Goal: Task Accomplishment & Management: Use online tool/utility

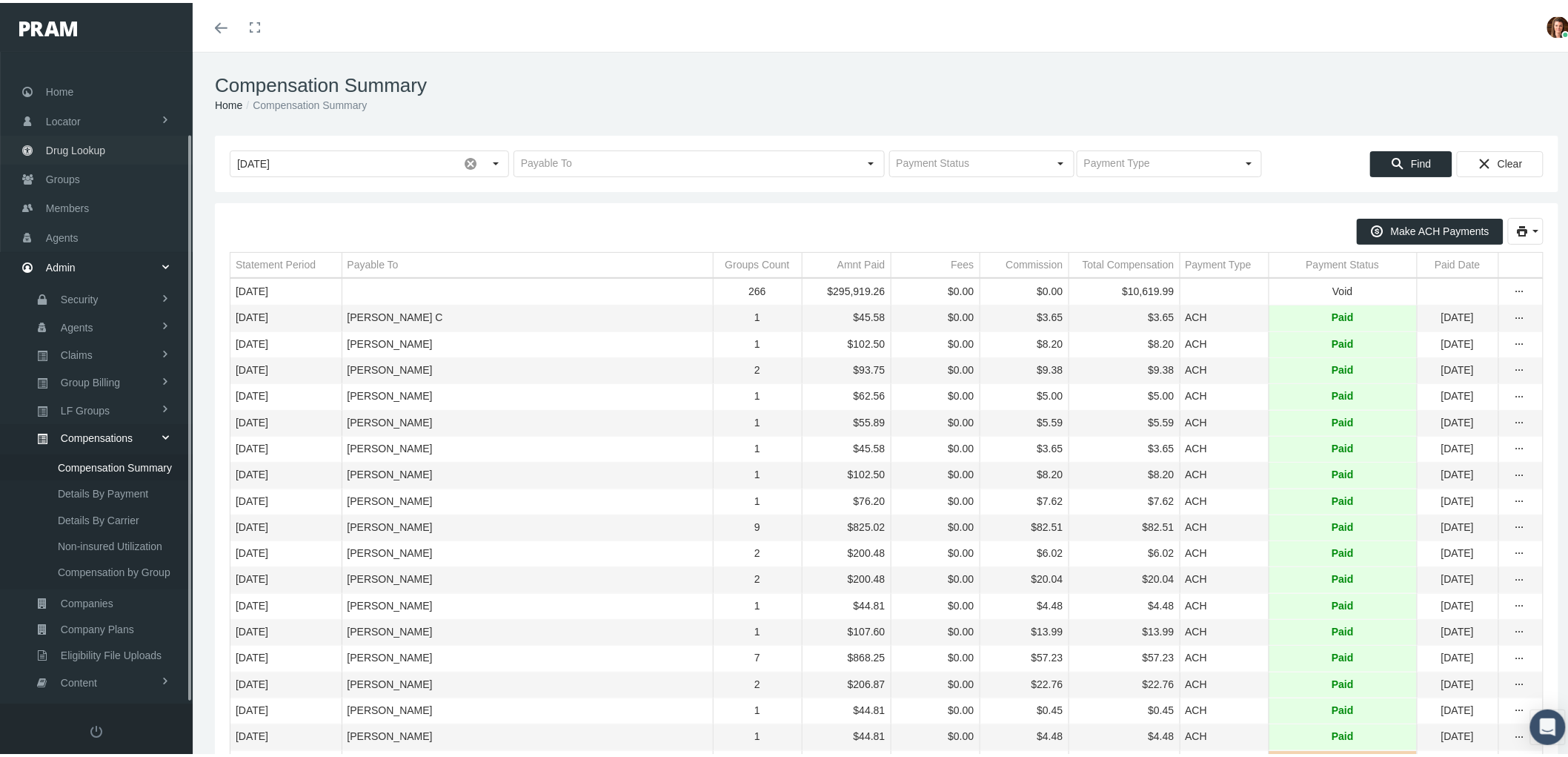
scroll to position [93, 0]
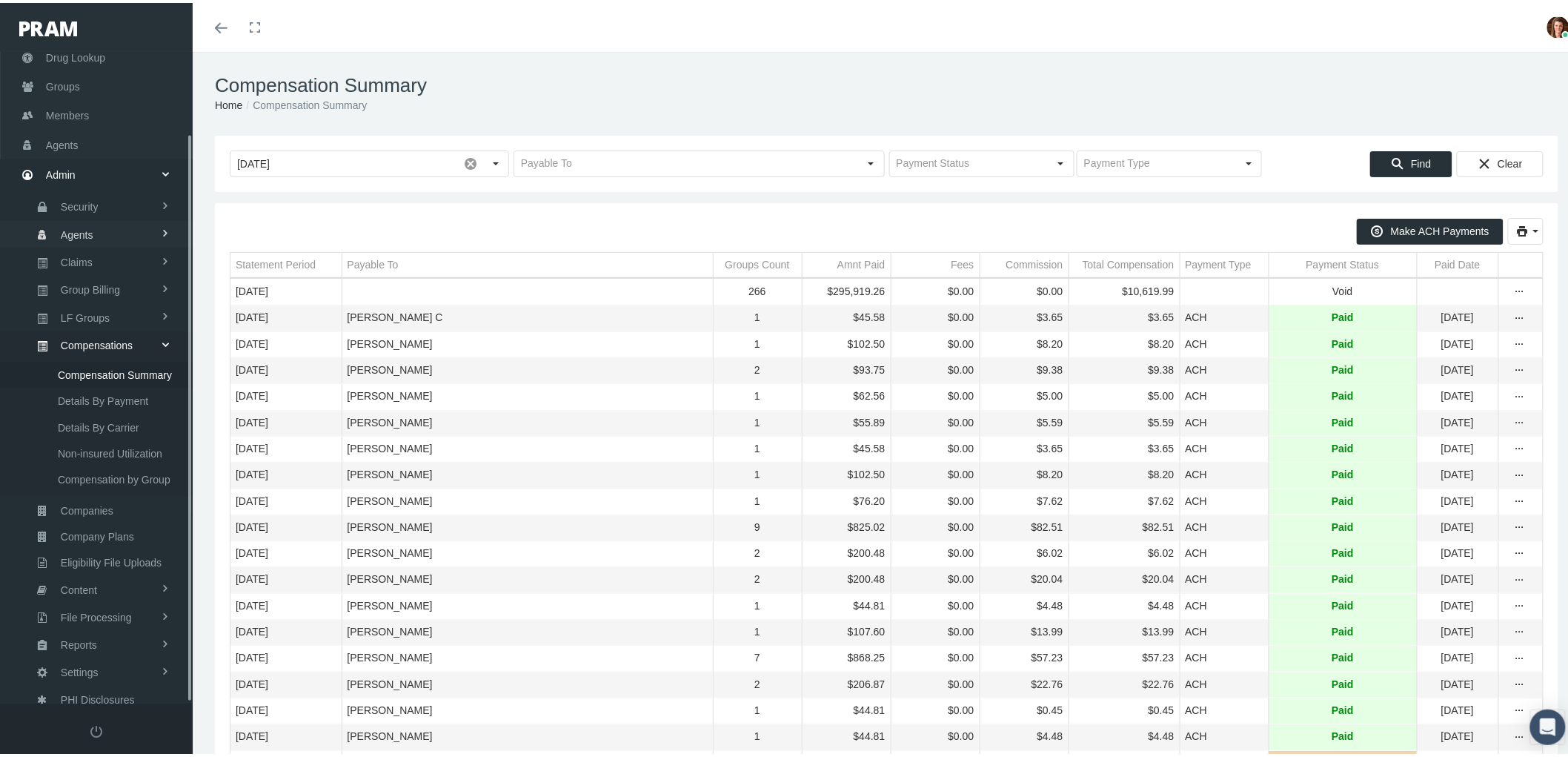
click at [77, 220] on span "Agents" at bounding box center [77, 232] width 32 height 25
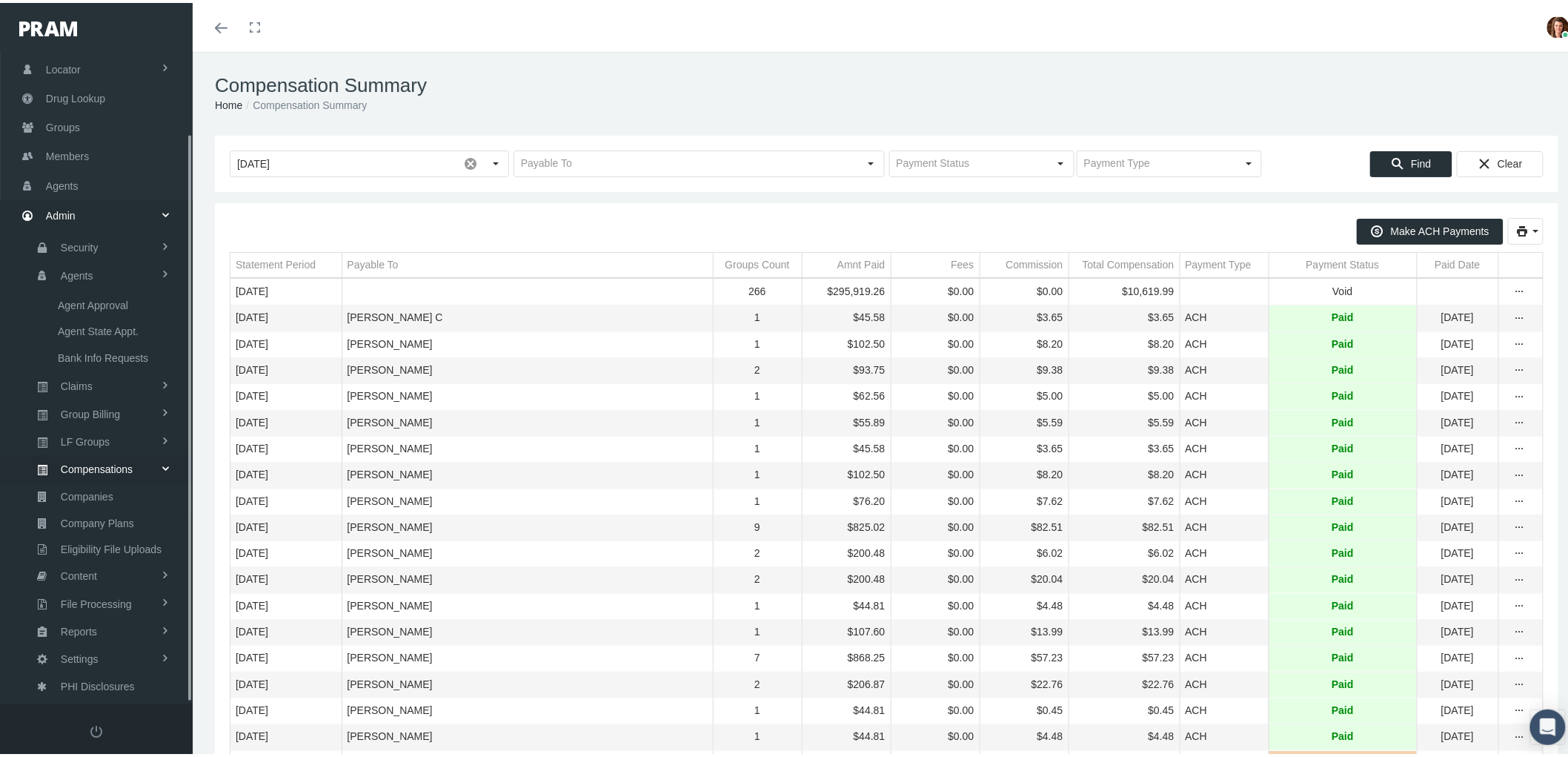
scroll to position [41, 0]
click at [84, 358] on span "Bank Info Requests" at bounding box center [103, 365] width 90 height 25
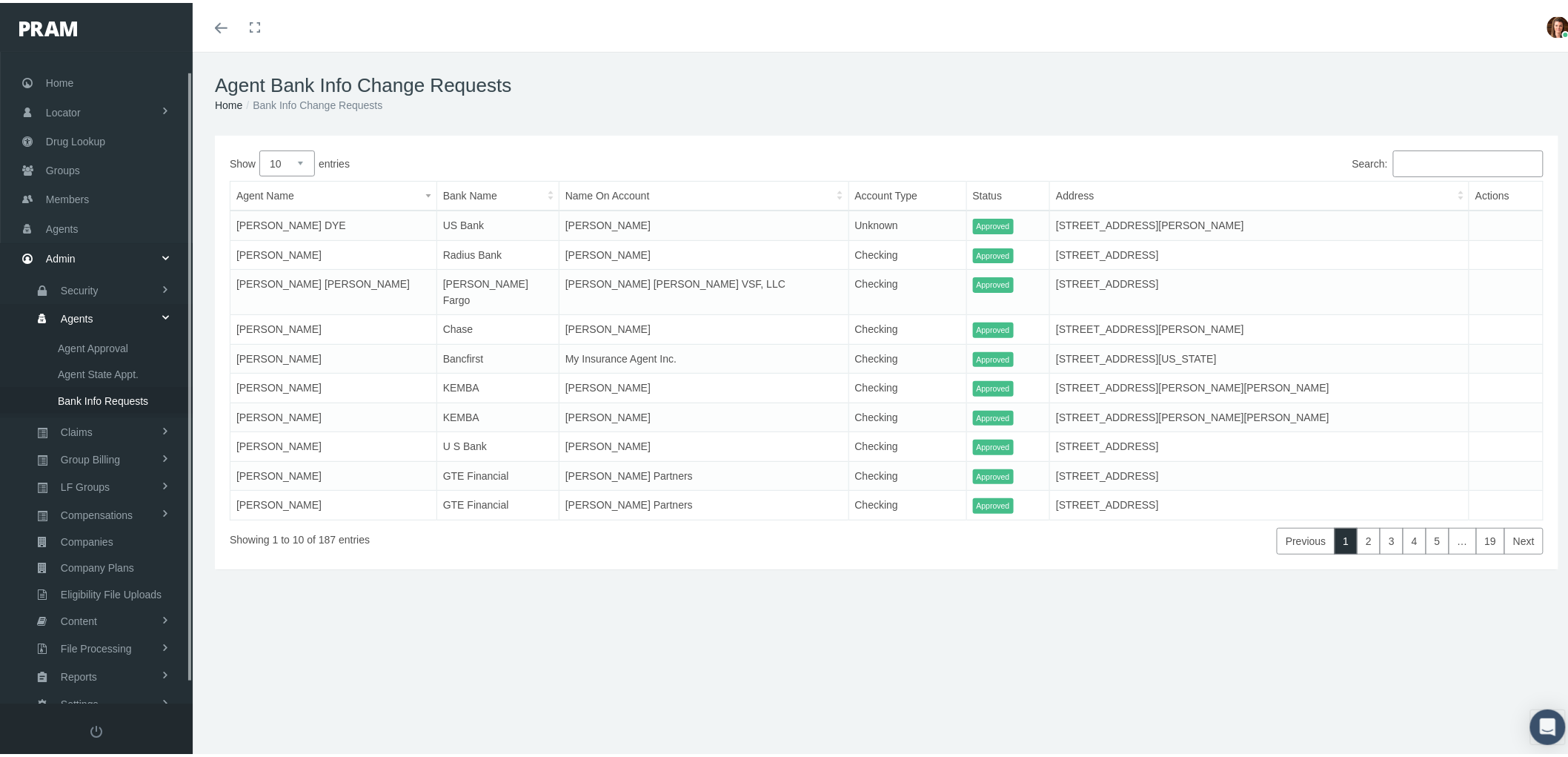
scroll to position [41, 0]
click at [70, 188] on span "Agents" at bounding box center [62, 193] width 32 height 28
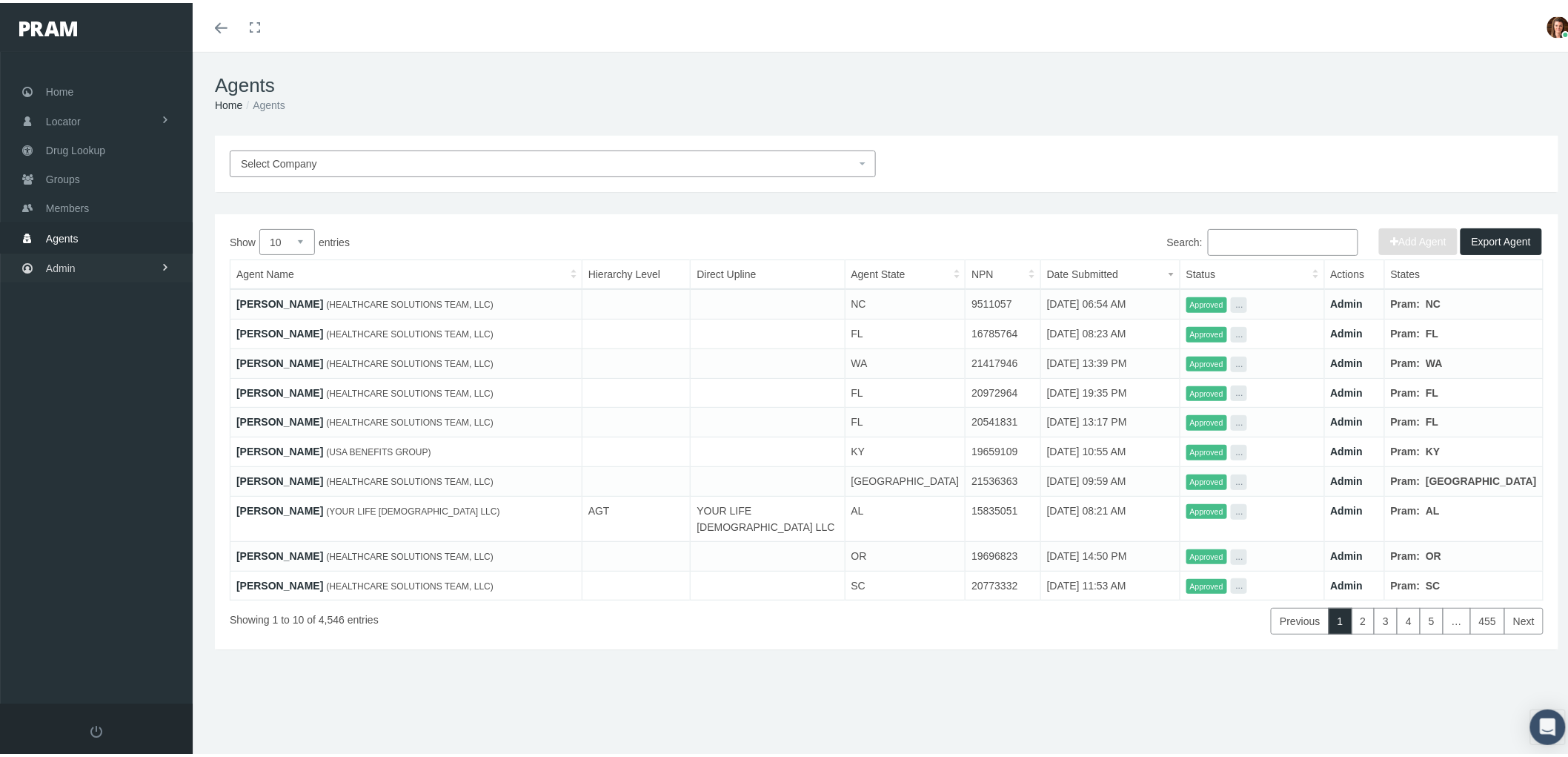
click at [73, 254] on span "Admin" at bounding box center [60, 265] width 30 height 28
click at [95, 350] on link "Claims" at bounding box center [96, 352] width 193 height 26
click at [110, 378] on span "PBM Invoices" at bounding box center [89, 383] width 64 height 25
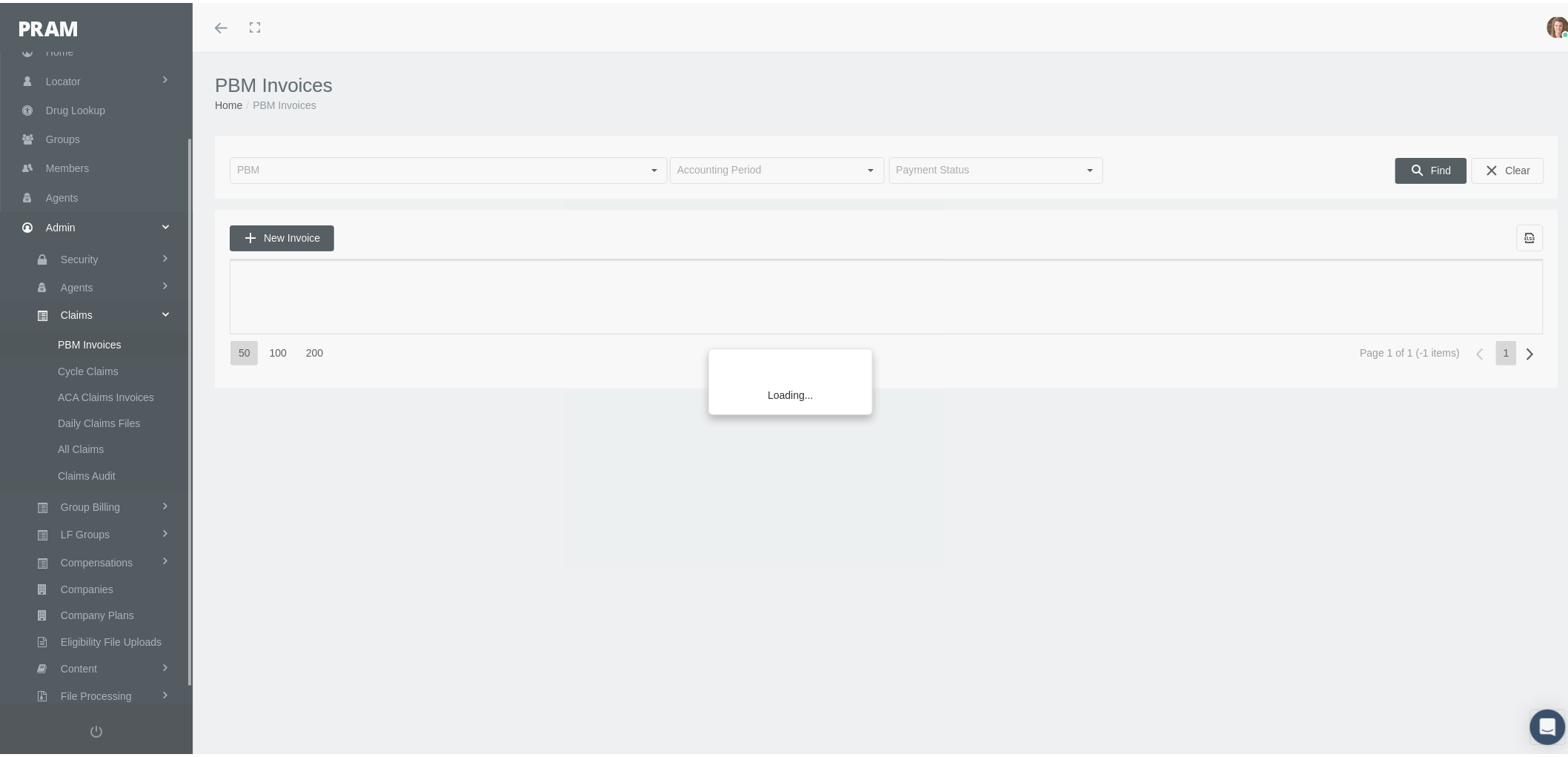
scroll to position [119, 0]
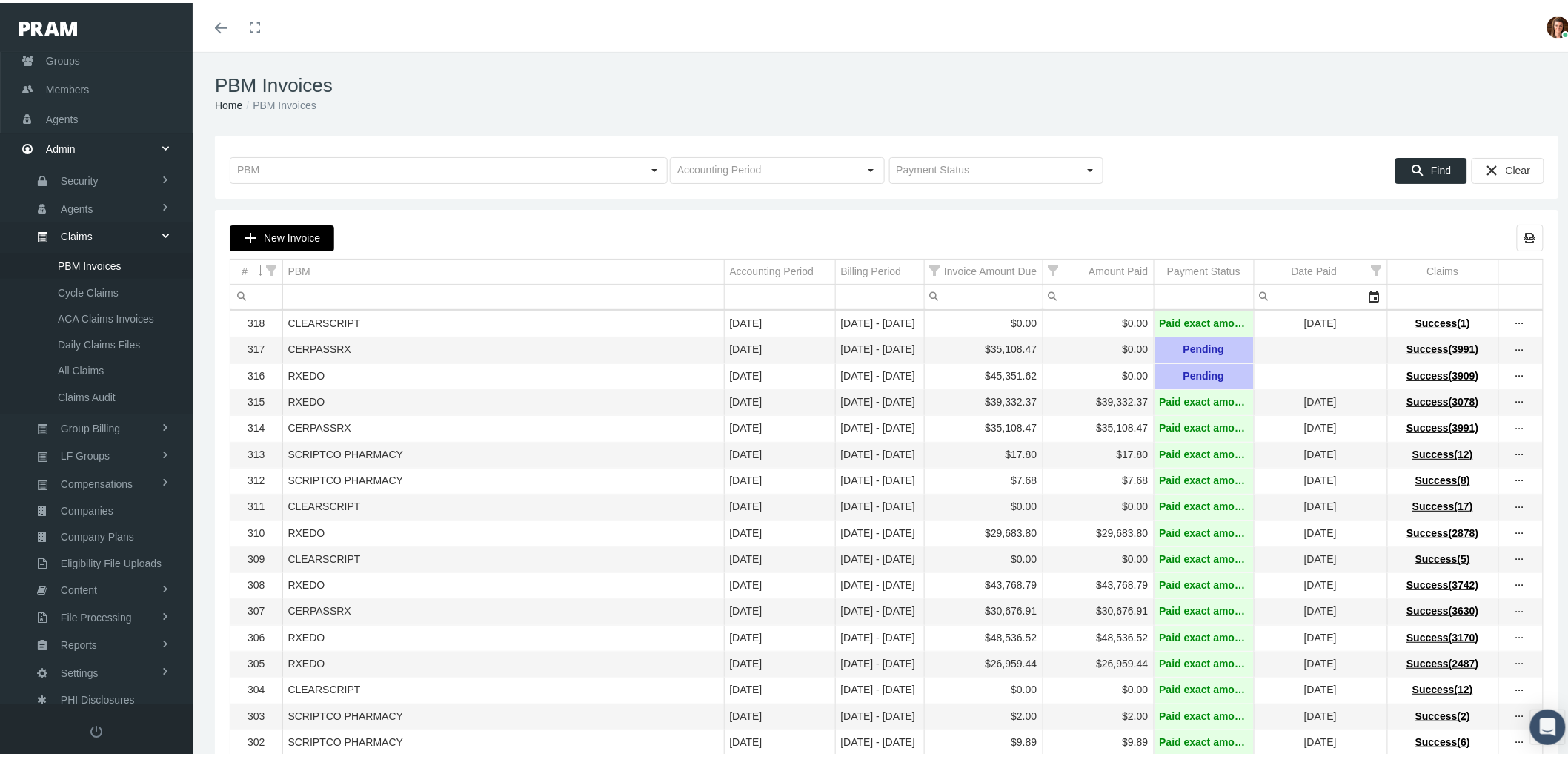
click at [320, 231] on div "New Invoice" at bounding box center [282, 235] width 103 height 24
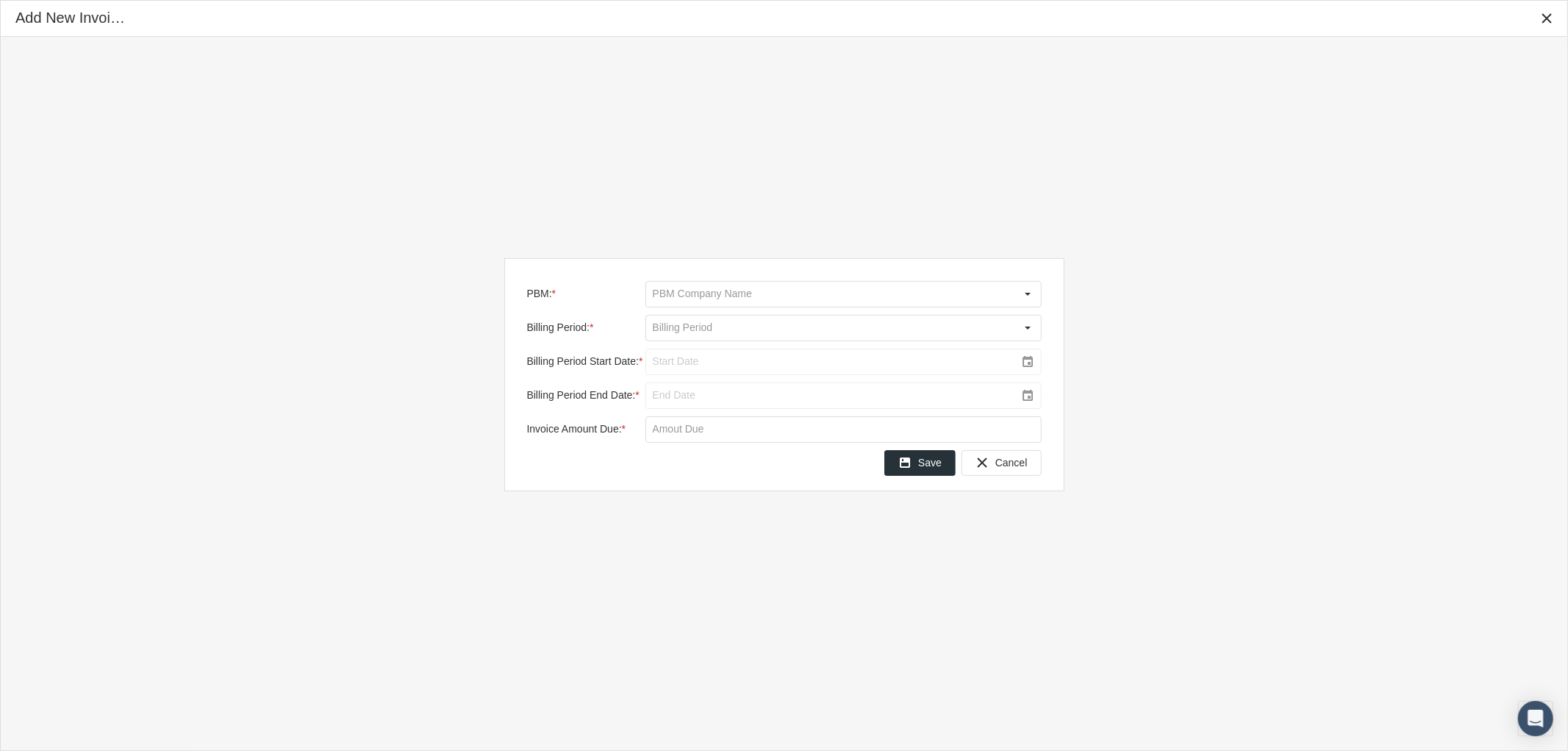
click at [665, 278] on div "PBM: * Billing Period: * Billing Period Start Date: * Billing Period End Date: …" at bounding box center [784, 374] width 560 height 233
click at [667, 281] on input "PBM: *" at bounding box center [831, 294] width 370 height 25
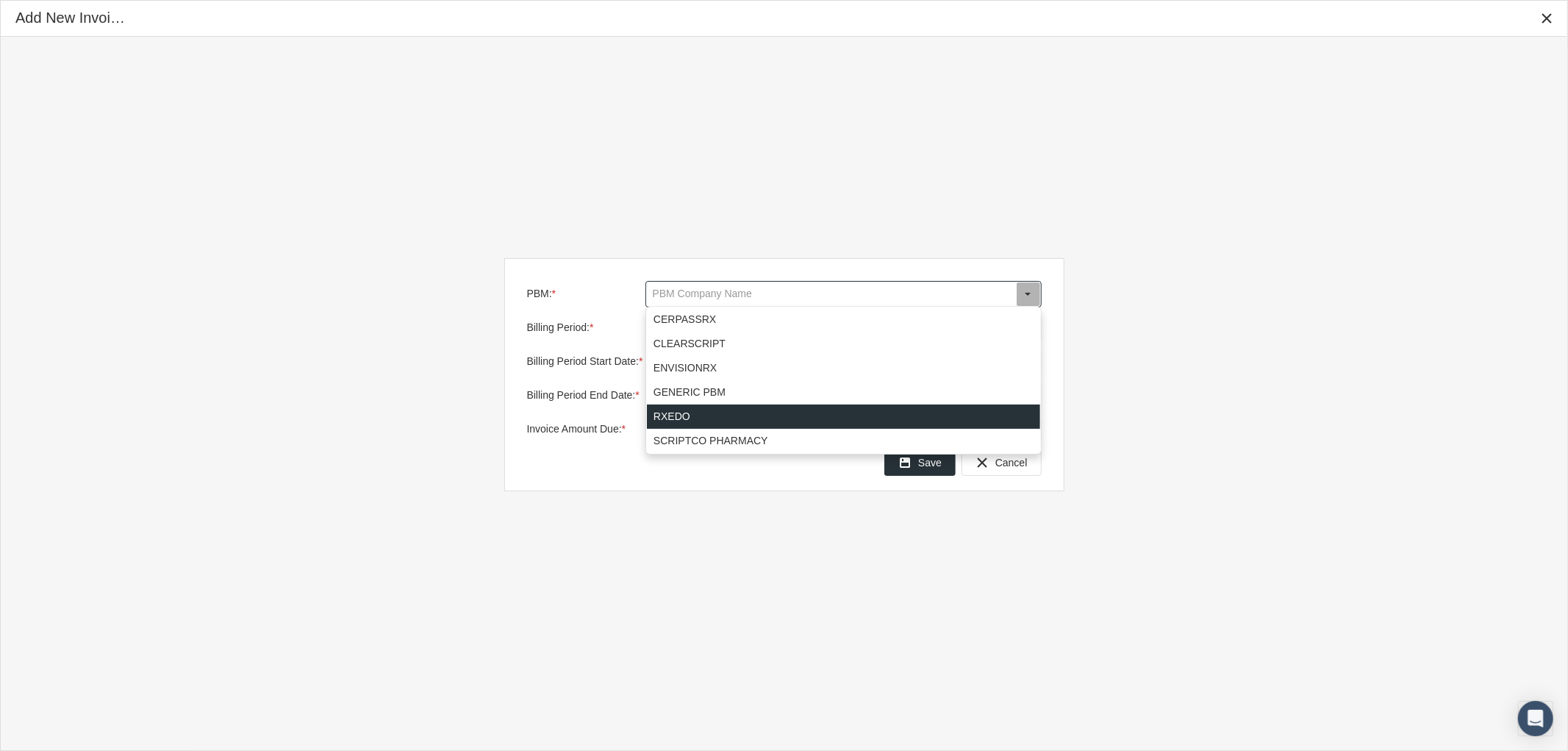
click at [695, 410] on div "RXEDO" at bounding box center [843, 416] width 393 height 24
type input "RXEDO"
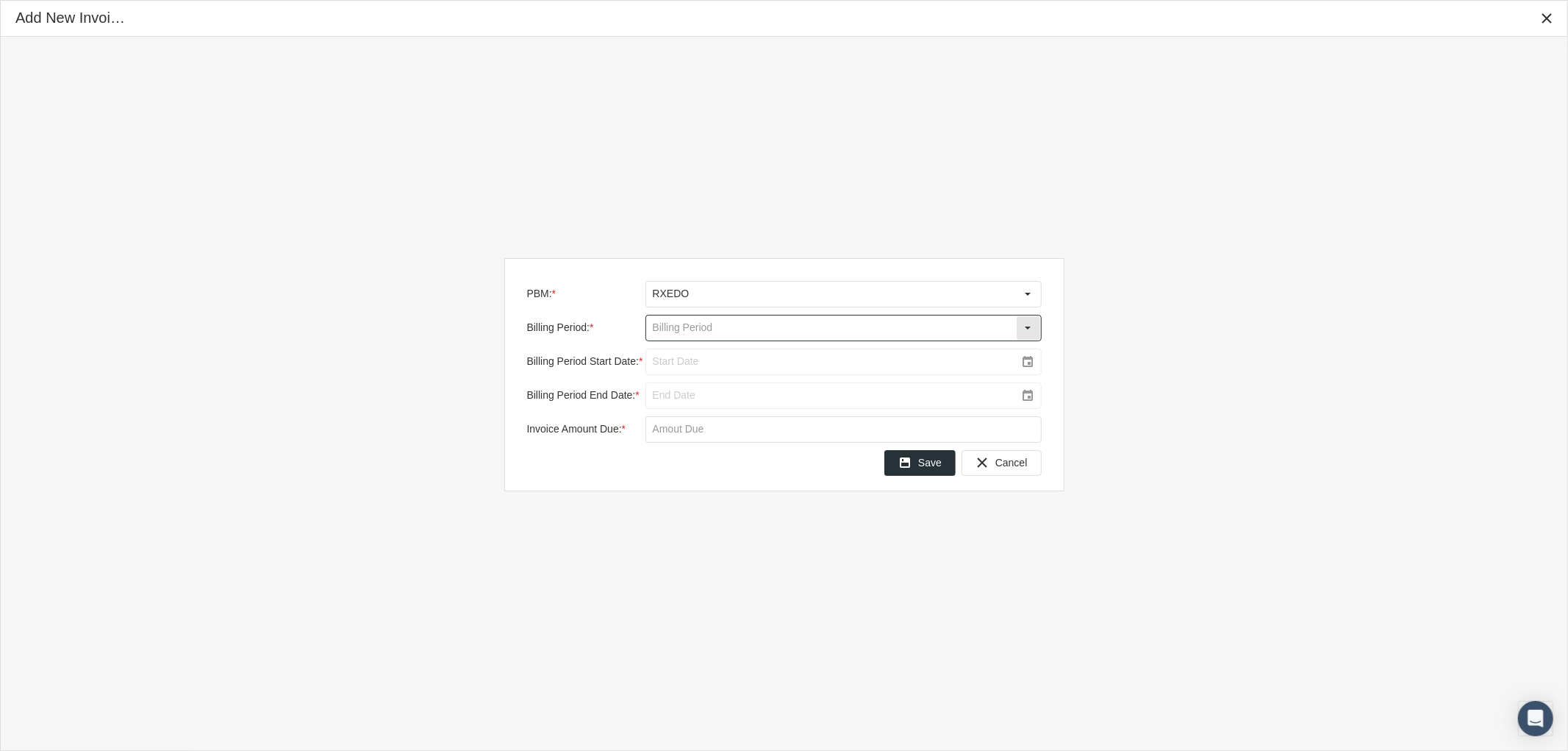
click at [687, 327] on input "Billing Period: *" at bounding box center [831, 328] width 370 height 25
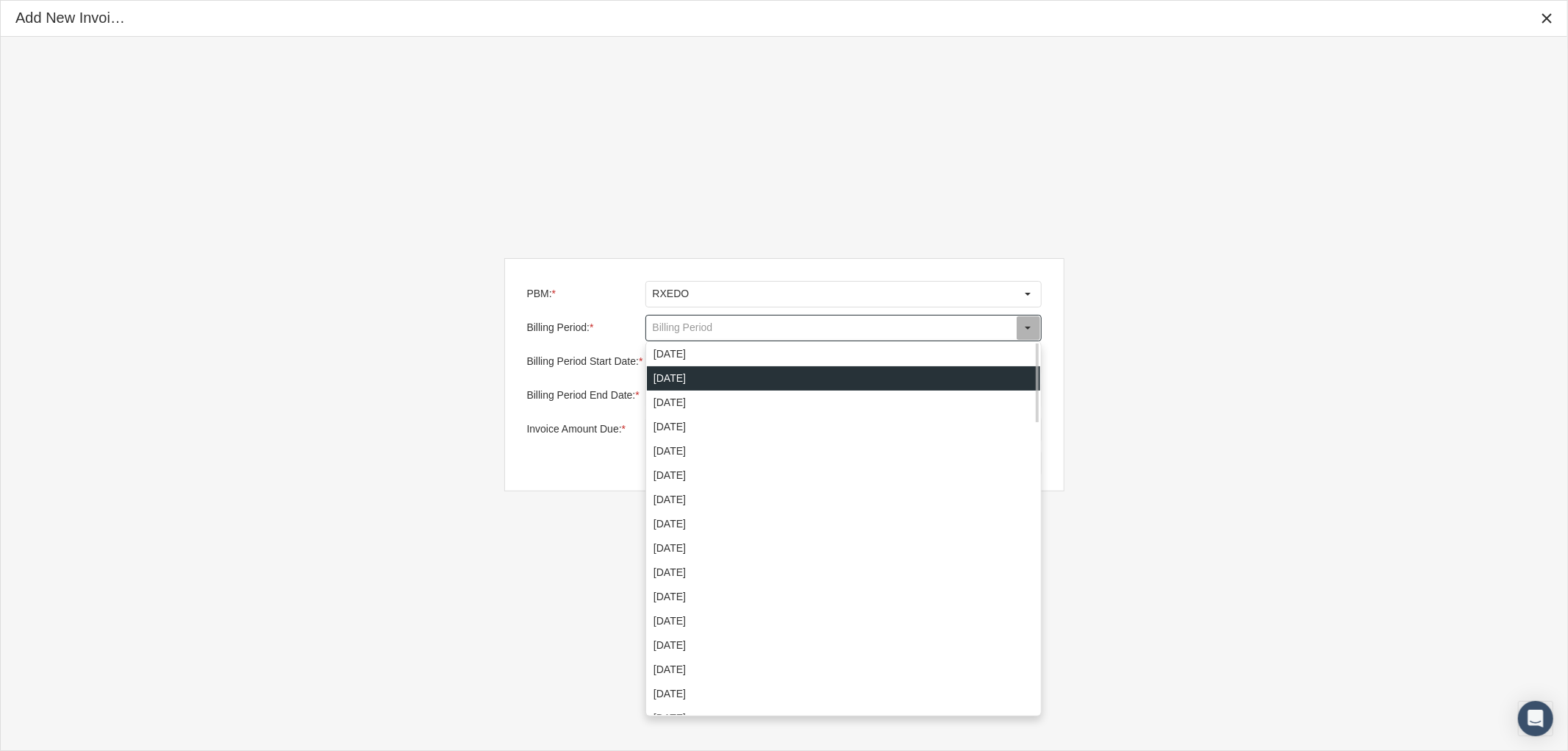
click at [703, 382] on div "September 2025" at bounding box center [843, 378] width 393 height 24
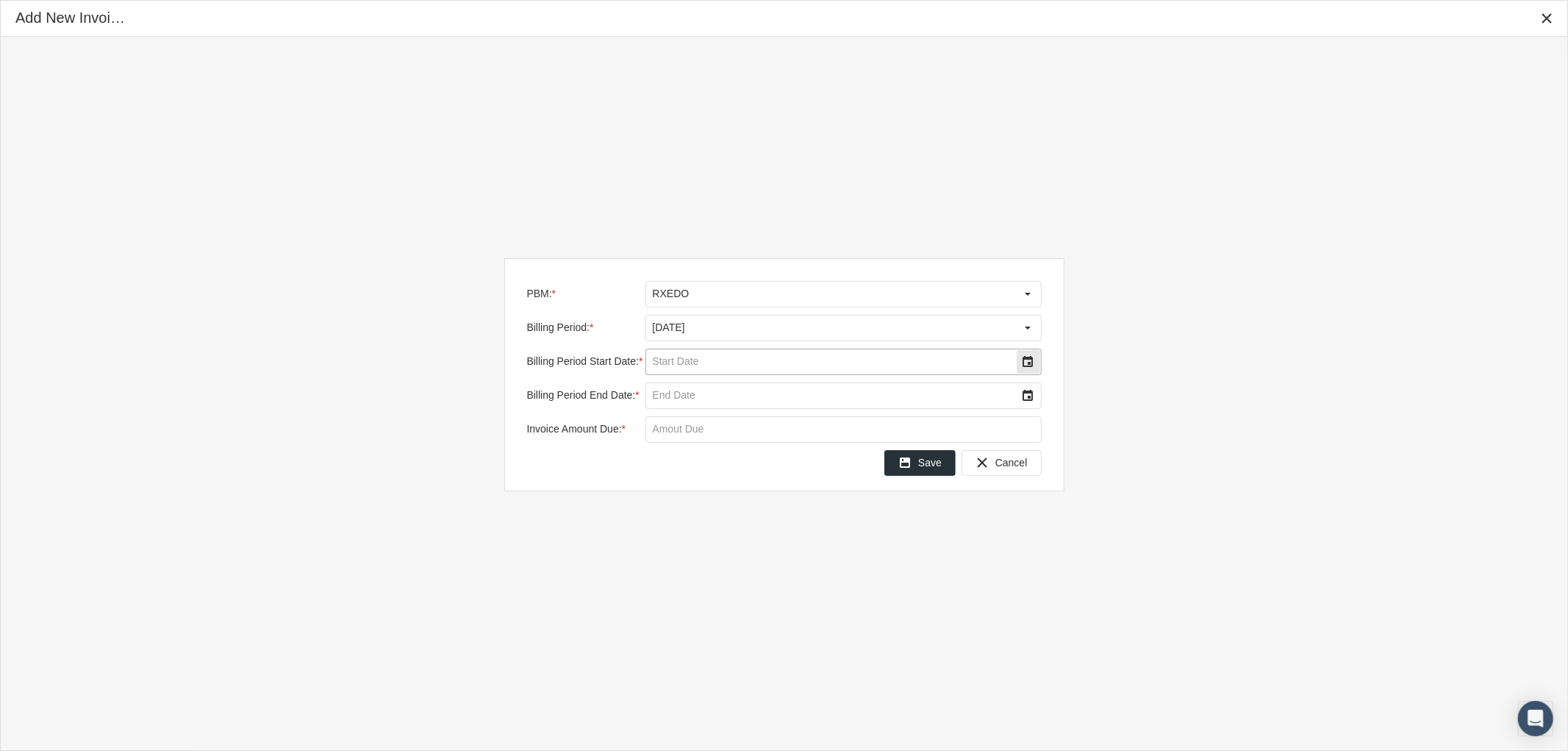
click at [1032, 359] on div "Select" at bounding box center [1029, 362] width 23 height 23
click at [734, 480] on span "9" at bounding box center [735, 481] width 6 height 13
click at [1025, 395] on div "Select" at bounding box center [1029, 396] width 23 height 23
click at [743, 539] on td "16" at bounding box center [735, 539] width 29 height 23
click at [680, 425] on input "Invoice Amount Due: *" at bounding box center [844, 430] width 395 height 25
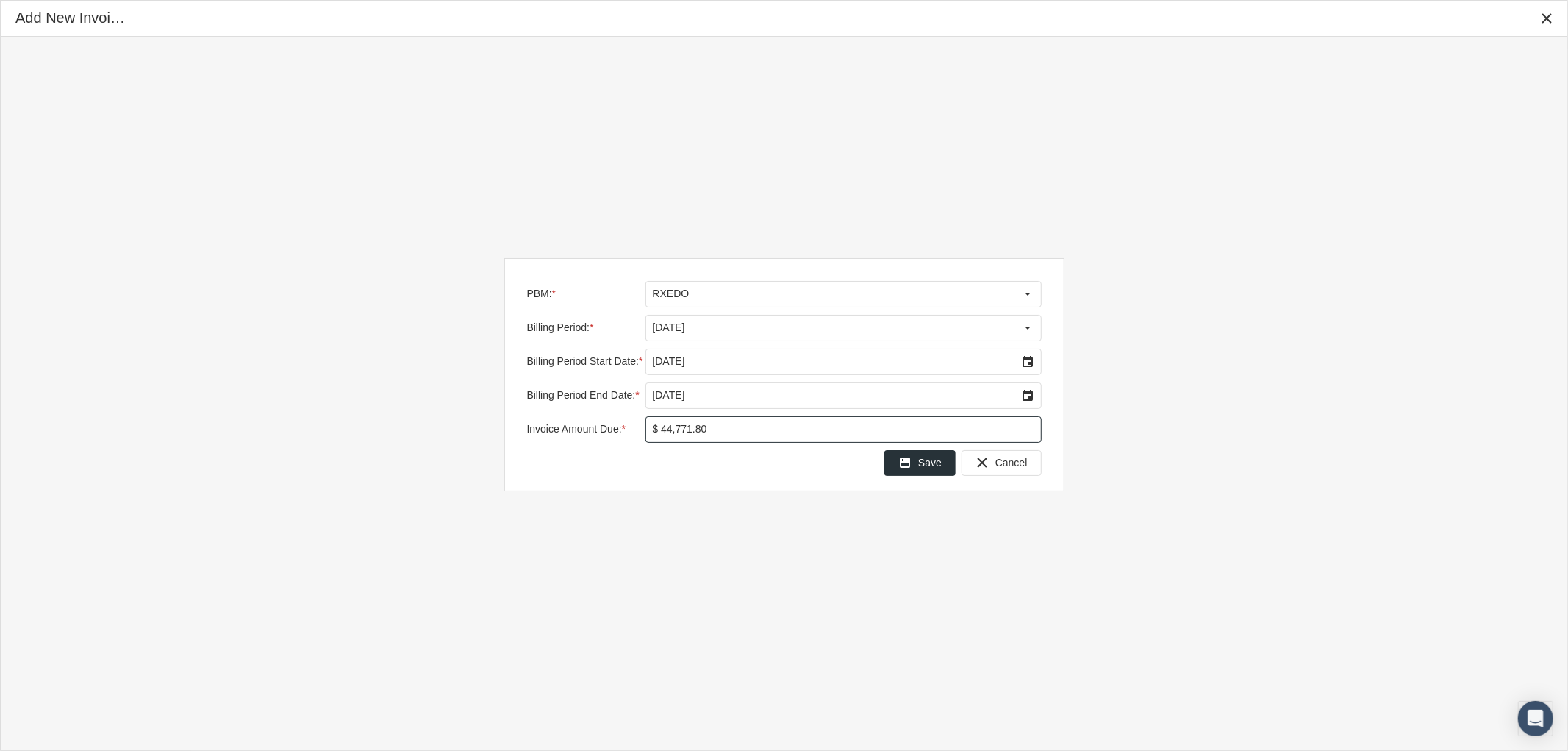
type input "$ 44,771.86"
click at [927, 460] on span "Save" at bounding box center [930, 462] width 23 height 12
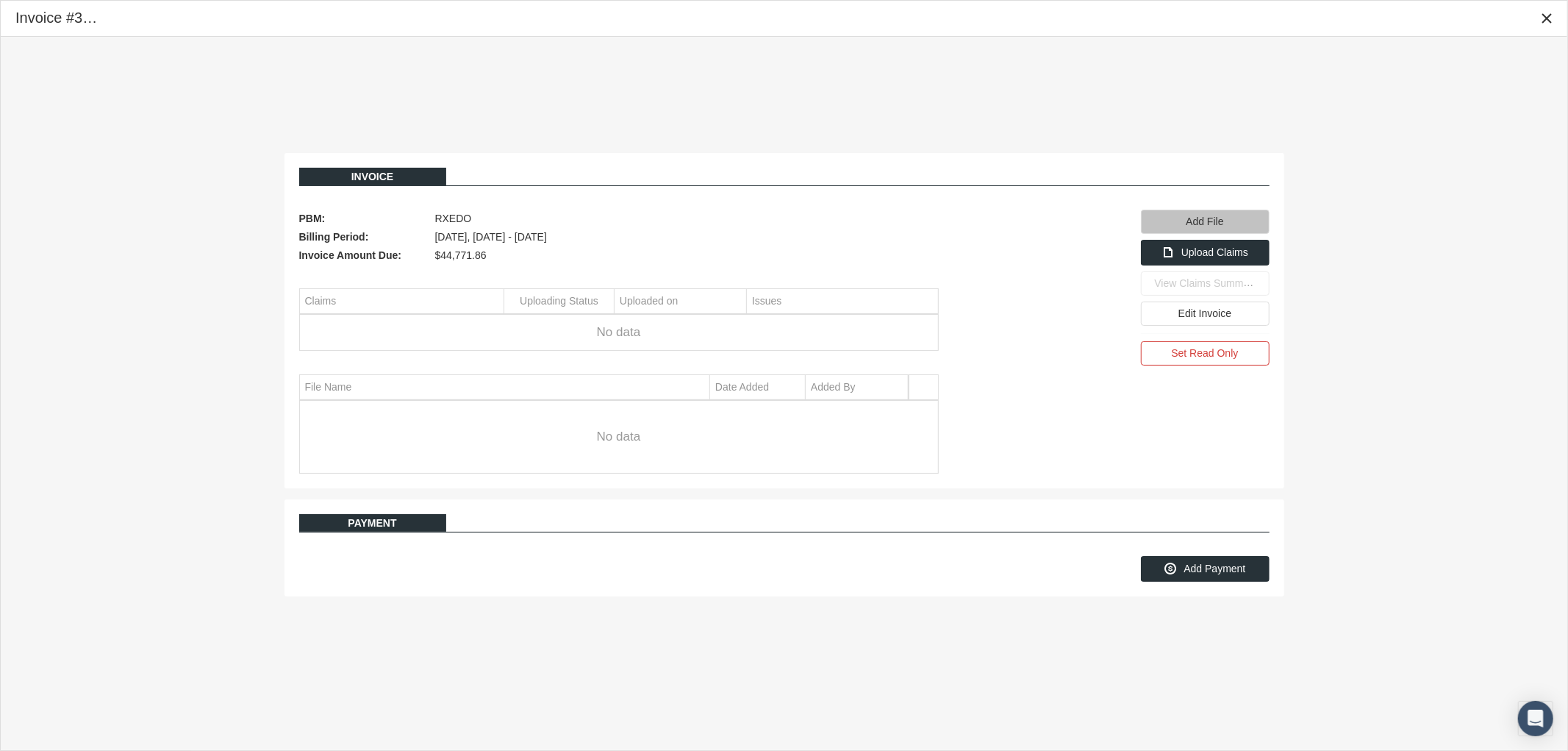
click at [1219, 230] on div "Add File" at bounding box center [1205, 221] width 127 height 23
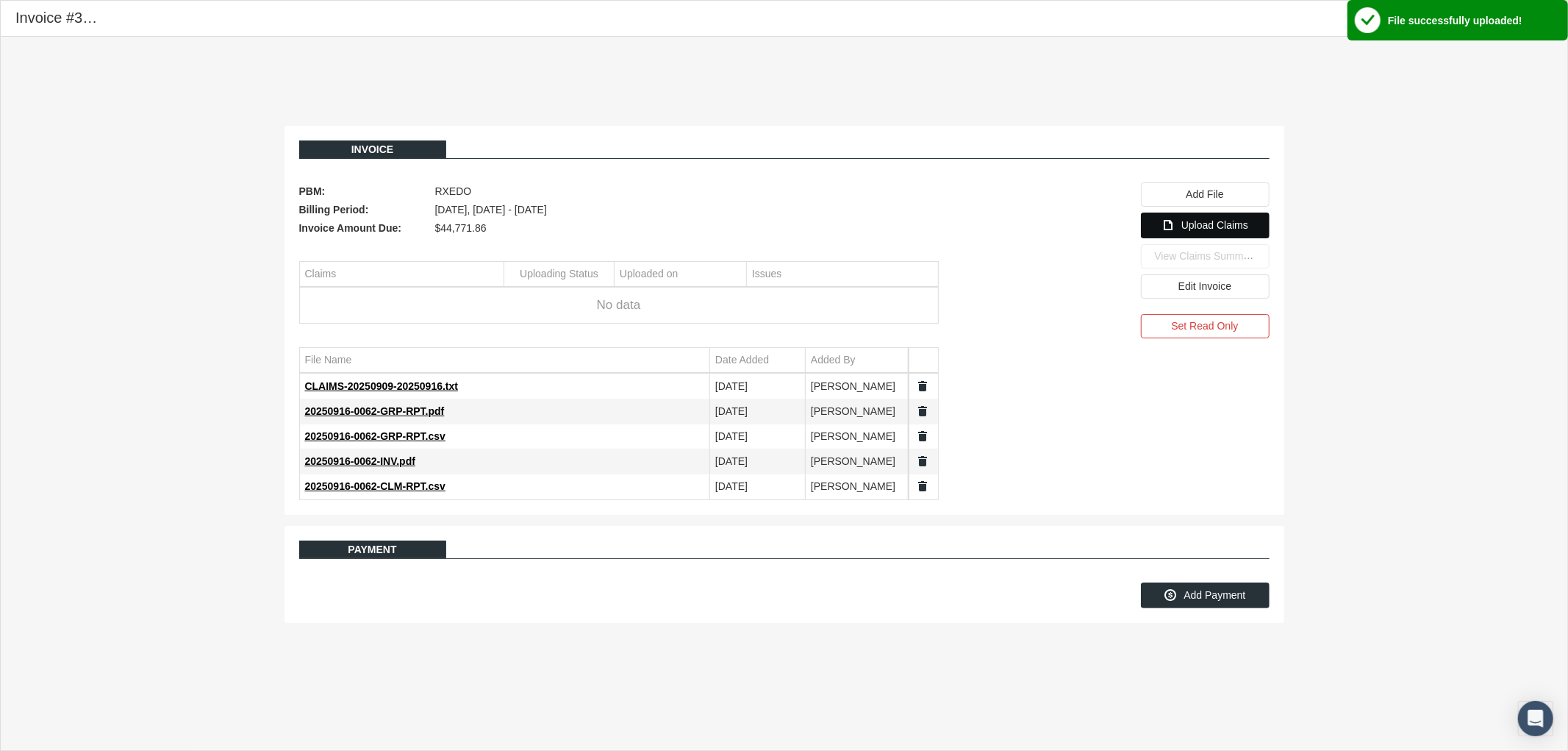
click at [1216, 230] on span "Upload Claims" at bounding box center [1214, 224] width 67 height 12
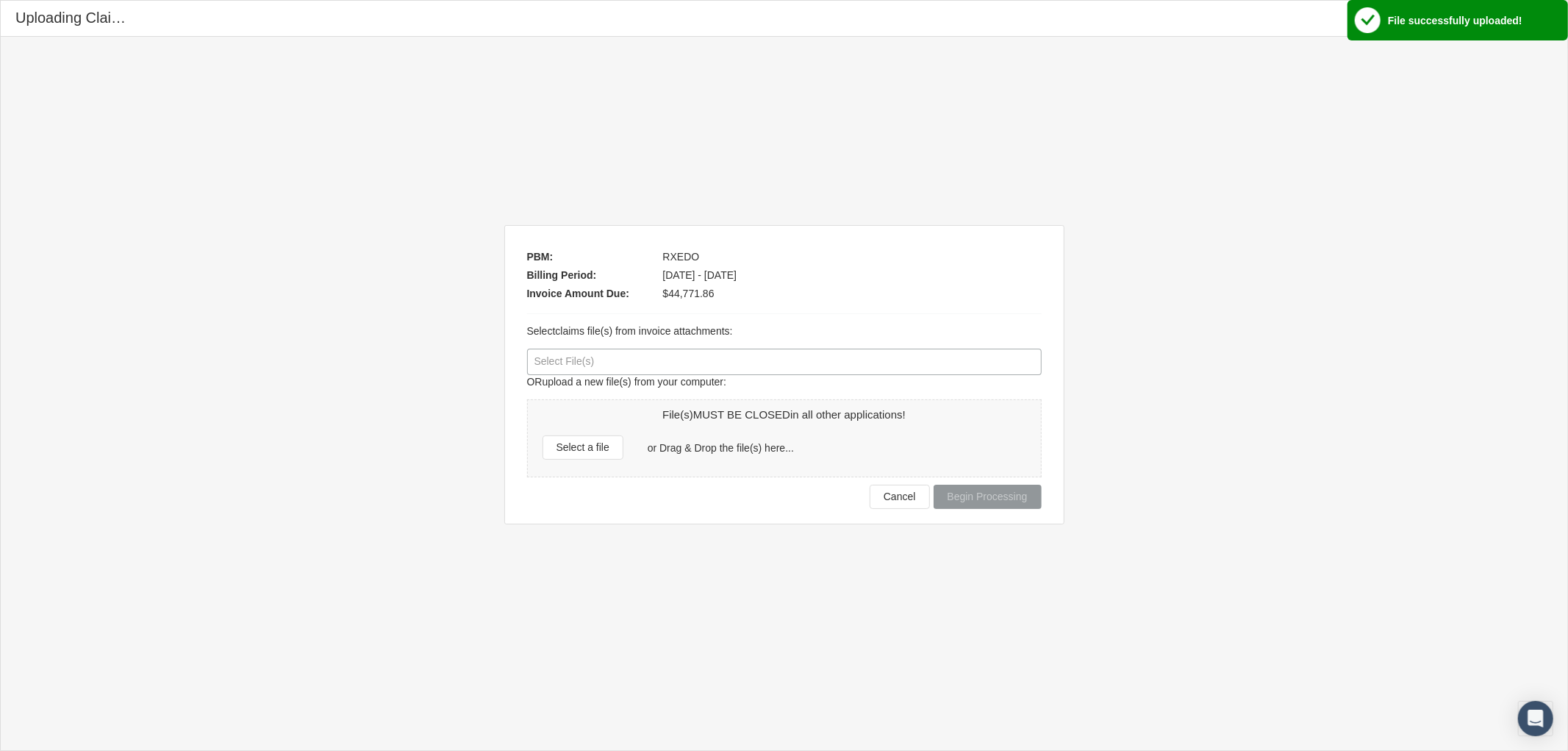
click at [644, 371] on div at bounding box center [784, 362] width 513 height 25
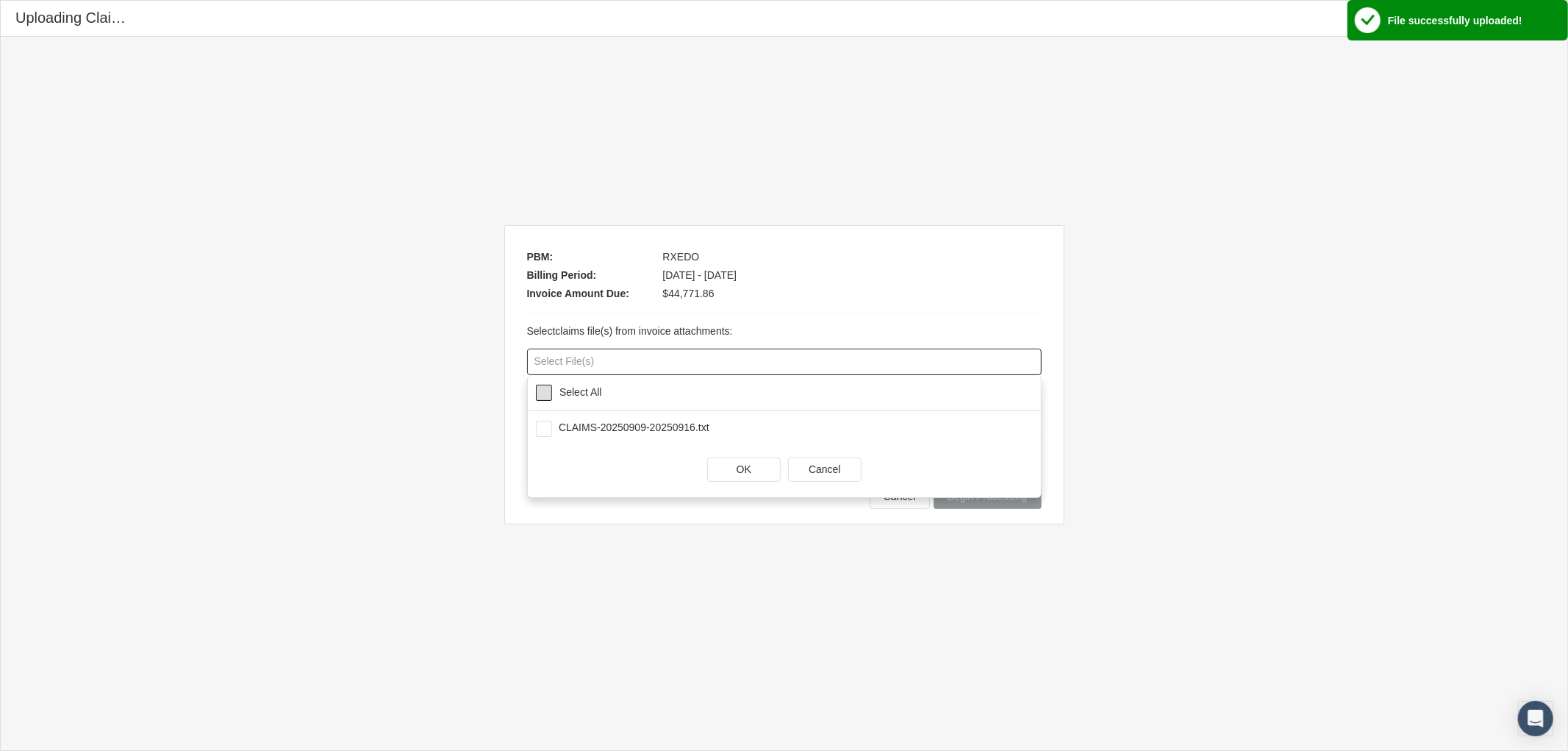
click at [546, 394] on span at bounding box center [544, 393] width 16 height 16
click at [717, 476] on div "OK" at bounding box center [744, 470] width 72 height 23
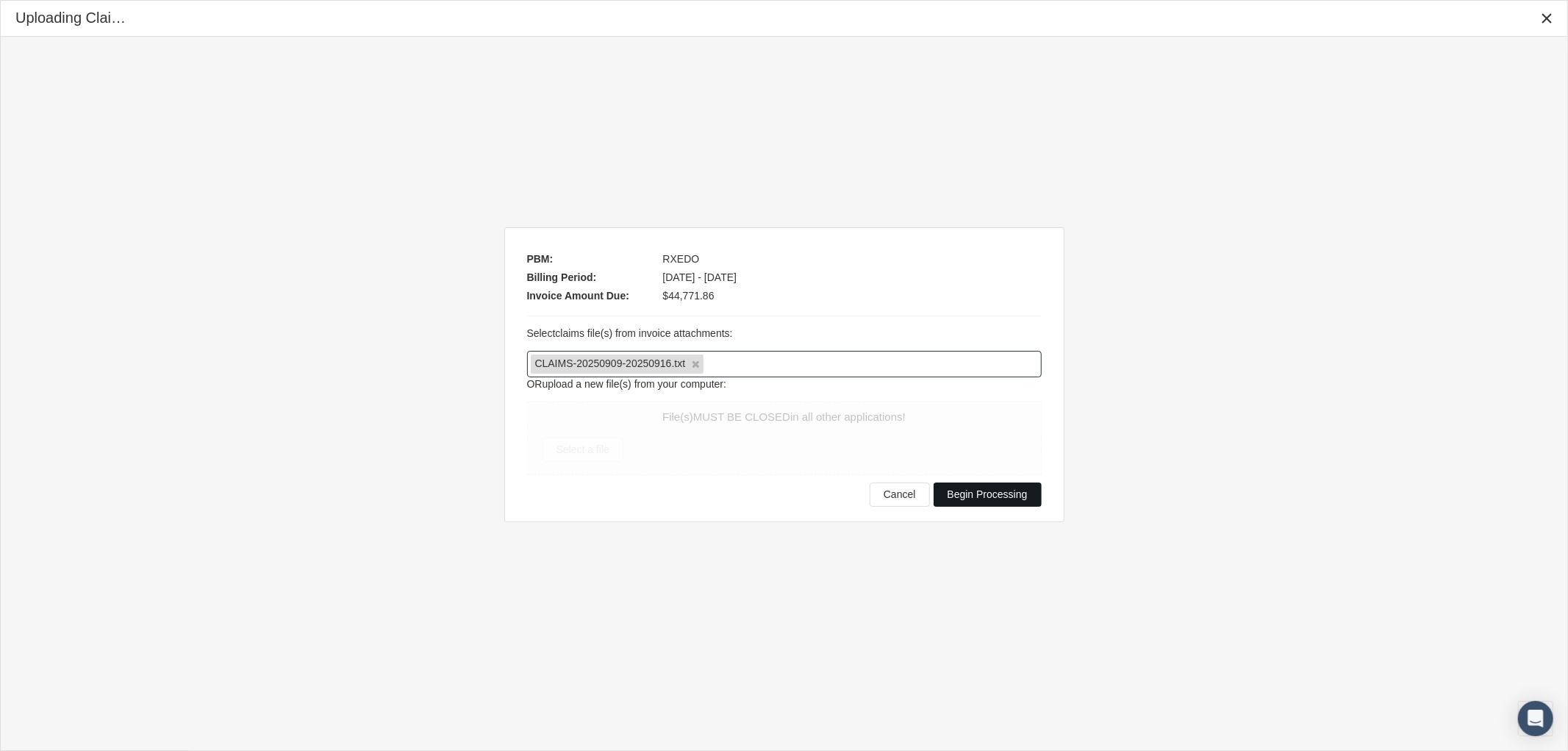
click at [1002, 496] on span "Begin Processing" at bounding box center [988, 494] width 80 height 12
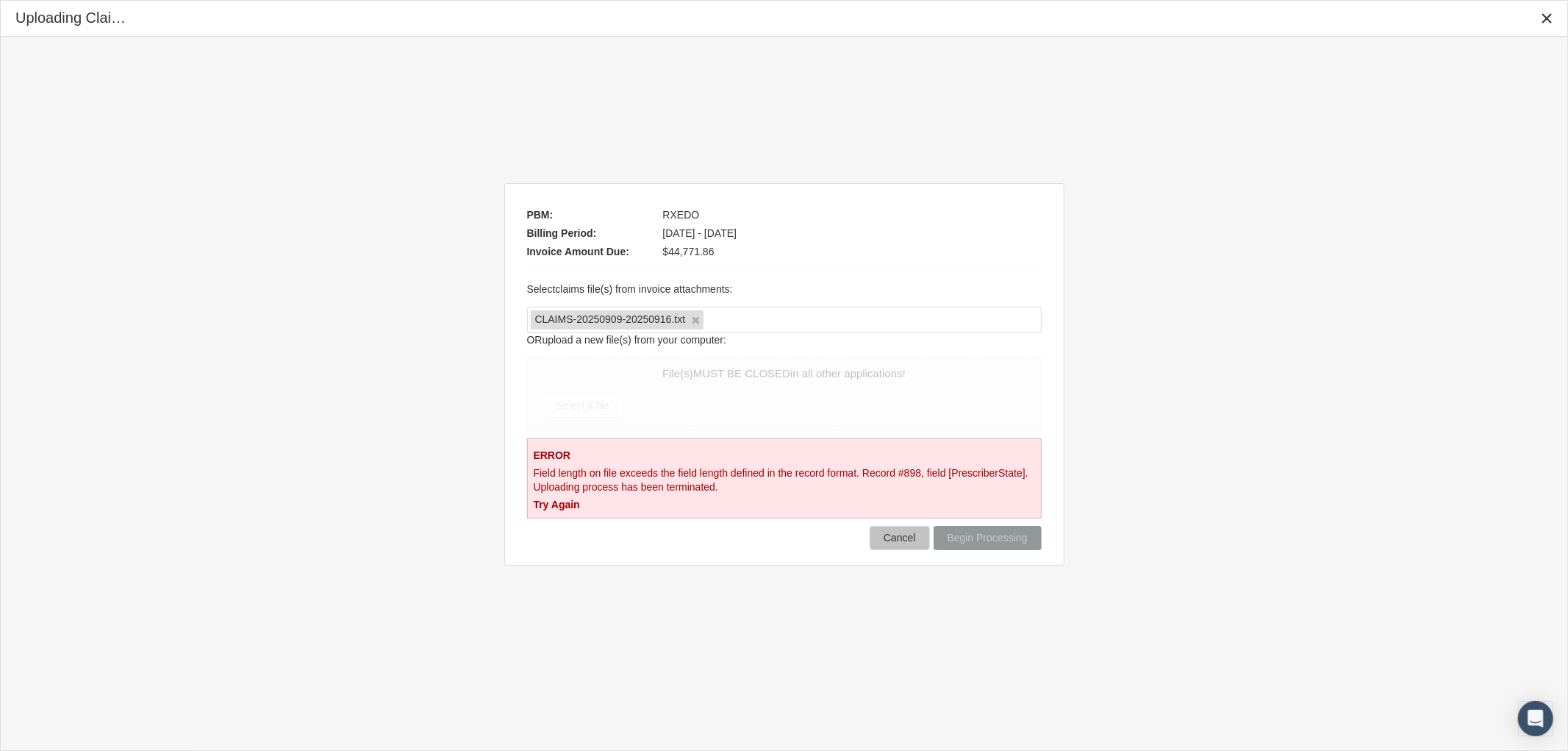
click at [900, 540] on span "Cancel" at bounding box center [900, 537] width 32 height 12
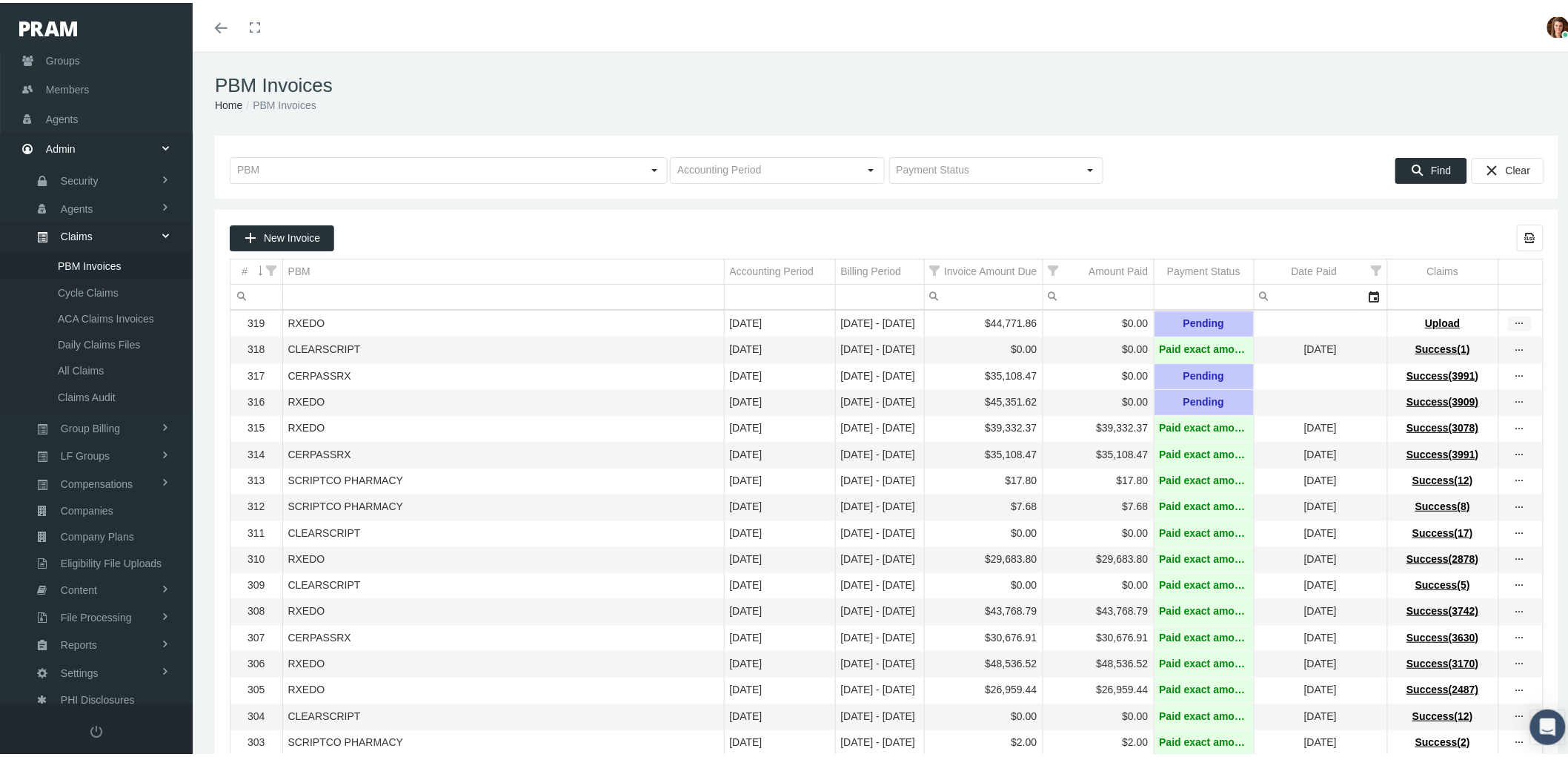
click at [1513, 328] on icon "more" at bounding box center [1519, 320] width 14 height 14
click at [1470, 351] on div "View Invoice" at bounding box center [1445, 347] width 145 height 32
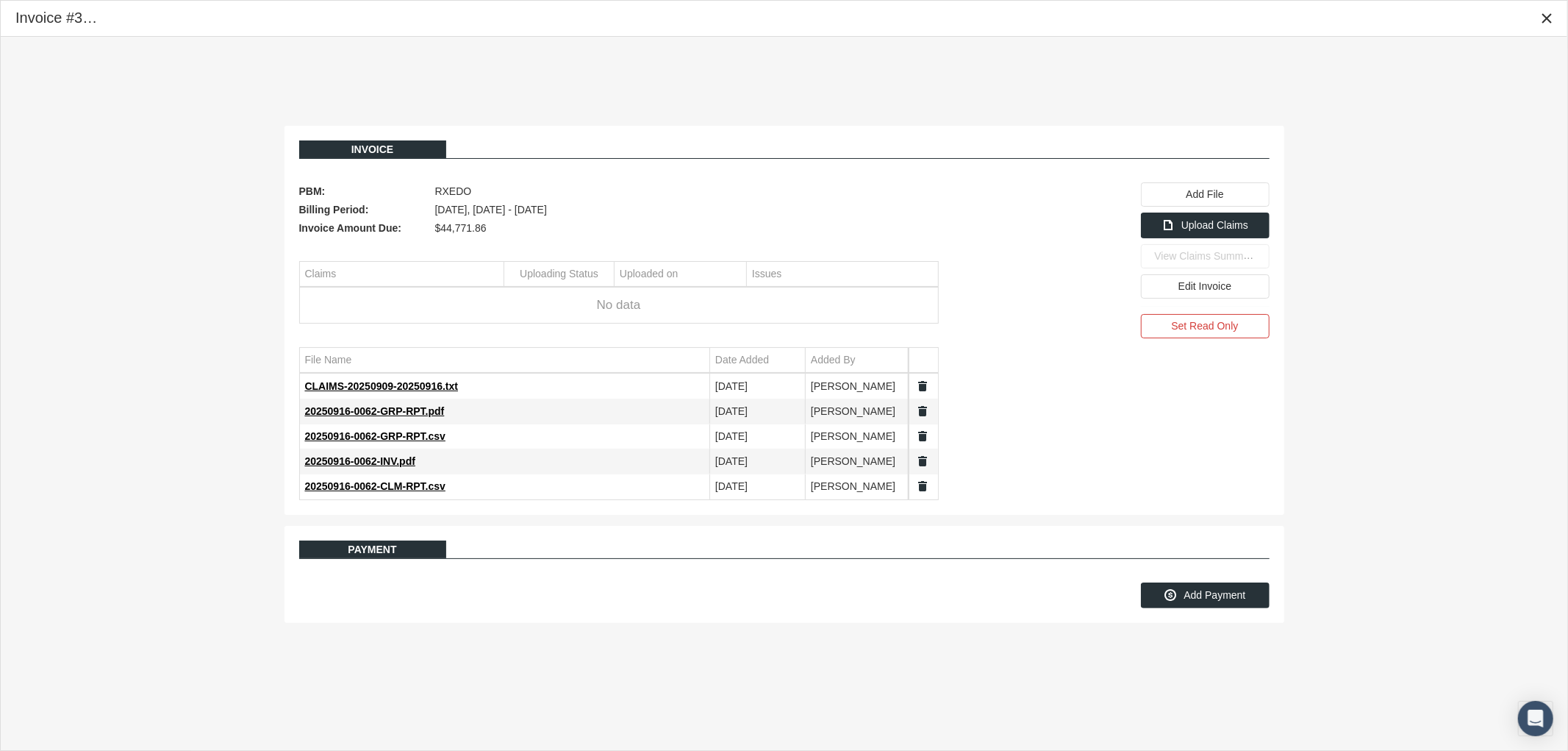
click at [922, 385] on link "Data grid" at bounding box center [923, 386] width 13 height 13
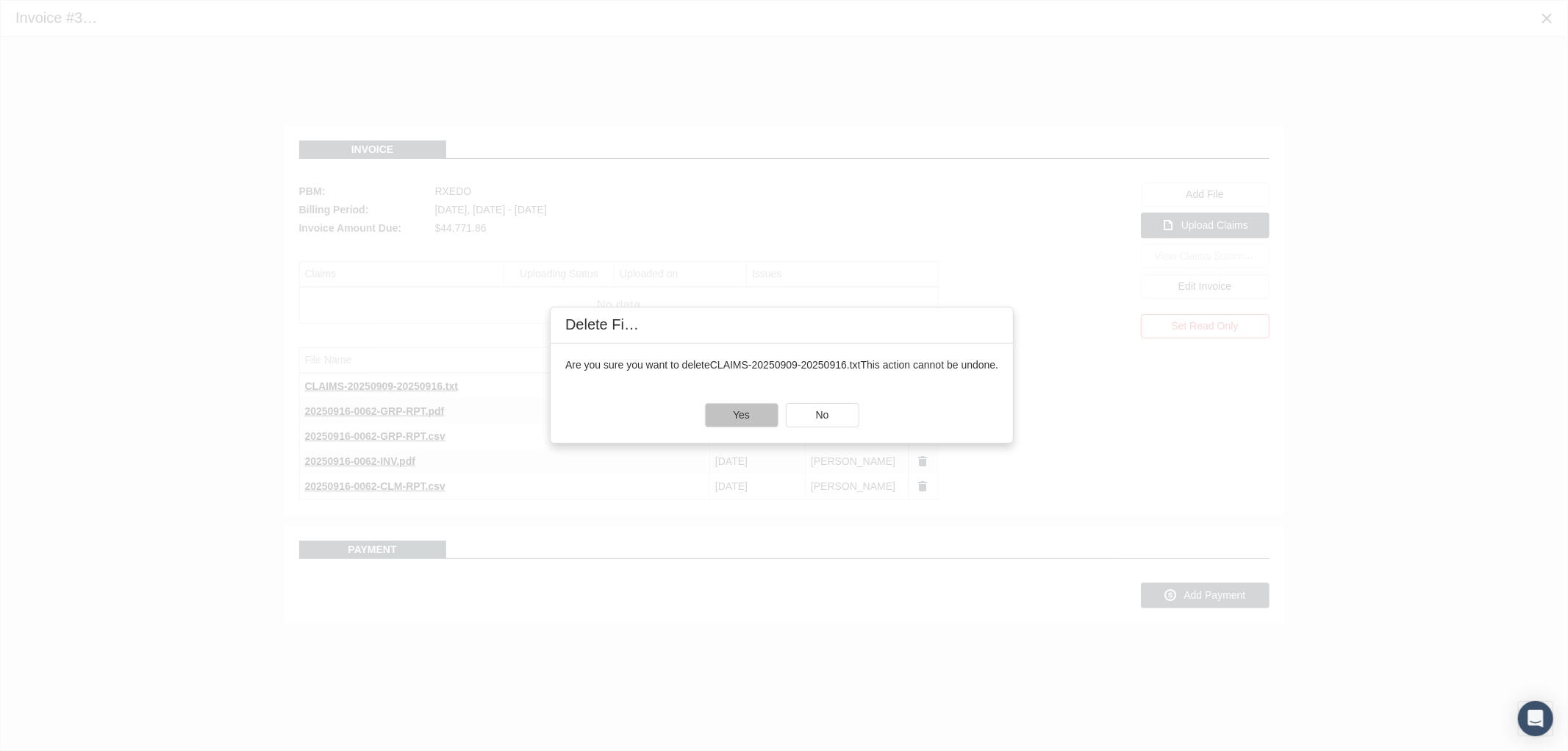
click at [741, 413] on span "Yes" at bounding box center [741, 414] width 17 height 12
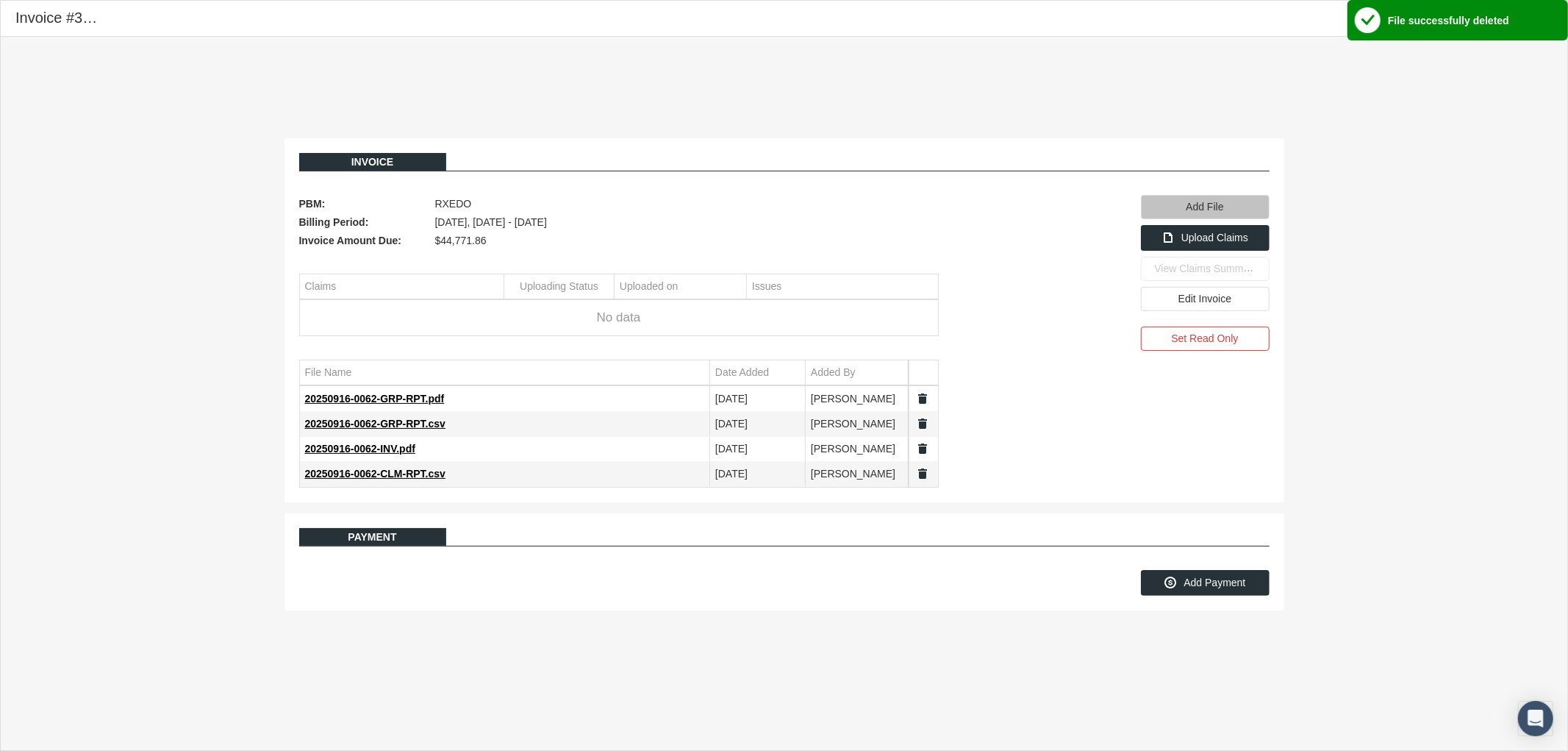
click at [1208, 206] on span "Add File" at bounding box center [1205, 206] width 38 height 12
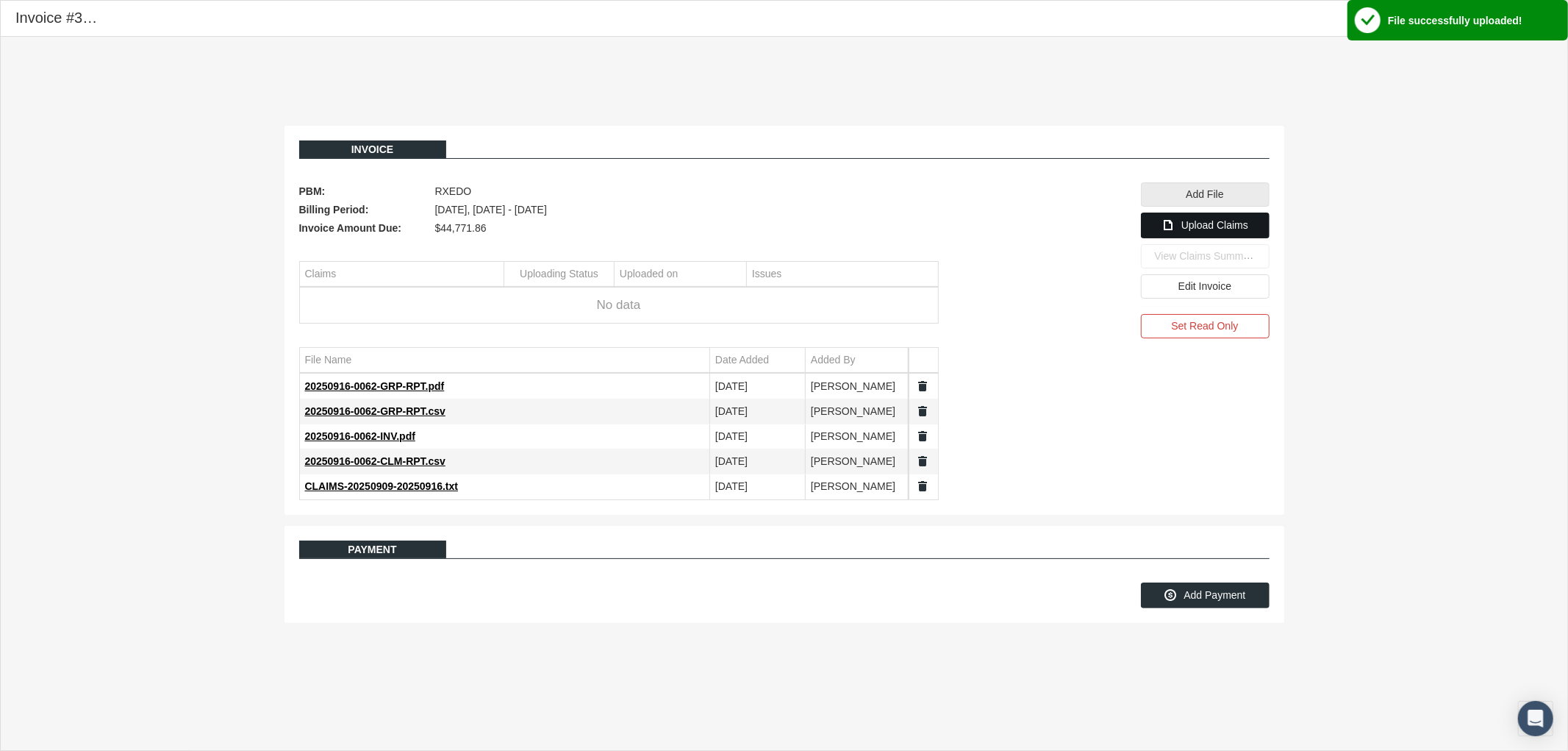
click at [1204, 229] on span "Upload Claims" at bounding box center [1214, 224] width 67 height 12
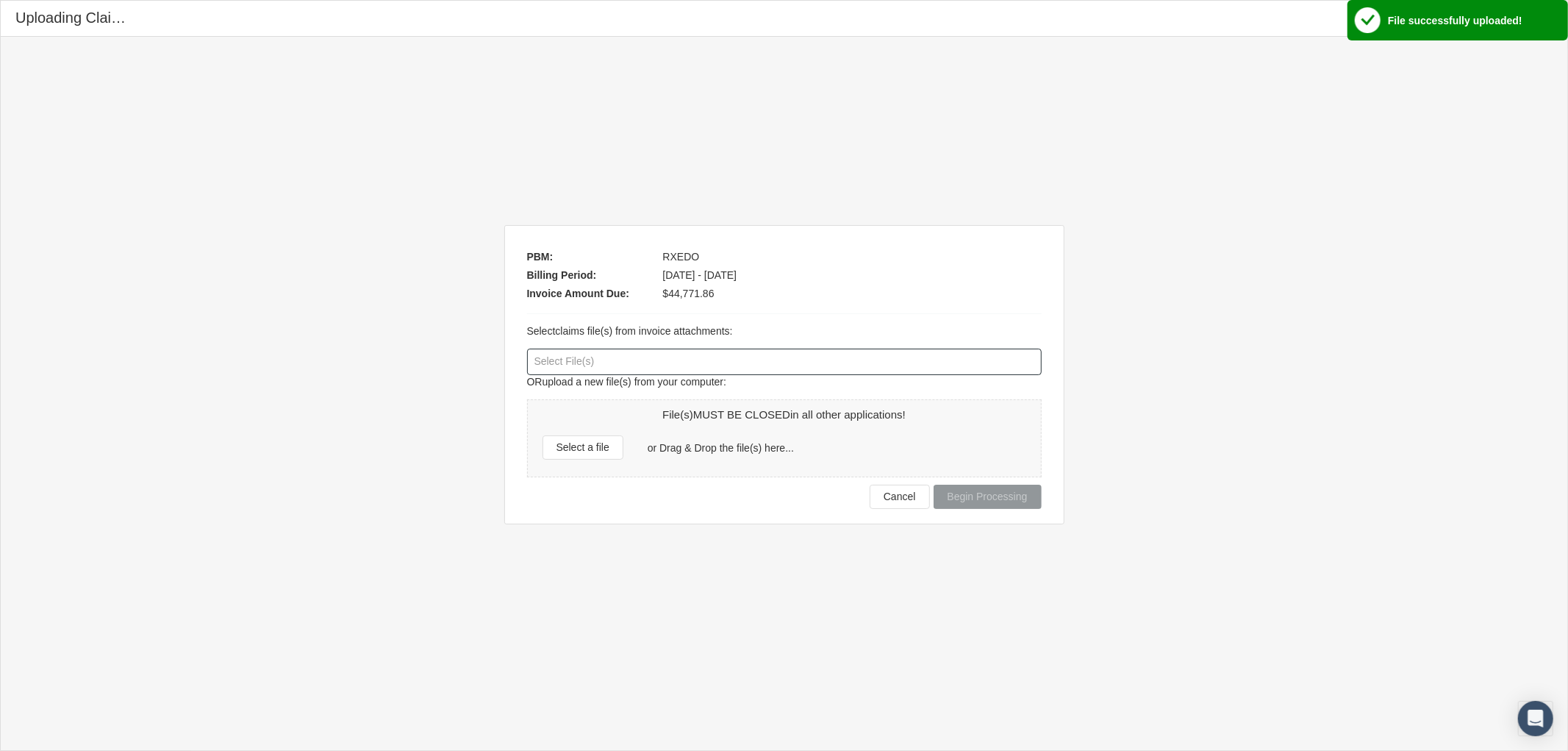
click at [571, 368] on div at bounding box center [784, 362] width 513 height 25
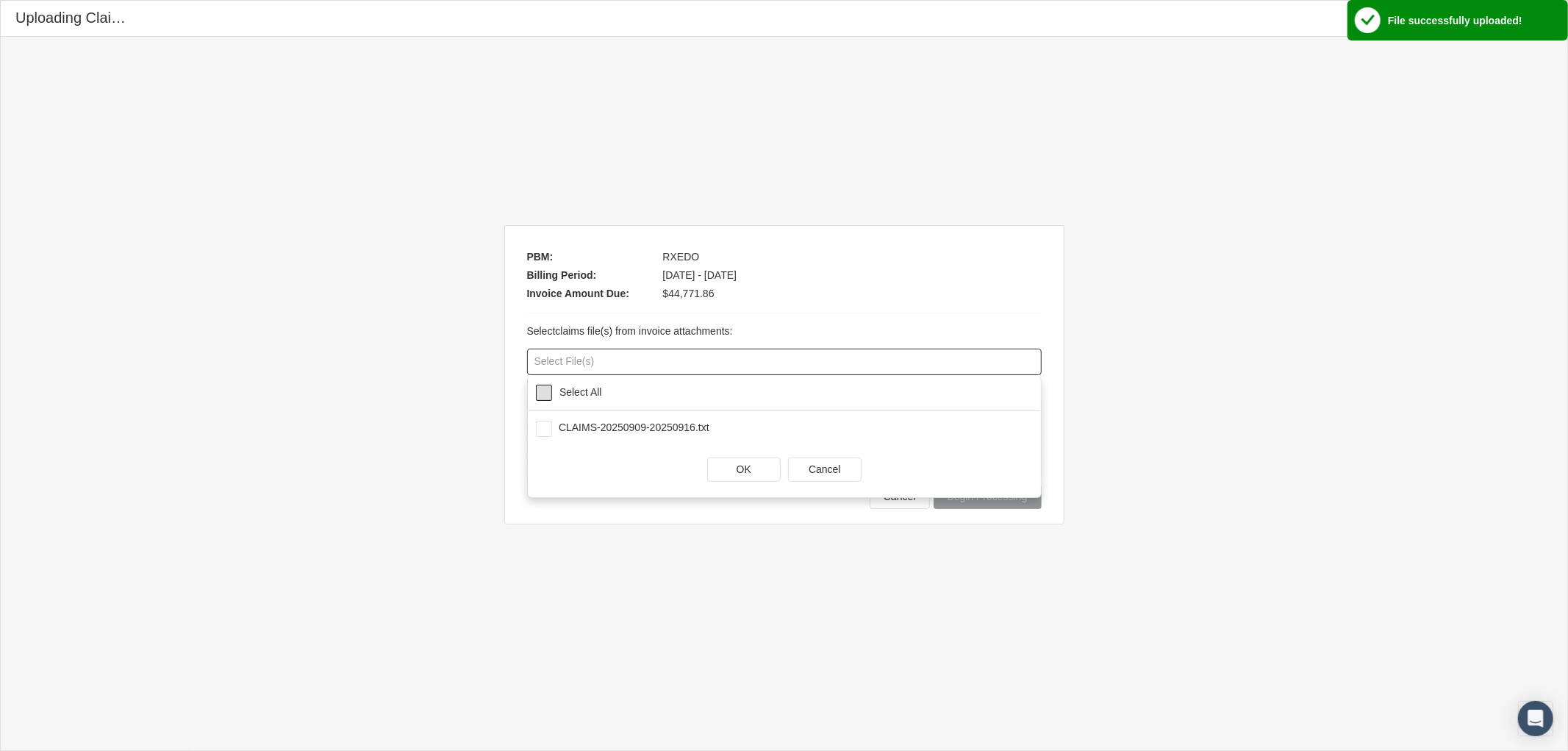
drag, startPoint x: 549, startPoint y: 396, endPoint x: 559, endPoint y: 398, distance: 10.2
click at [548, 396] on span at bounding box center [544, 393] width 16 height 16
click at [738, 468] on span "OK" at bounding box center [744, 469] width 14 height 12
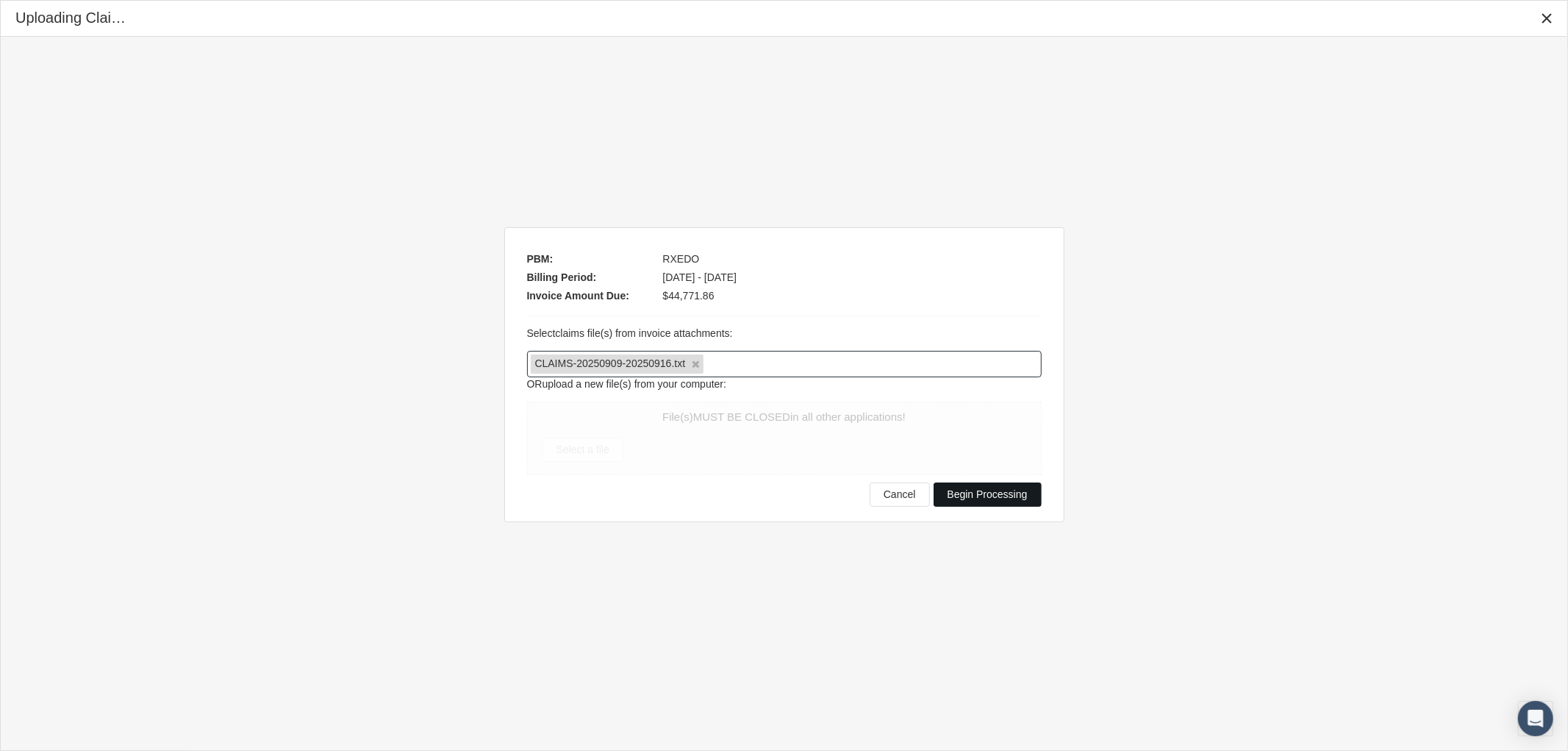
click at [971, 496] on span "Begin Processing" at bounding box center [988, 494] width 80 height 12
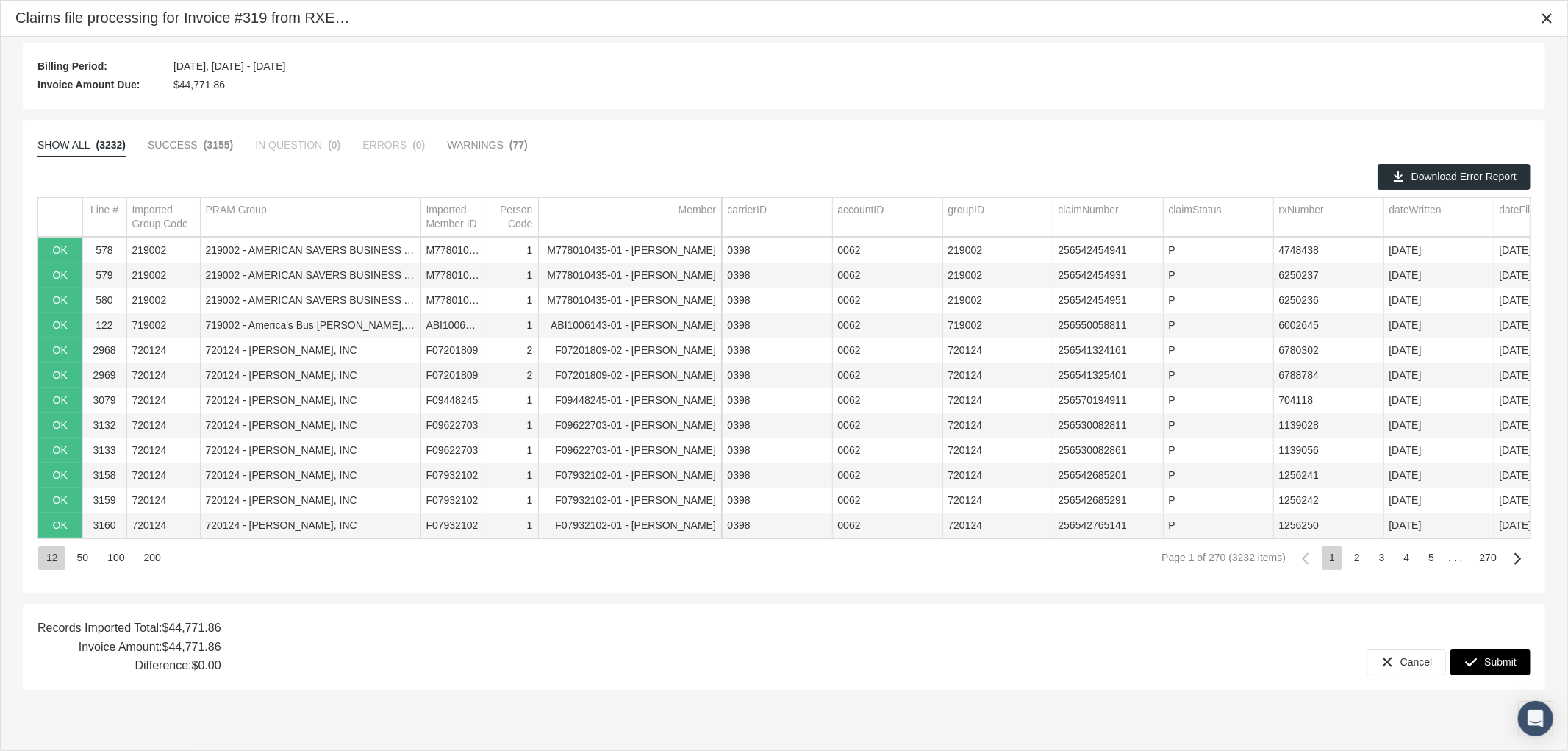
click at [1475, 664] on icon "Submit" at bounding box center [1471, 661] width 13 height 13
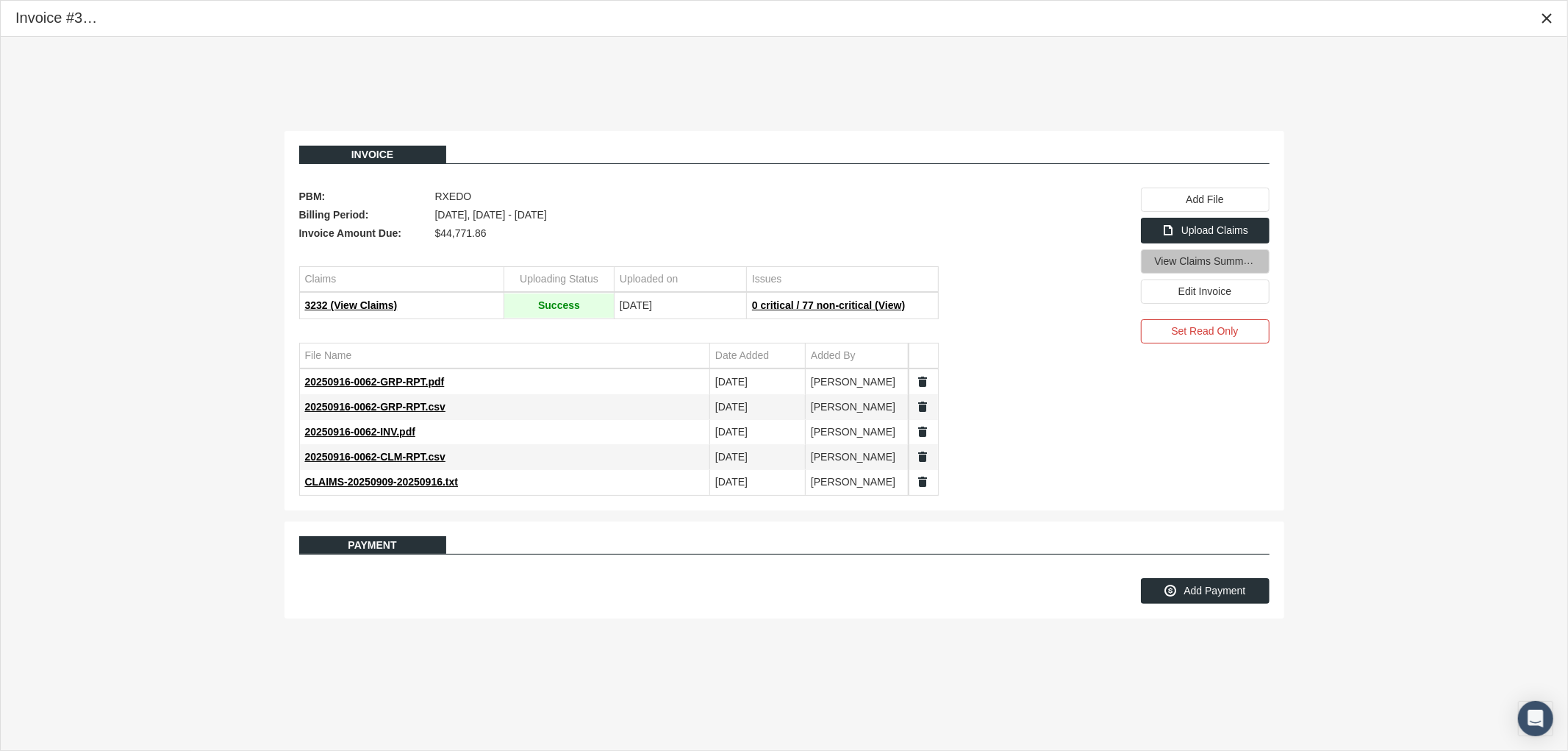
click at [1173, 272] on div "View Claims Summary" at bounding box center [1205, 262] width 127 height 23
click at [389, 74] on div "Invoice PBM: RXEDO Billing Period: September 2025, Sep 09 - Sep 16 Invoice Amou…" at bounding box center [784, 374] width 1566 height 676
click at [1551, 19] on icon "Close" at bounding box center [1547, 18] width 13 height 13
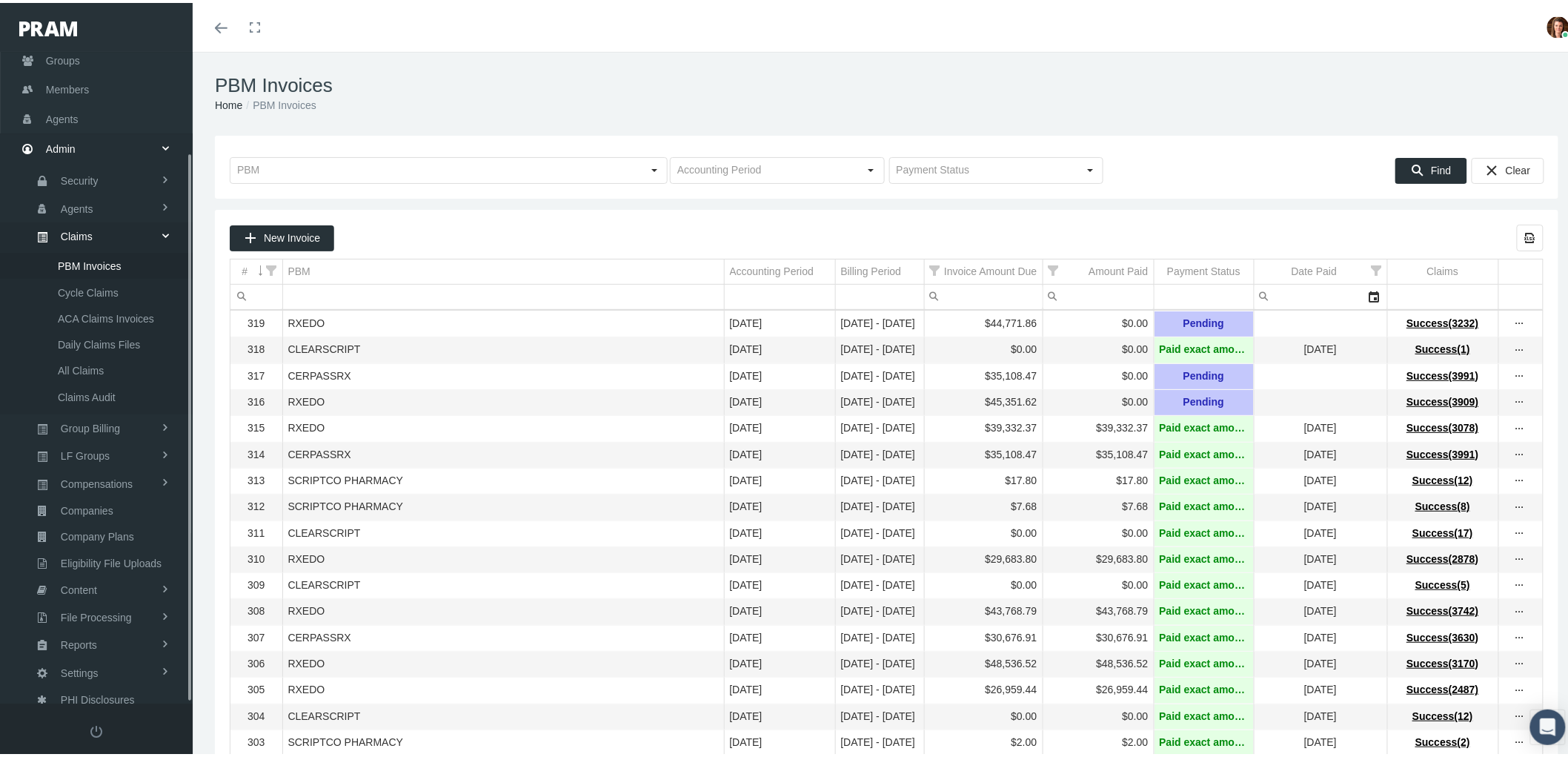
click at [56, 145] on span "Admin" at bounding box center [60, 146] width 30 height 28
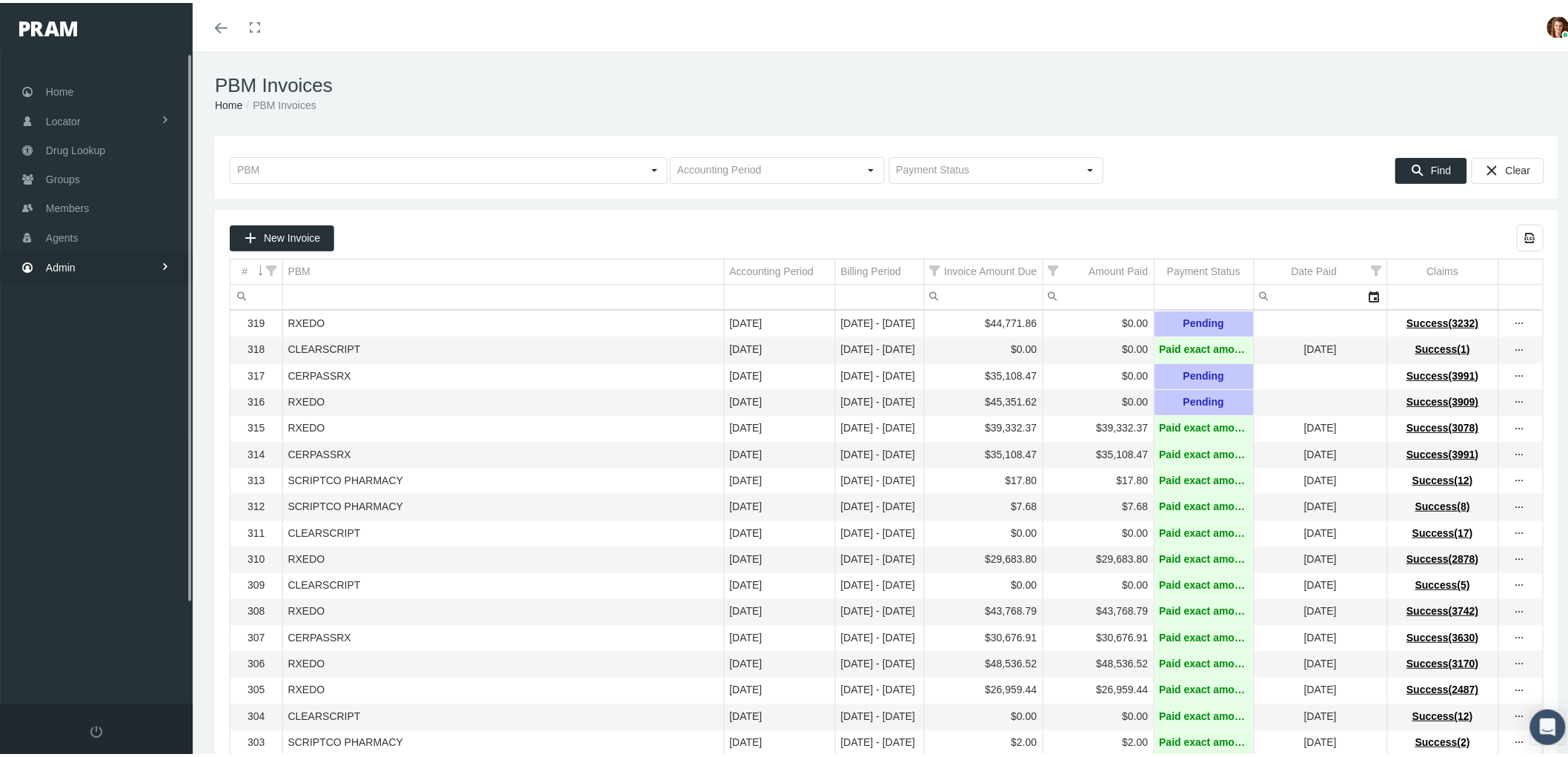
click at [61, 255] on span "Admin" at bounding box center [60, 264] width 30 height 28
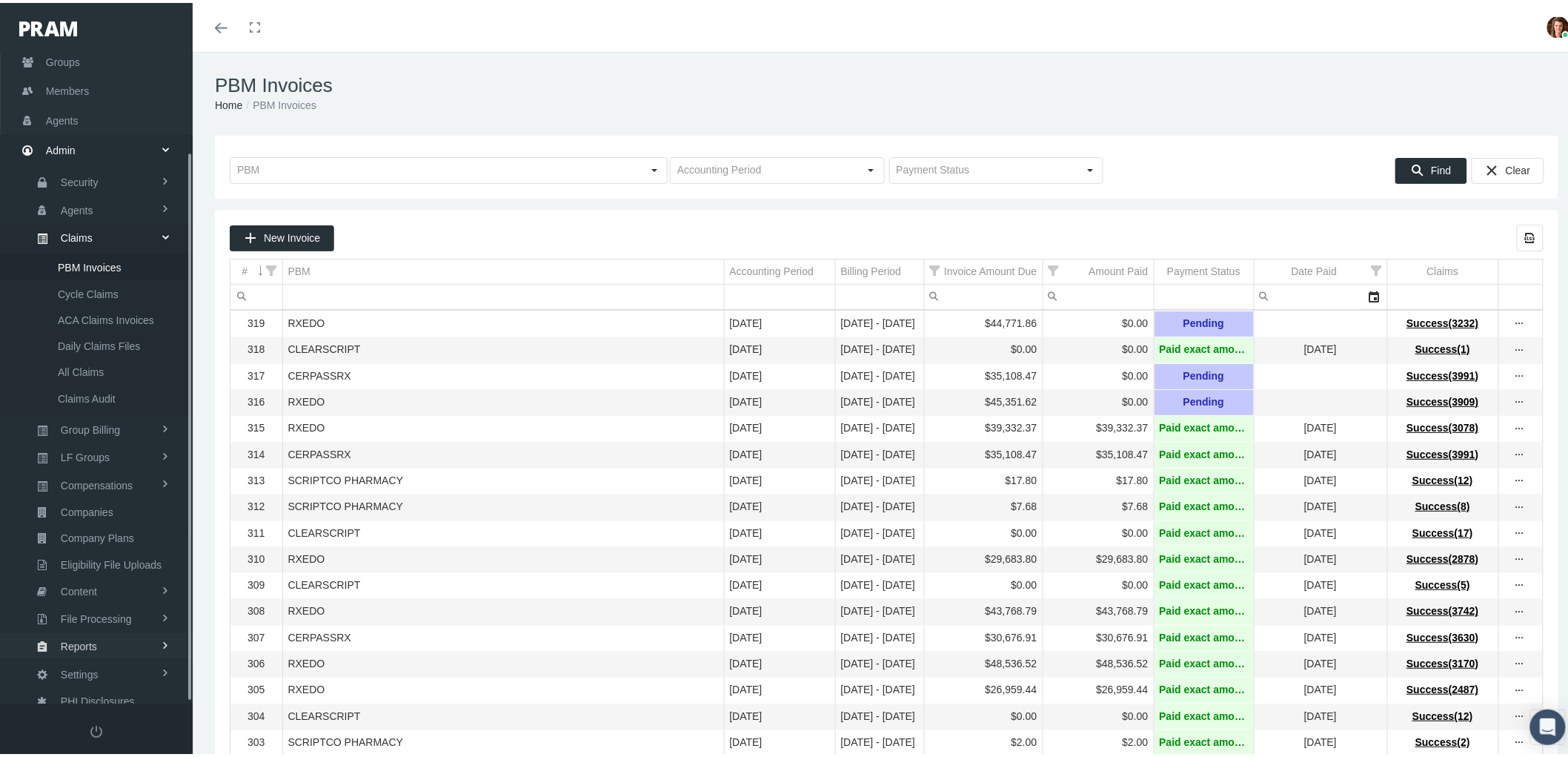
click at [102, 630] on link "Reports" at bounding box center [96, 643] width 193 height 26
click at [97, 549] on link "Reports" at bounding box center [96, 554] width 193 height 26
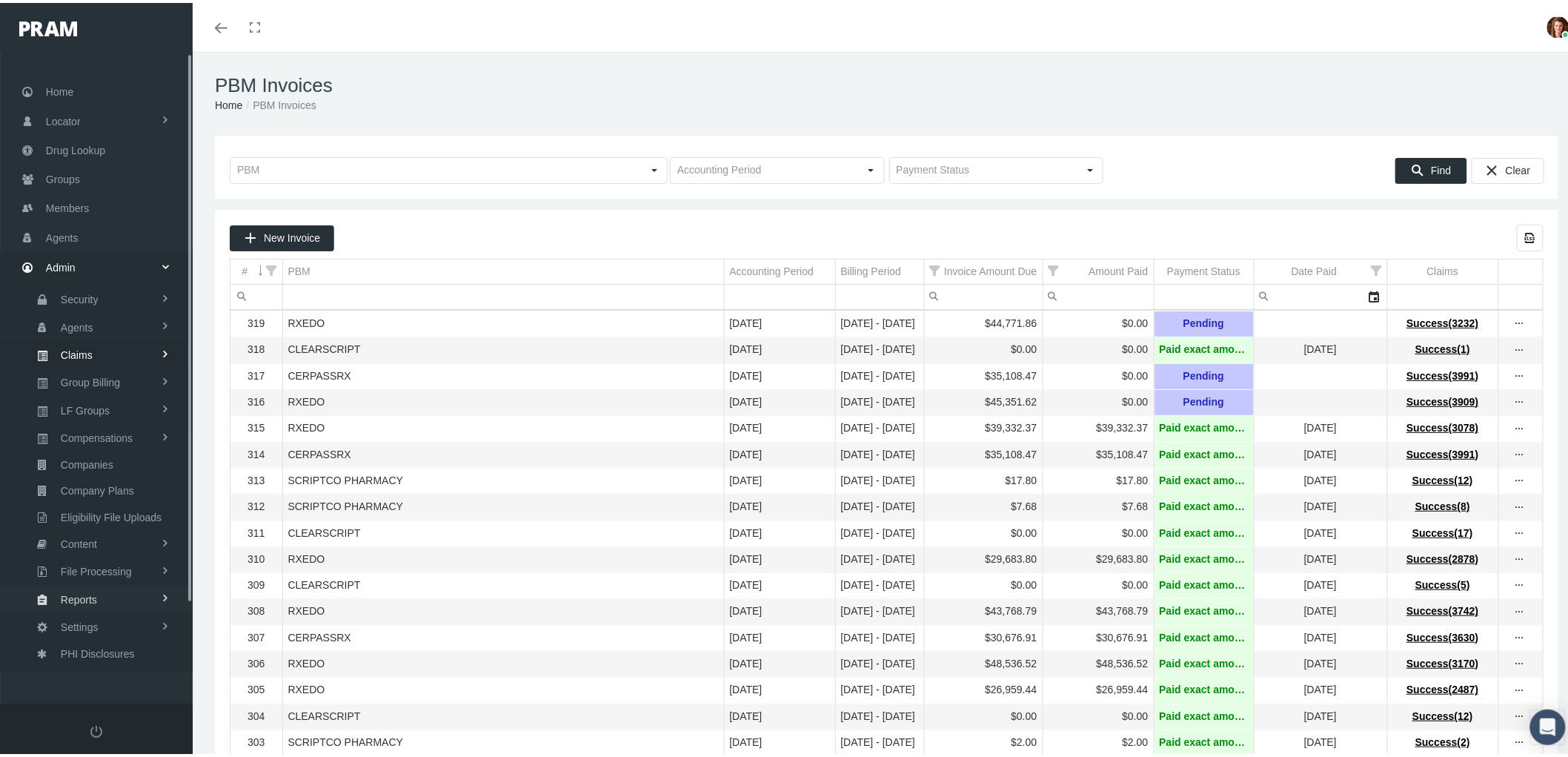
click at [94, 584] on span "Reports" at bounding box center [79, 597] width 36 height 25
click at [98, 615] on link "Reports" at bounding box center [96, 626] width 193 height 26
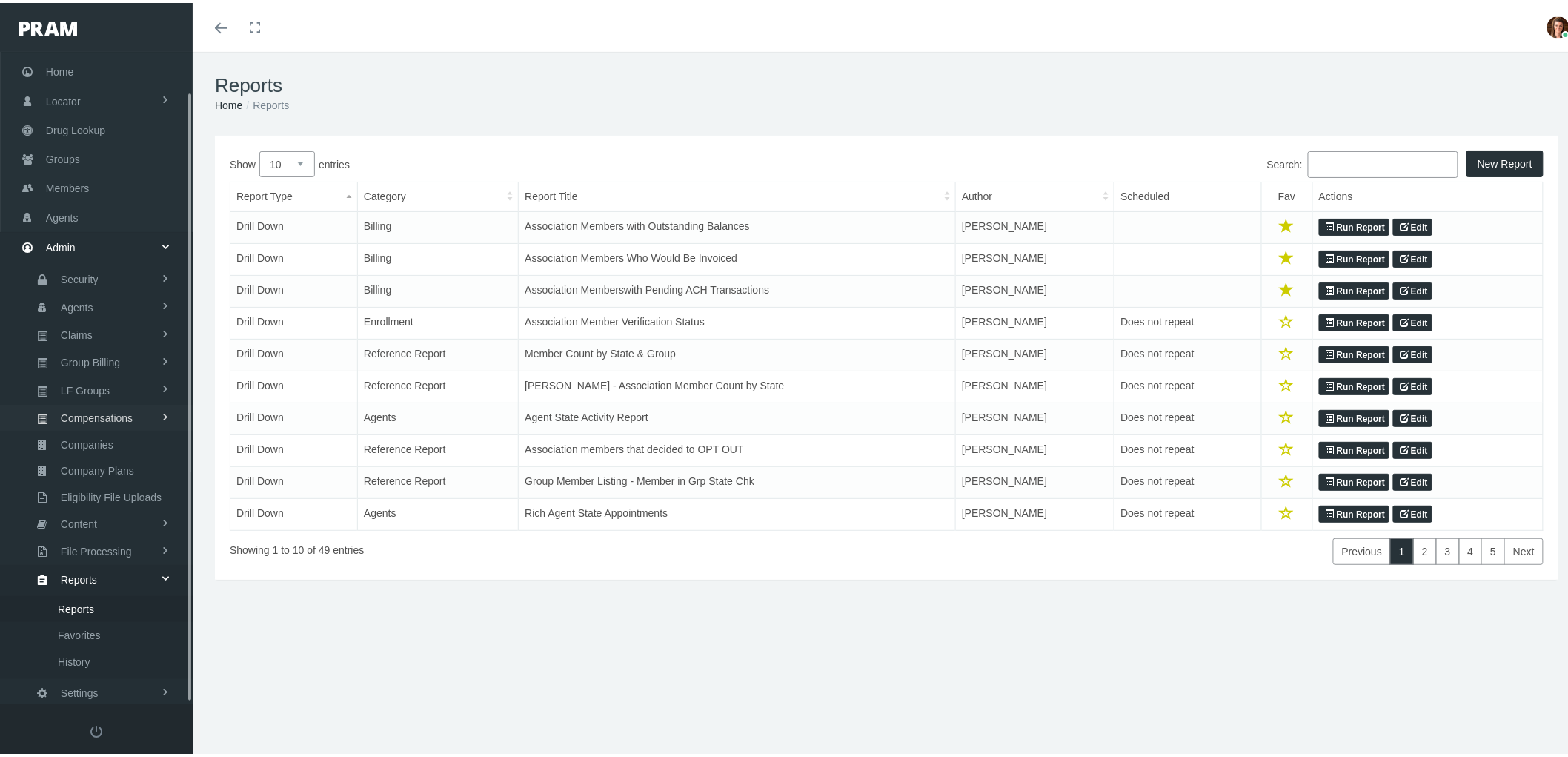
scroll to position [41, 0]
click at [97, 603] on span "Favorites" at bounding box center [79, 610] width 43 height 25
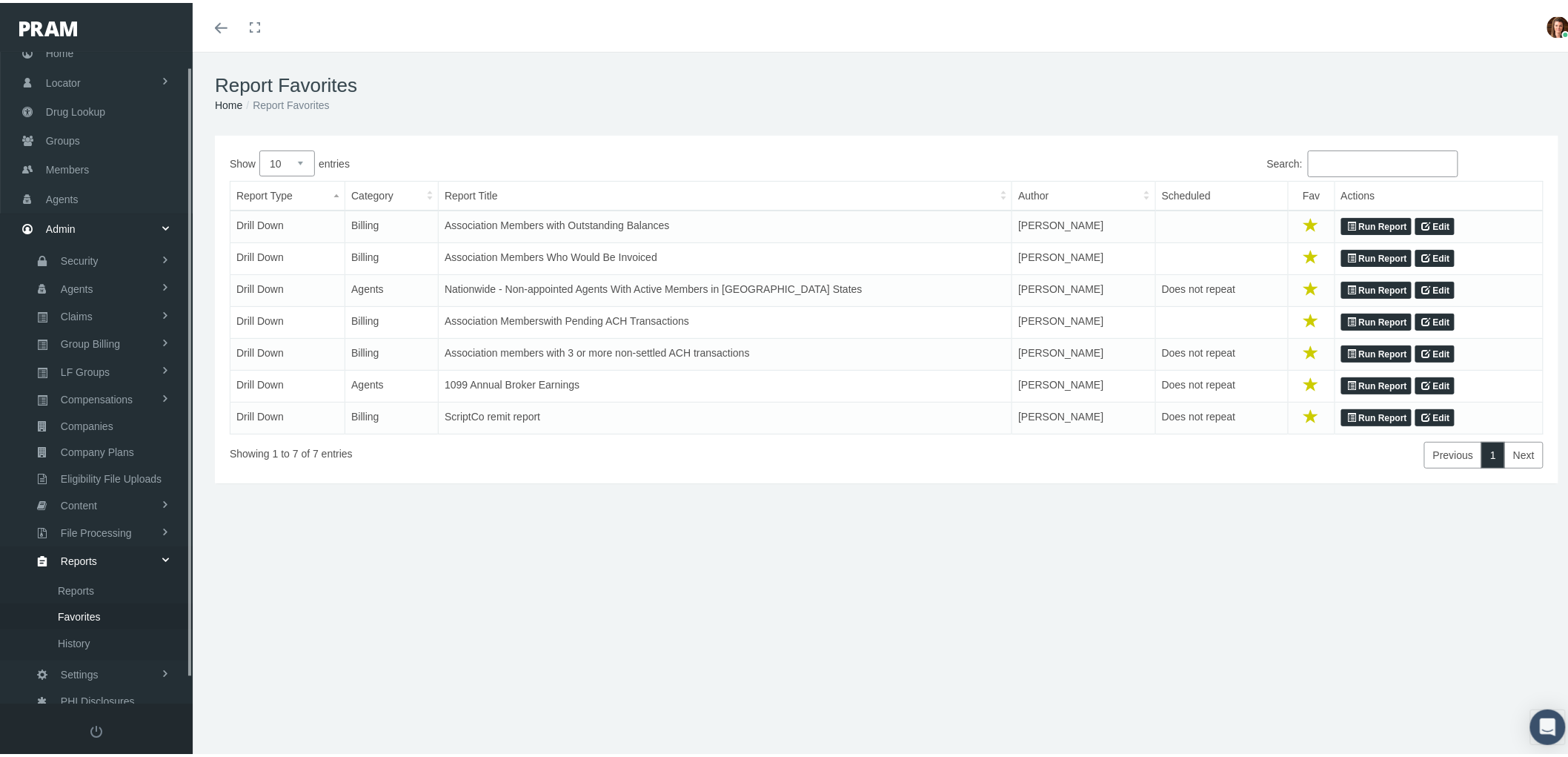
scroll to position [41, 0]
click at [1373, 222] on link "Run Report" at bounding box center [1376, 224] width 70 height 18
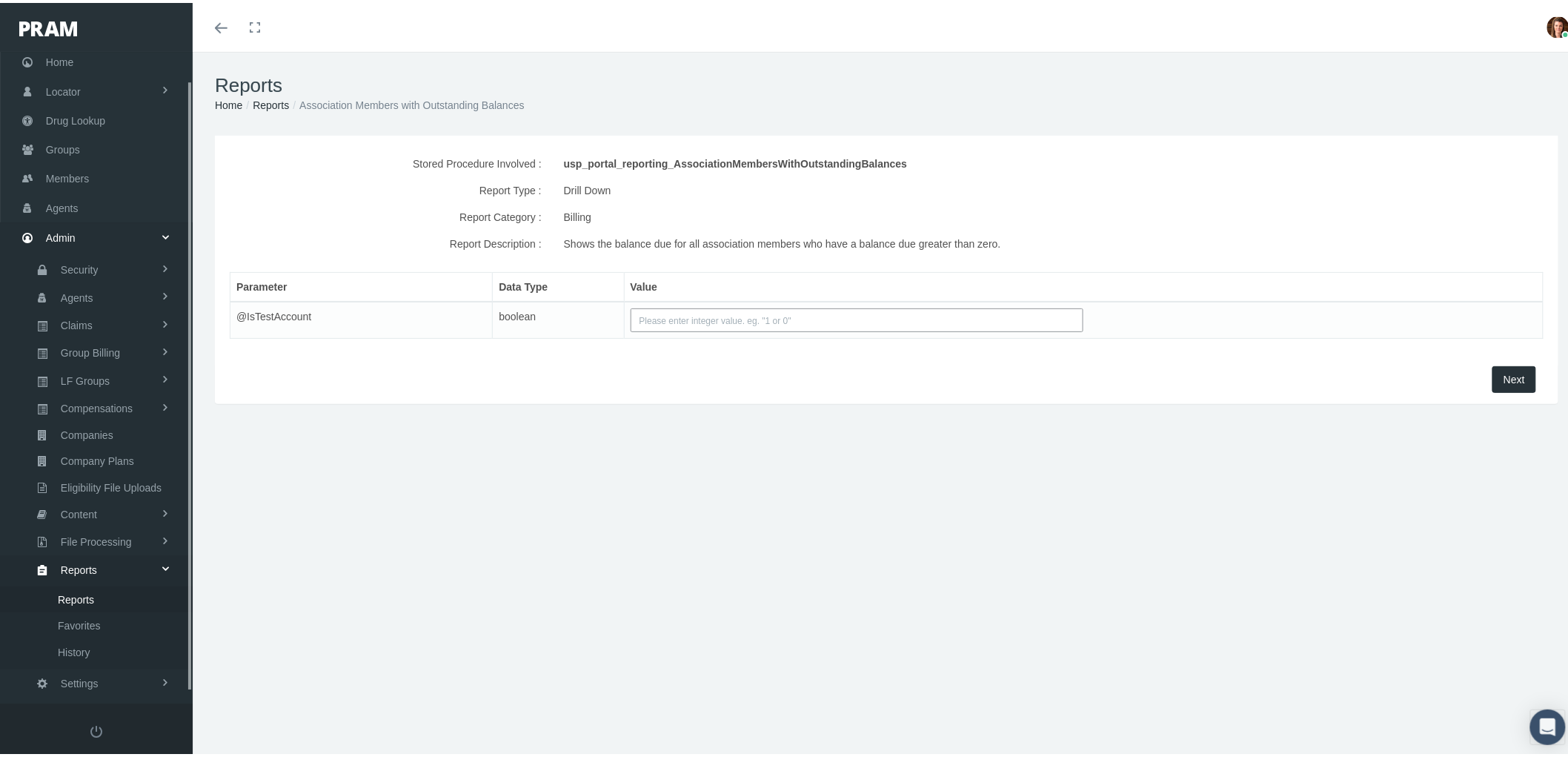
scroll to position [41, 0]
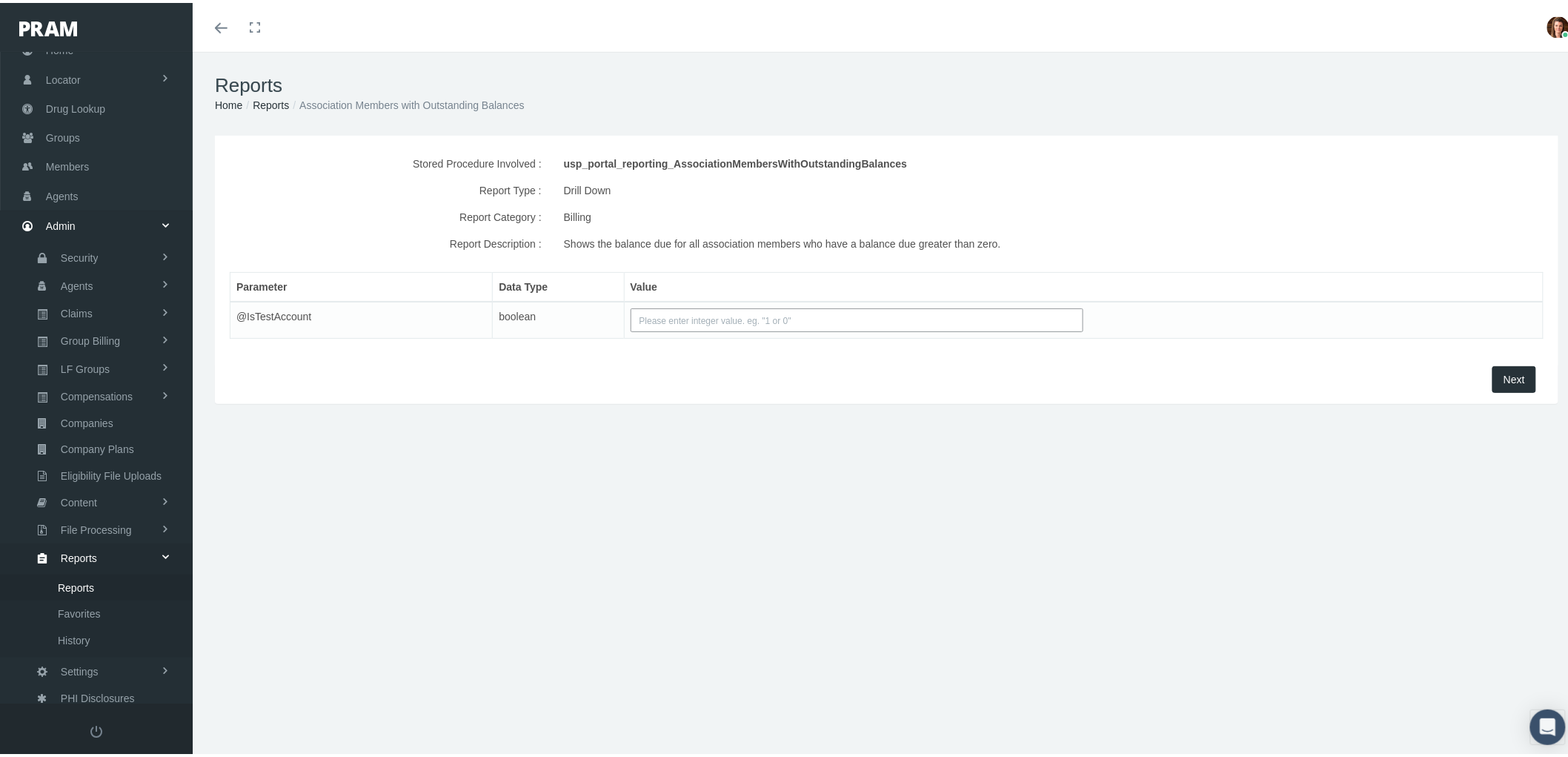
click at [679, 315] on input "text" at bounding box center [858, 317] width 454 height 23
type input "1"
click at [1502, 383] on button "Next" at bounding box center [1514, 376] width 44 height 27
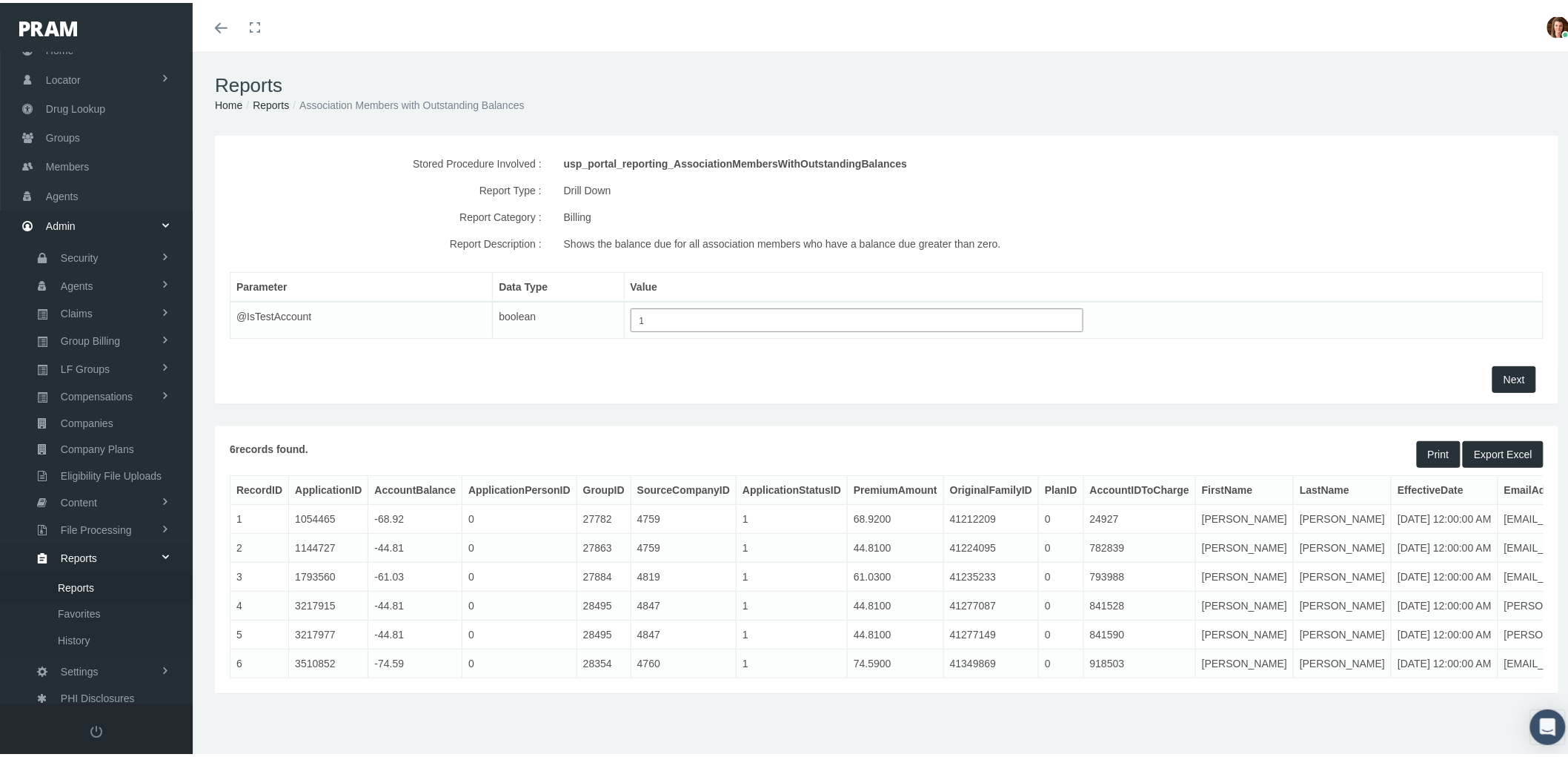
click at [1500, 443] on button "Export Excel" at bounding box center [1503, 452] width 81 height 27
click at [68, 598] on span "Favorites" at bounding box center [79, 610] width 43 height 25
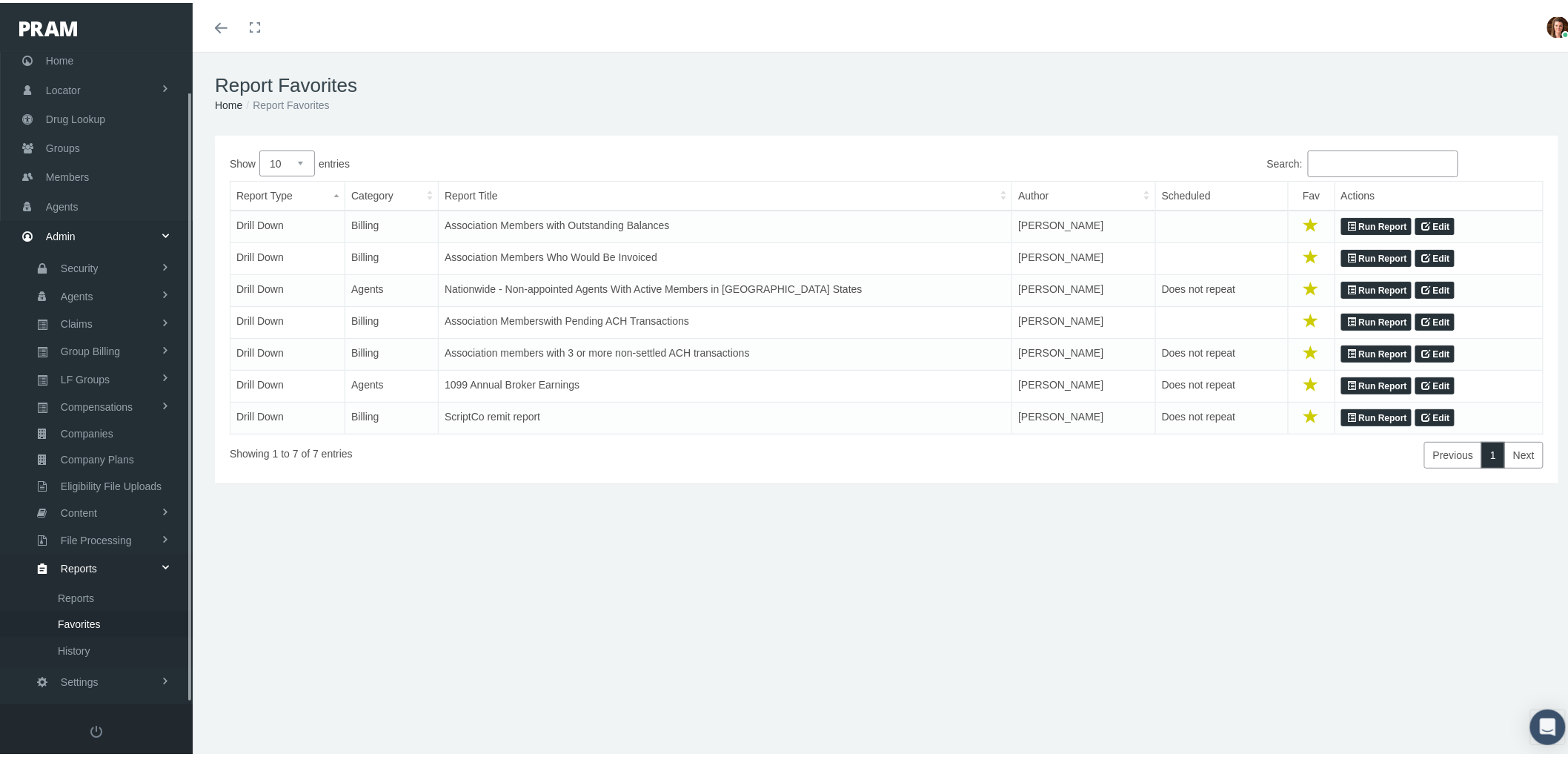
scroll to position [41, 0]
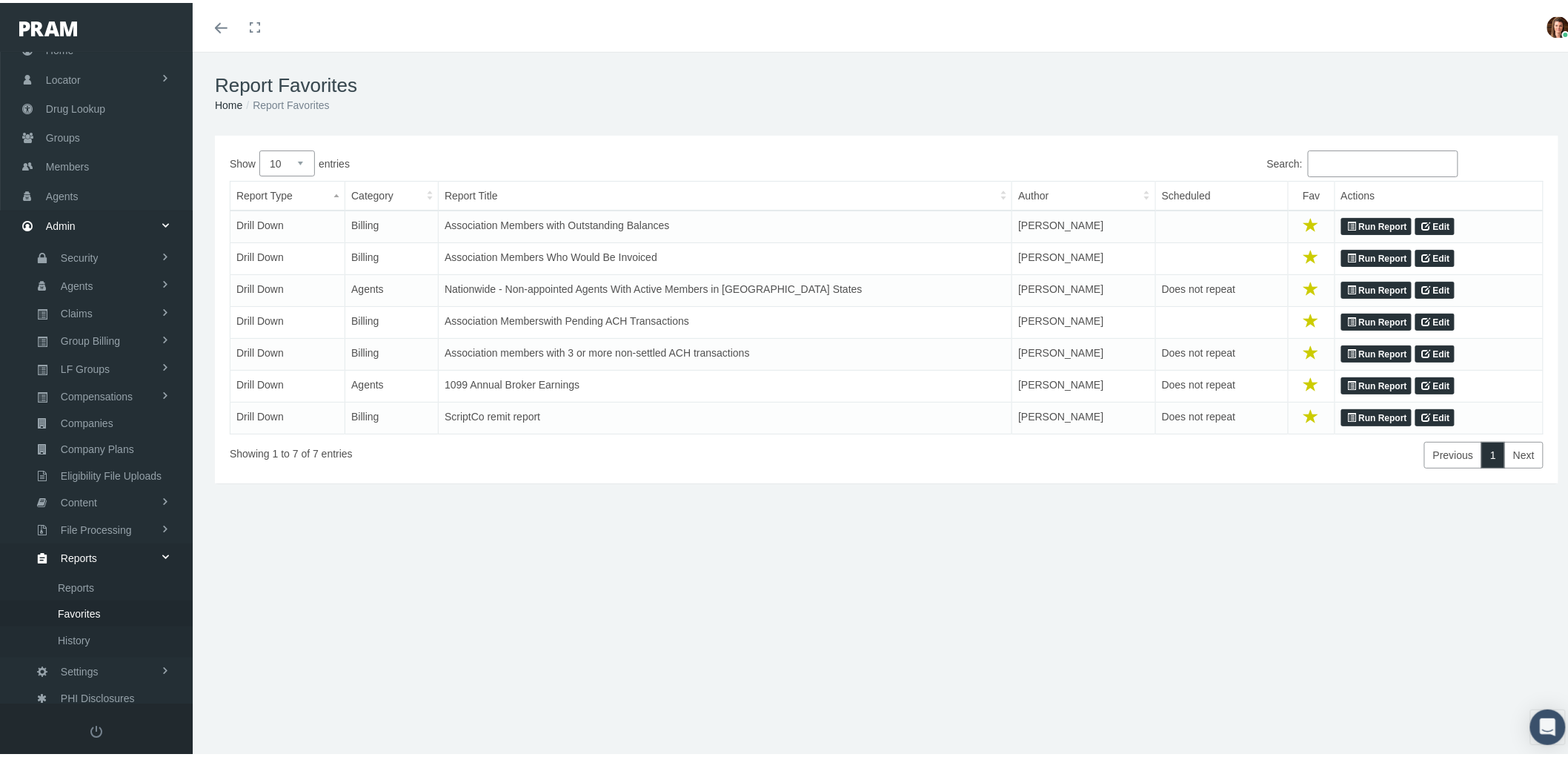
click at [1384, 358] on link "Run Report" at bounding box center [1376, 351] width 70 height 18
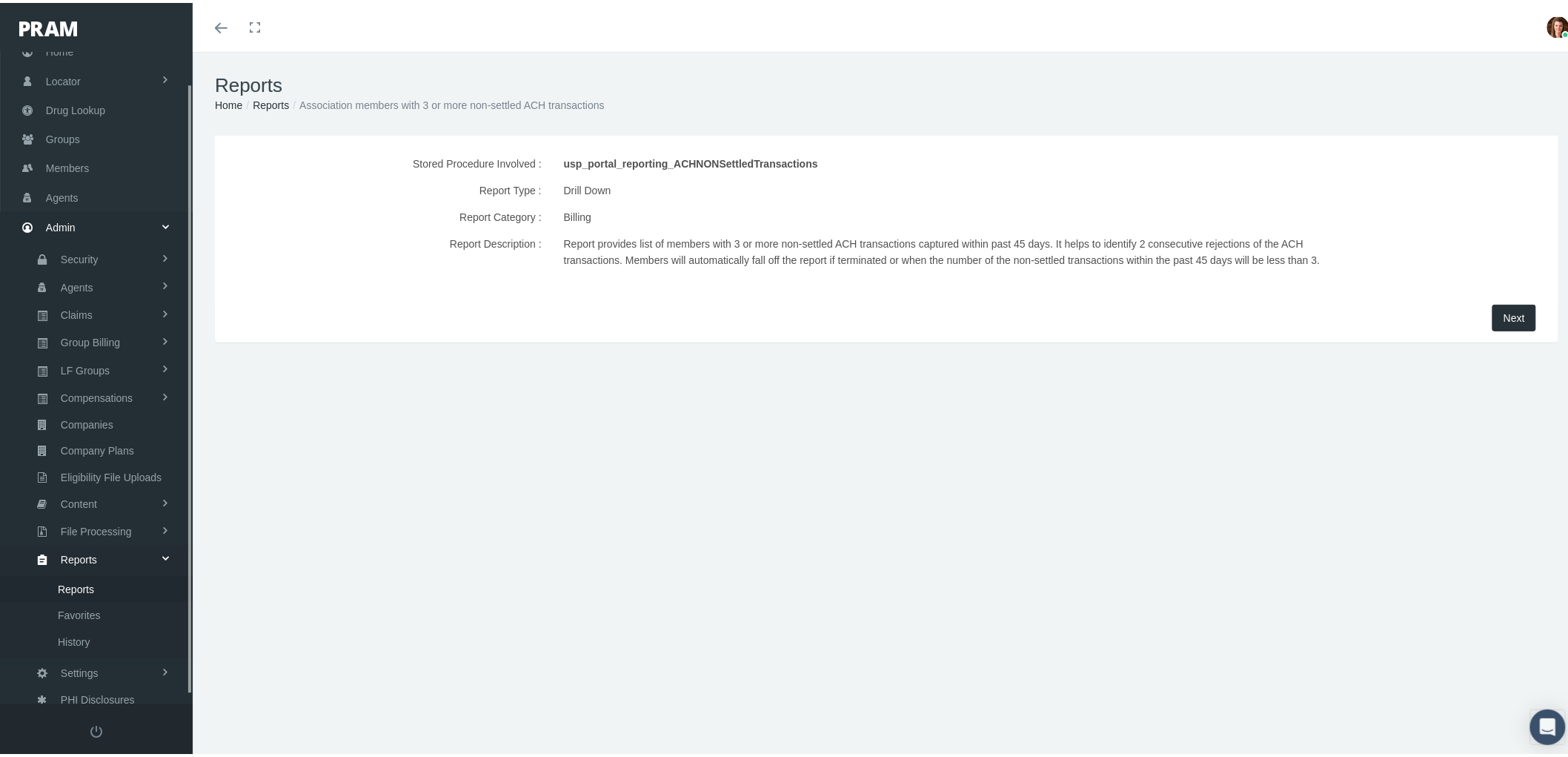
scroll to position [41, 0]
click at [1503, 320] on span "Next" at bounding box center [1514, 314] width 22 height 12
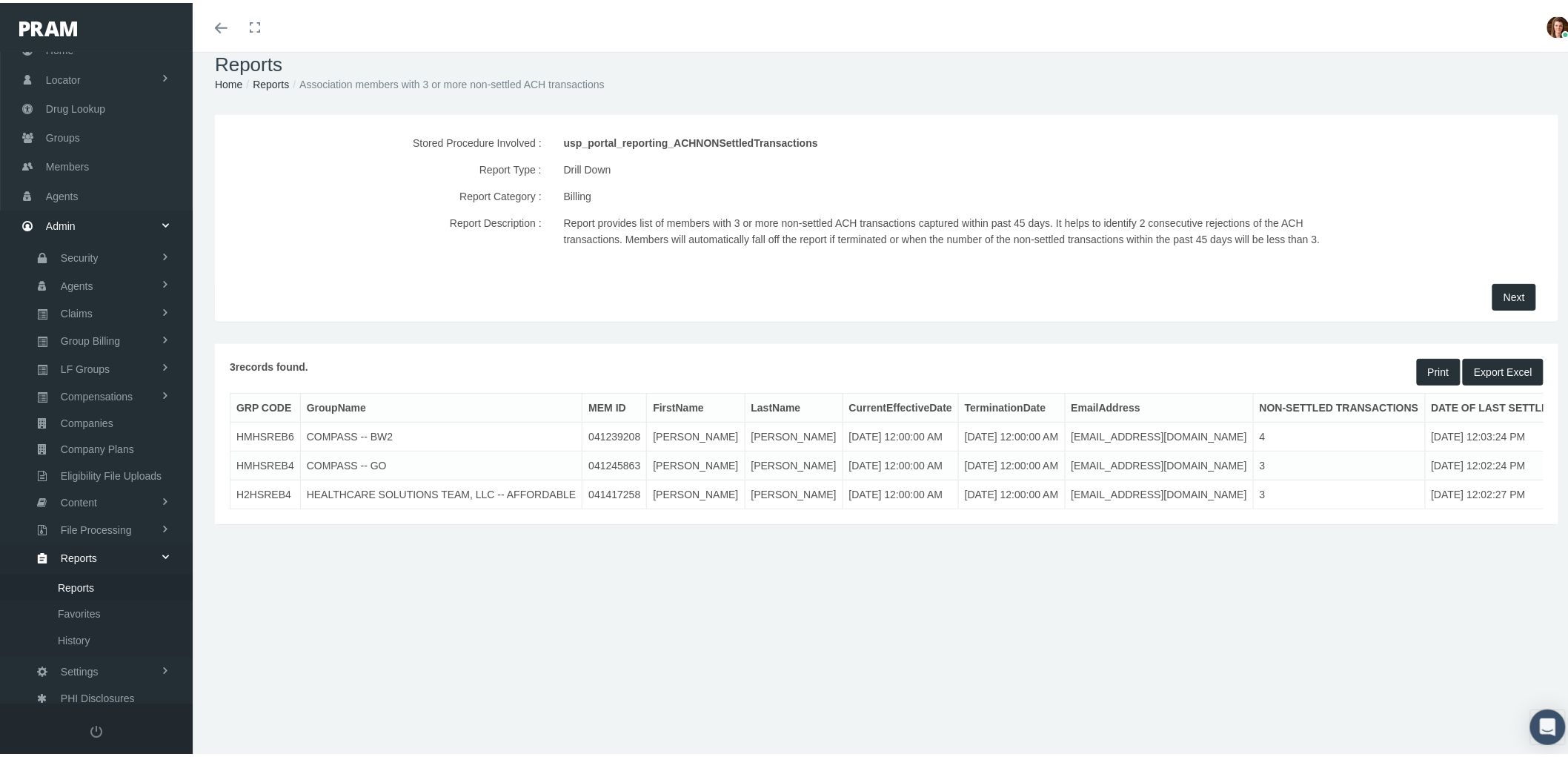
scroll to position [32, 0]
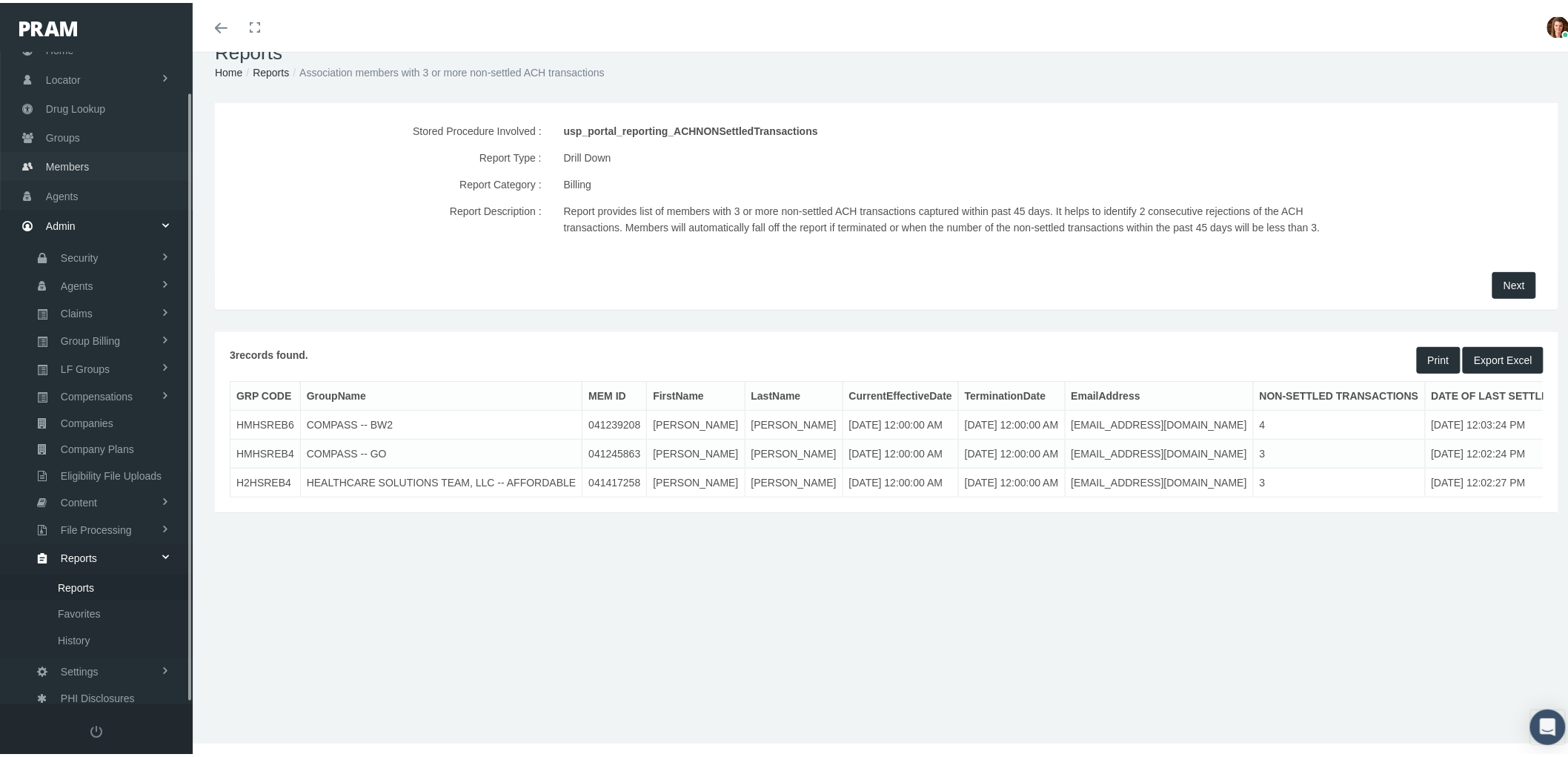
click at [53, 158] on span "Members" at bounding box center [68, 163] width 43 height 28
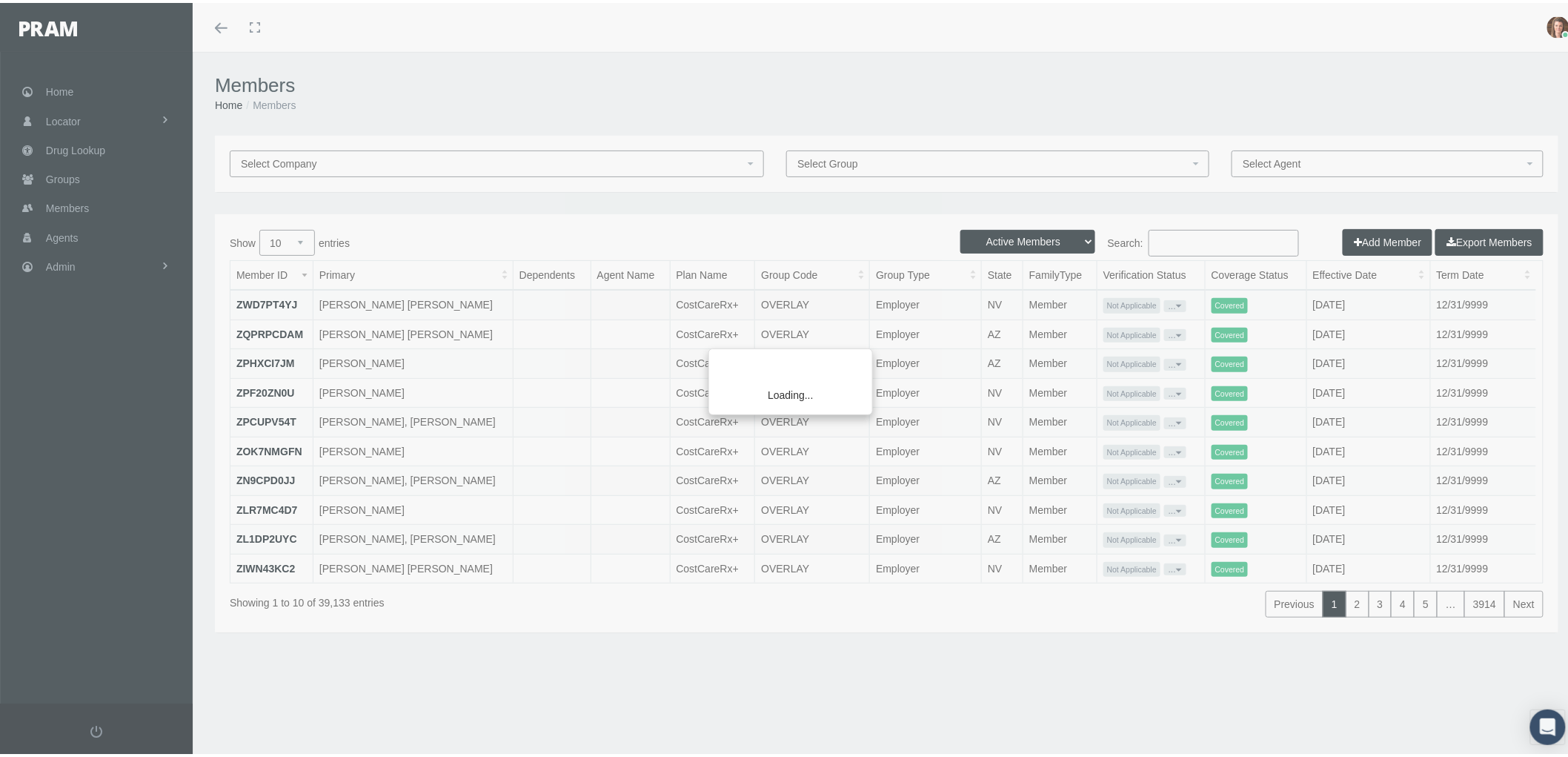
click at [1221, 239] on div "Loading..." at bounding box center [784, 378] width 1568 height 757
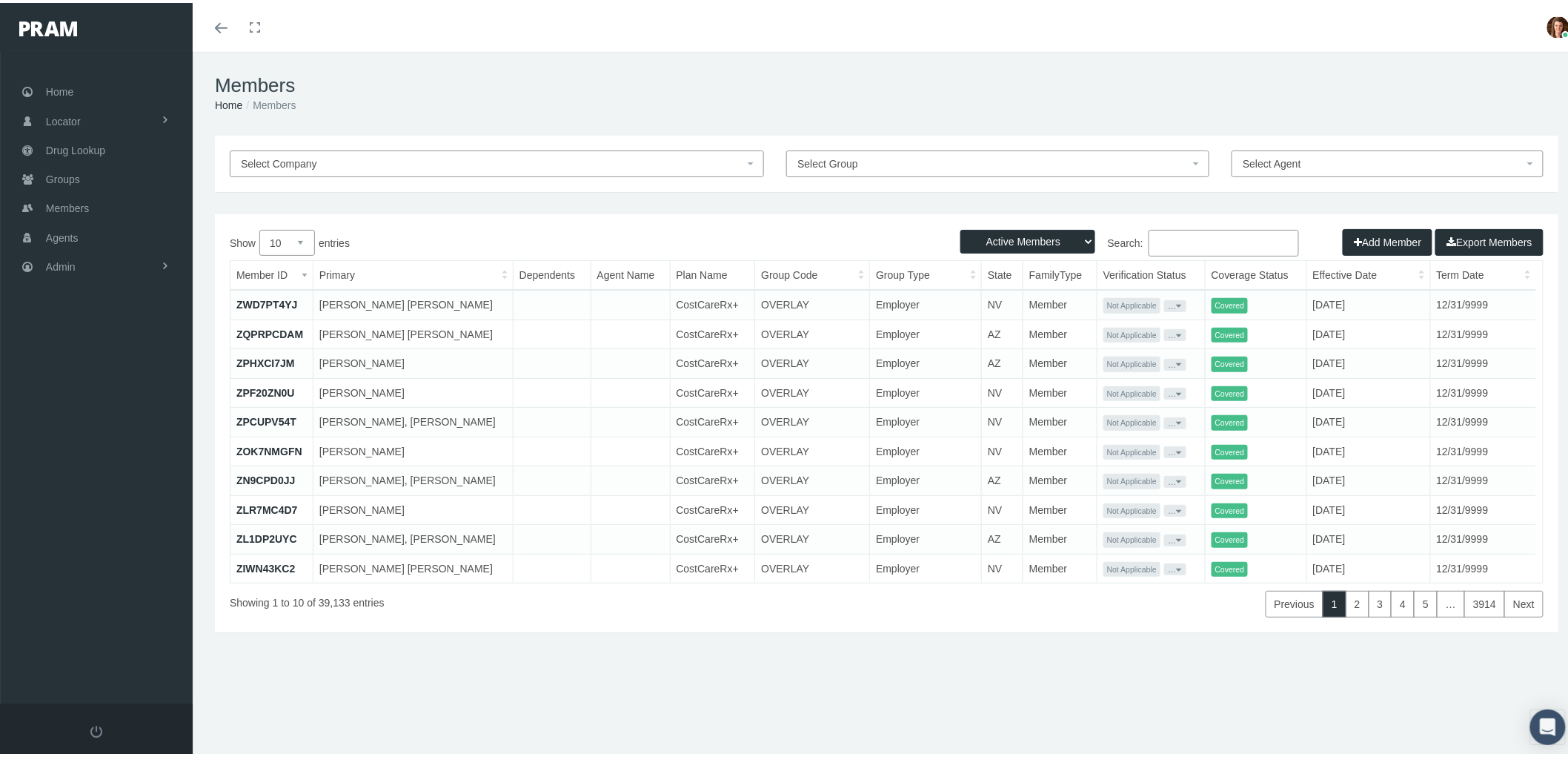
click at [1180, 237] on input "Search:" at bounding box center [1223, 240] width 150 height 27
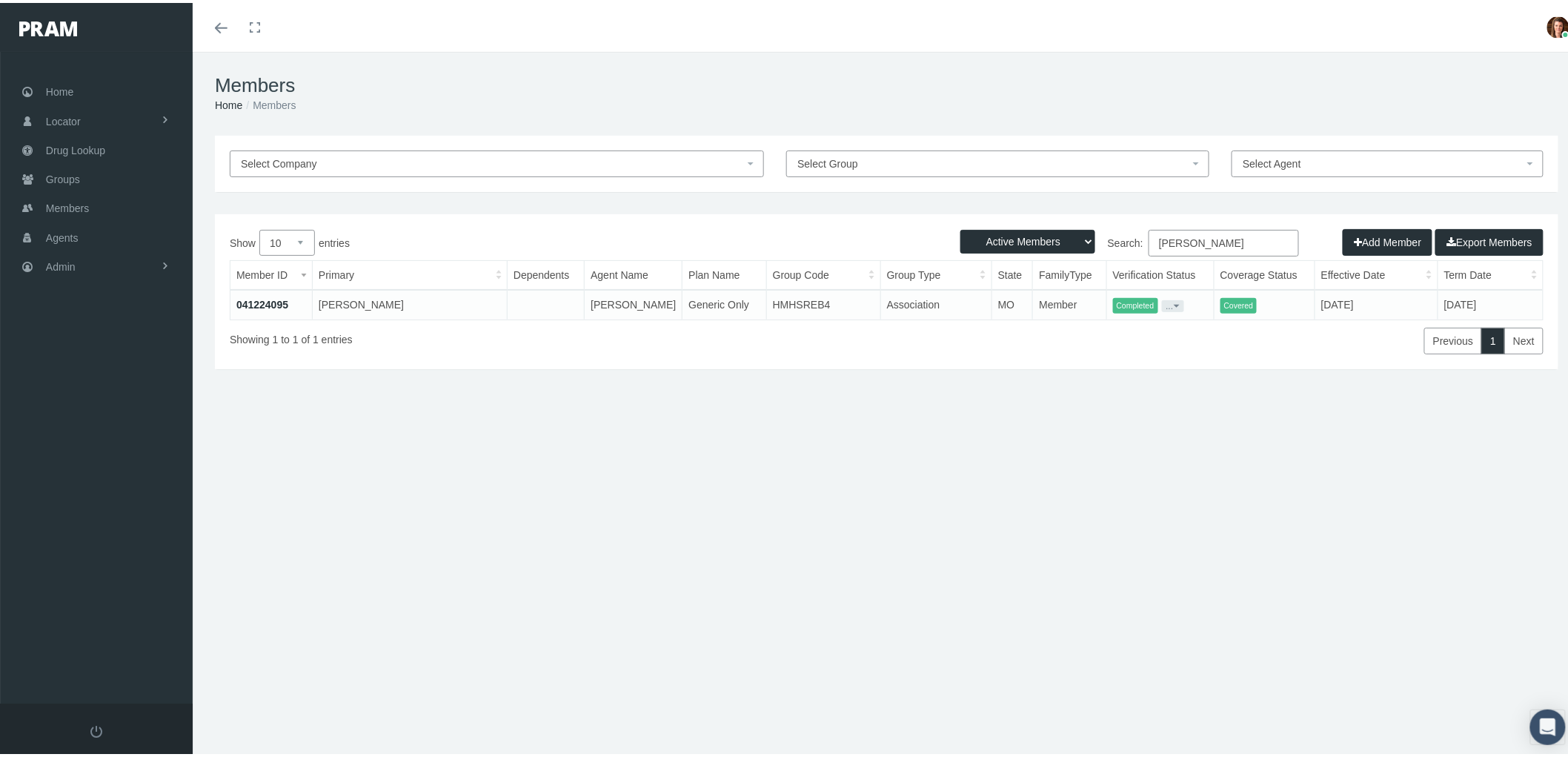
type input "[PERSON_NAME]"
click at [252, 297] on link "041224095" at bounding box center [263, 301] width 52 height 12
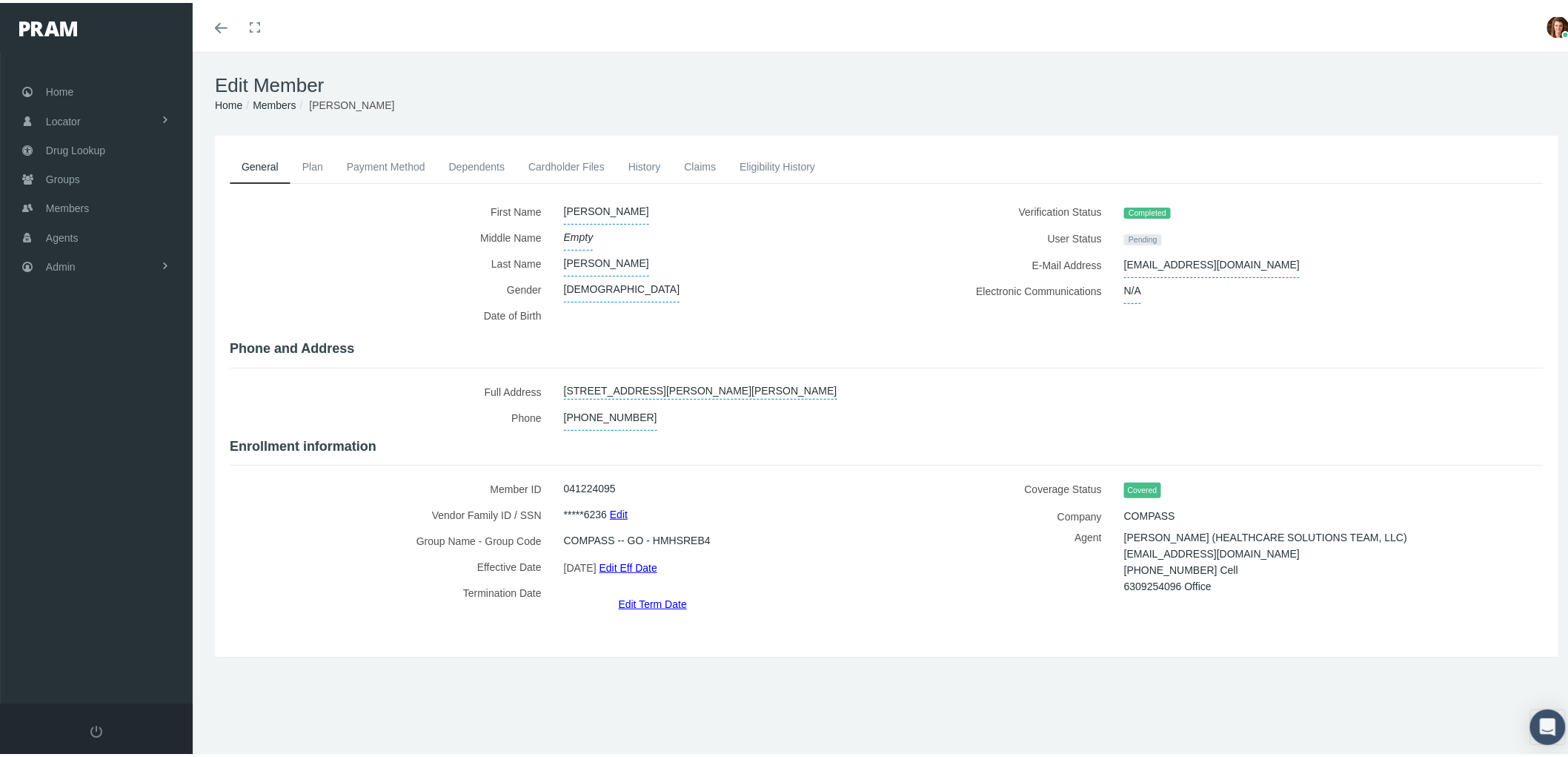
click at [383, 148] on link "Payment Method" at bounding box center [386, 164] width 103 height 32
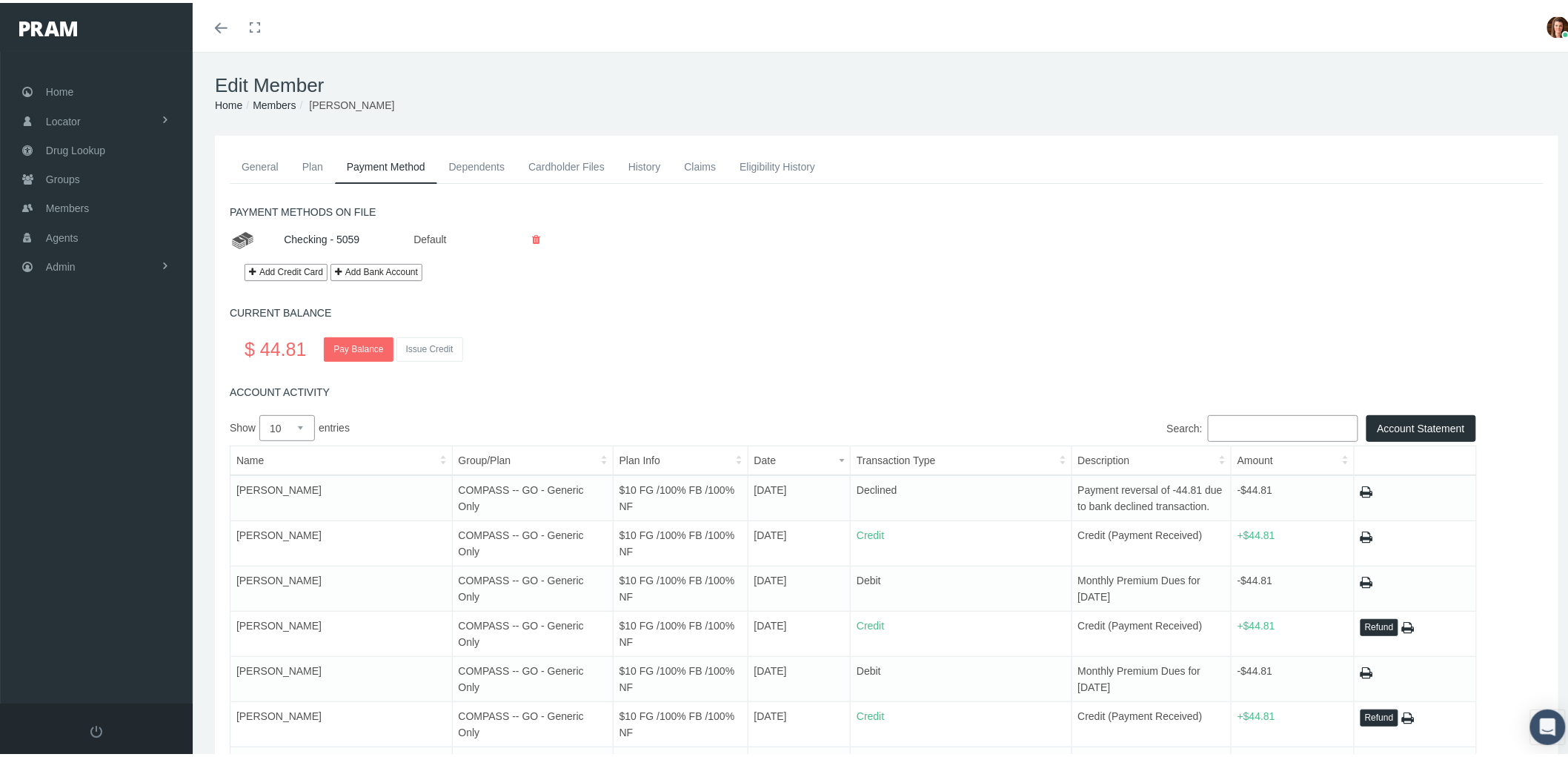
click at [691, 165] on link "Claims" at bounding box center [700, 164] width 56 height 32
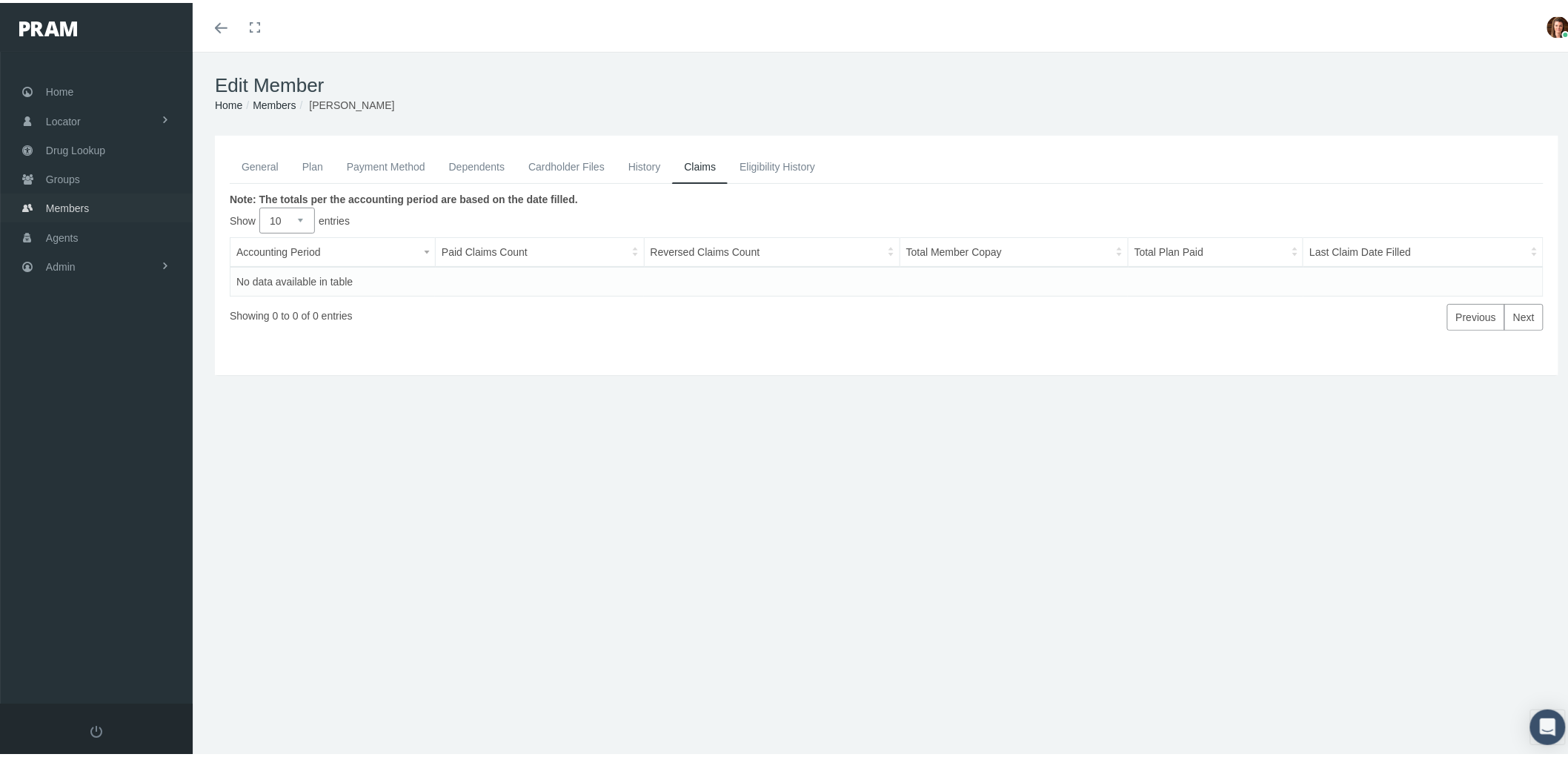
click at [76, 203] on span "Members" at bounding box center [68, 204] width 43 height 28
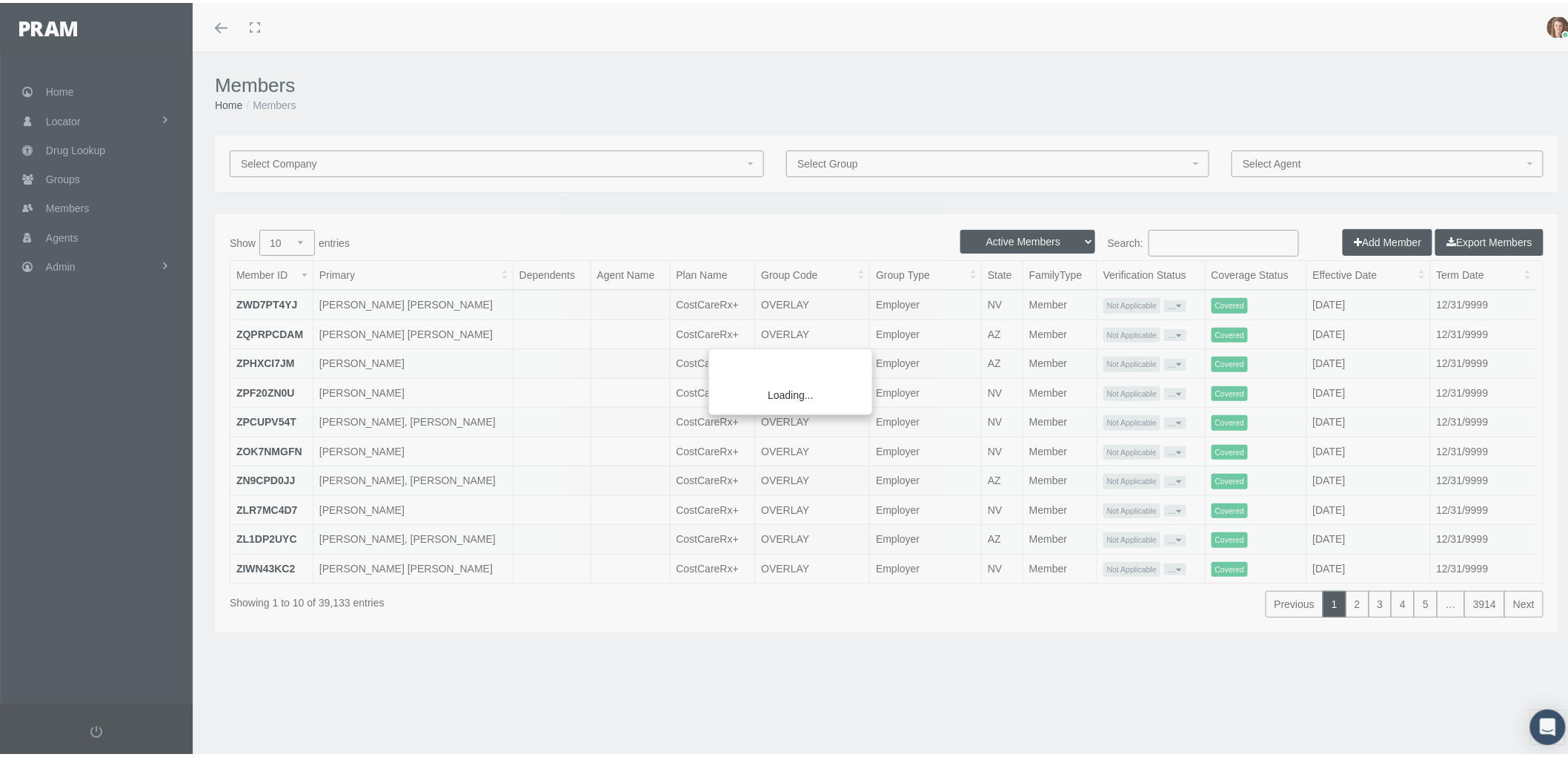
click at [1199, 235] on div "Loading..." at bounding box center [784, 378] width 1568 height 757
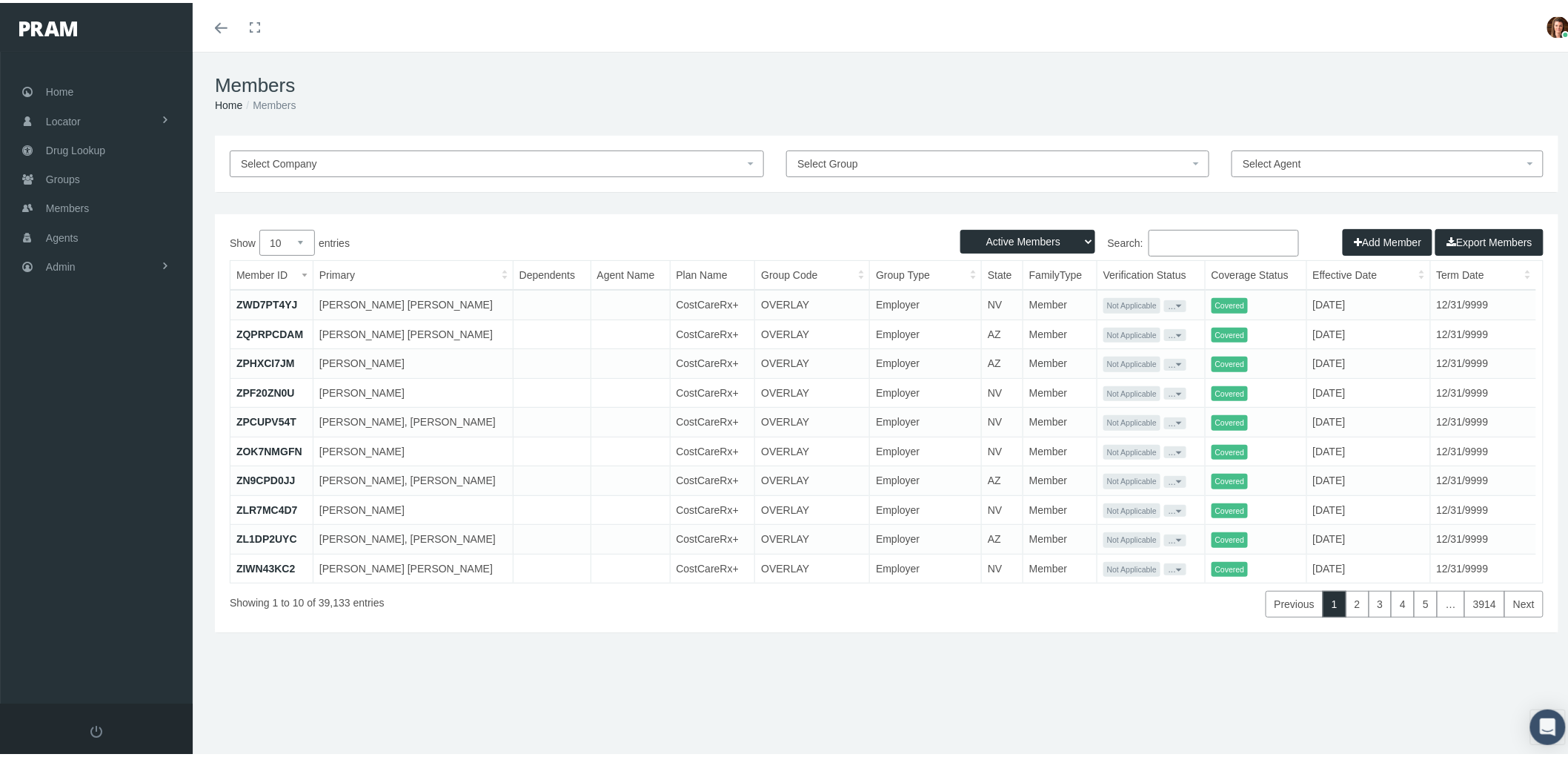
click at [1168, 235] on input "Search:" at bounding box center [1223, 240] width 150 height 27
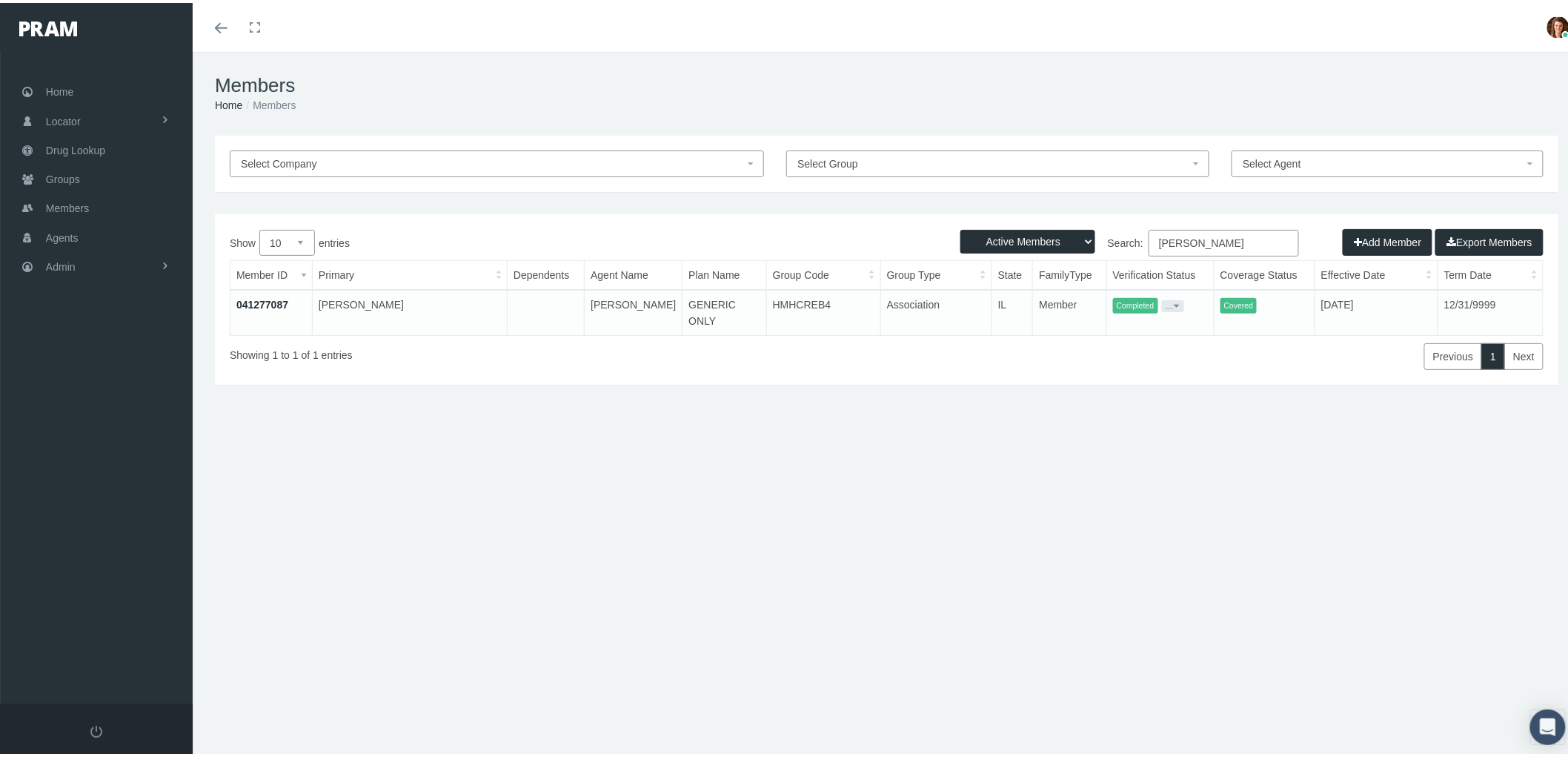
type input "[PERSON_NAME]"
click at [262, 295] on link "041277087" at bounding box center [263, 301] width 52 height 12
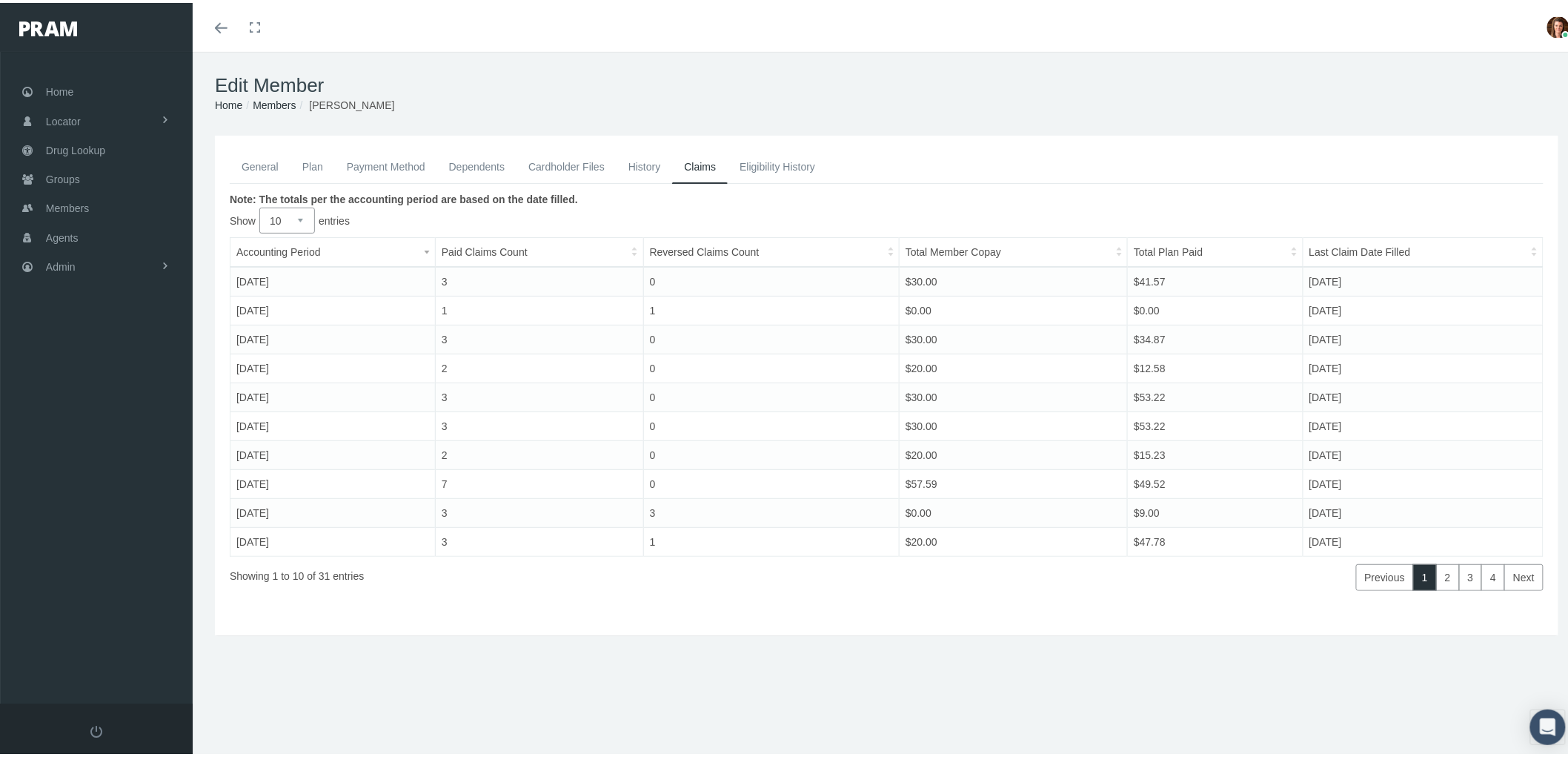
click at [385, 161] on link "Payment Method" at bounding box center [386, 164] width 103 height 32
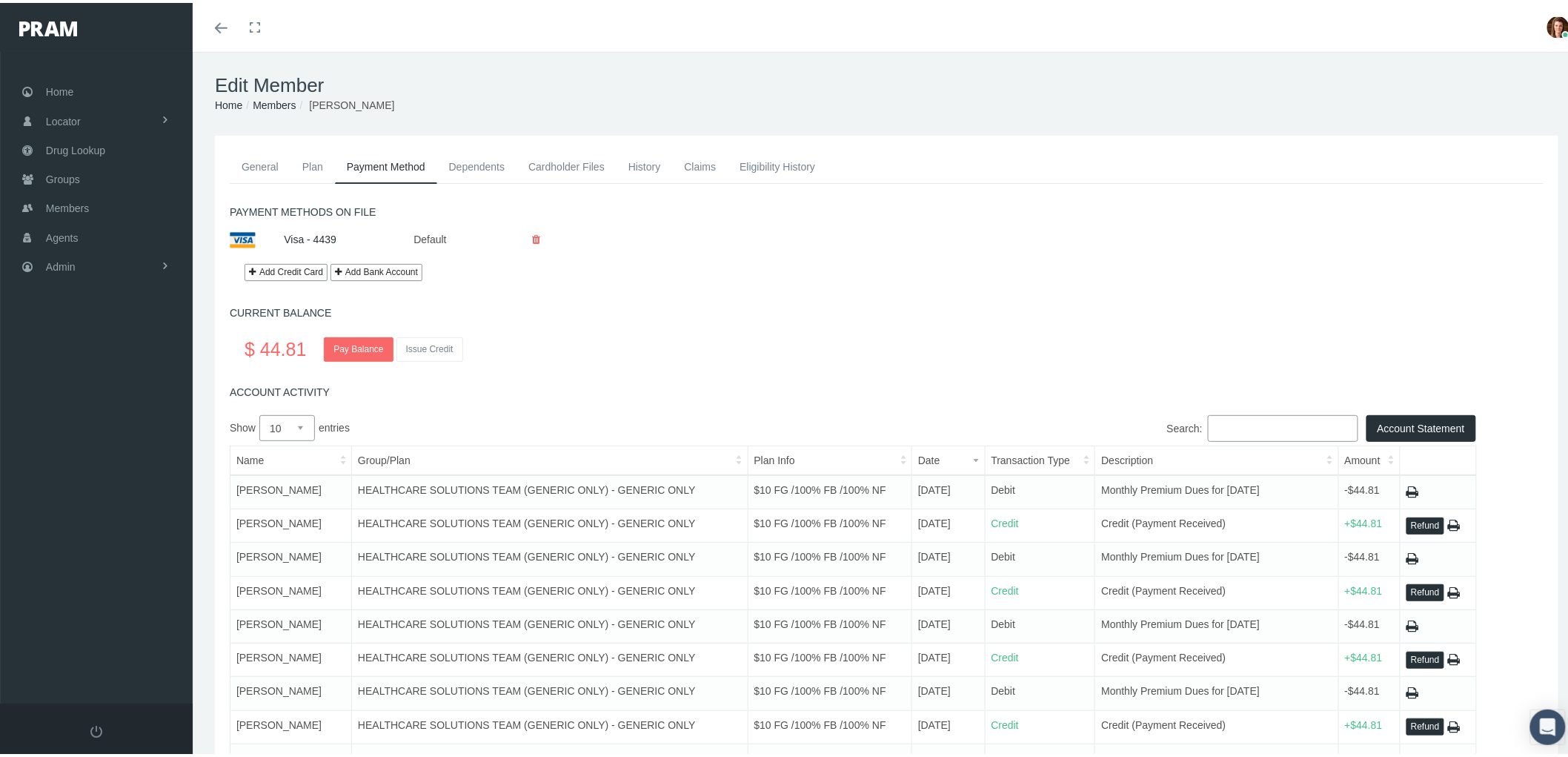
click at [698, 168] on link "Claims" at bounding box center [700, 164] width 56 height 32
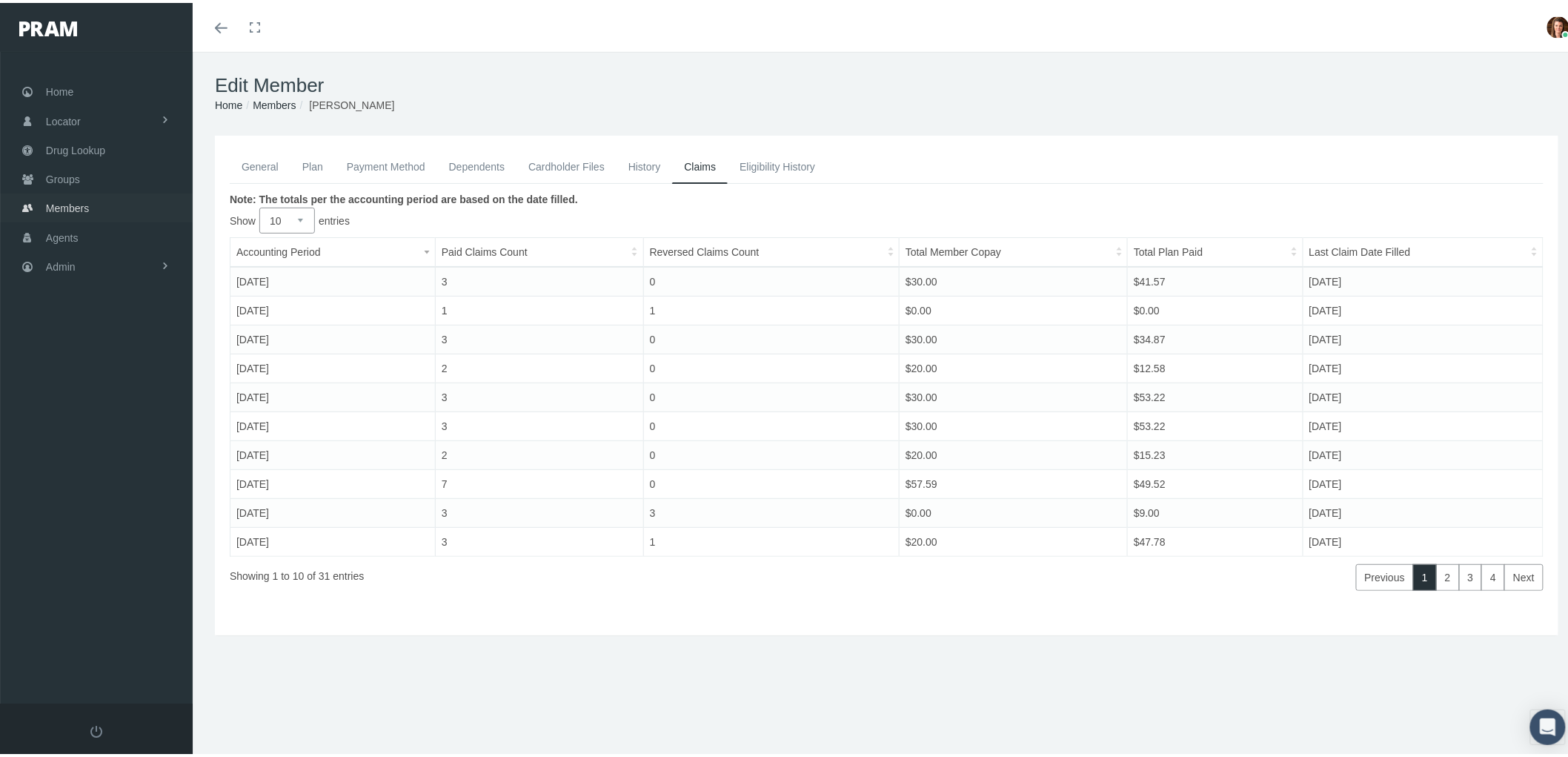
click at [91, 200] on link "Members" at bounding box center [96, 205] width 193 height 29
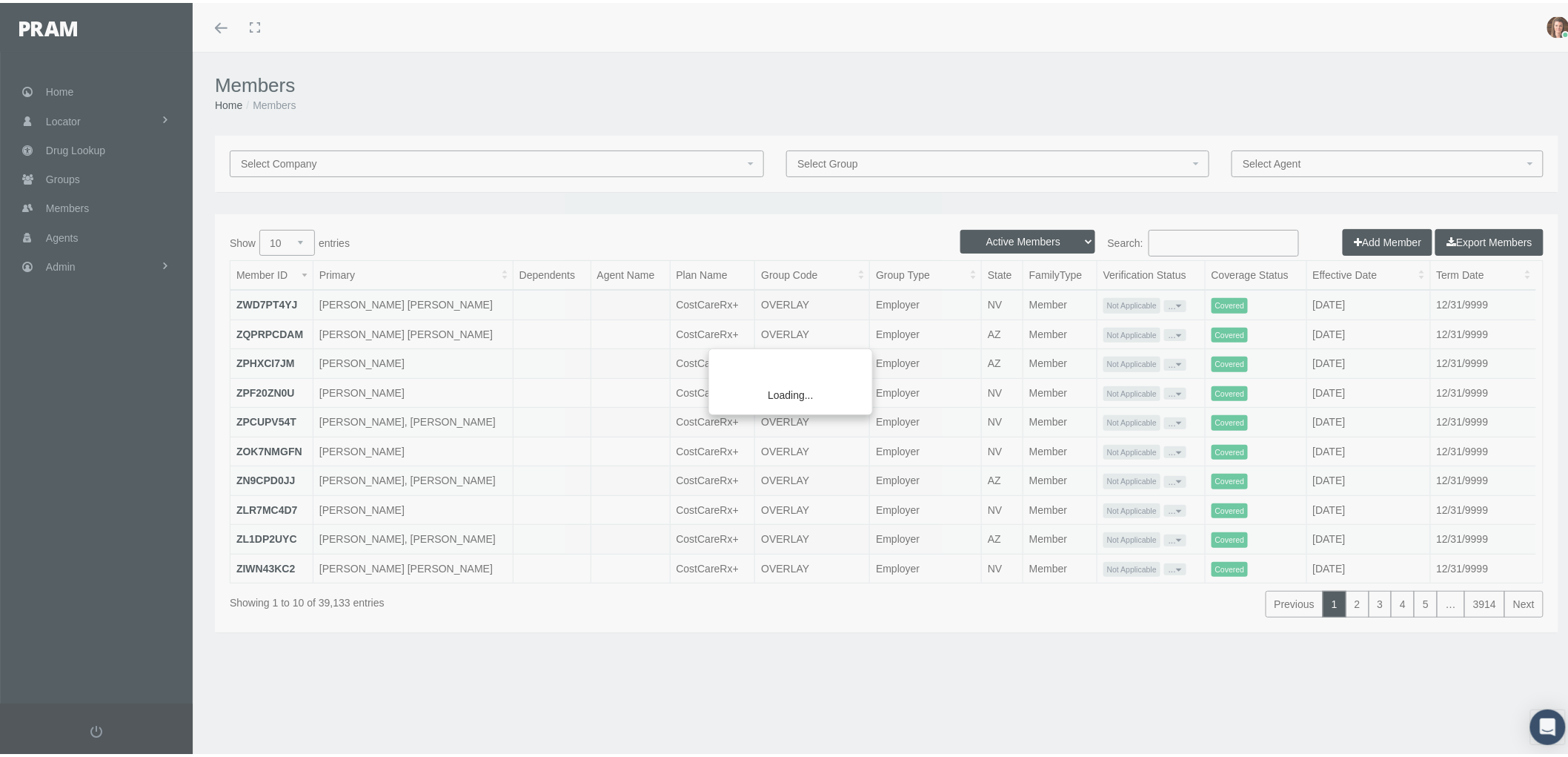
click at [1185, 238] on div "Loading..." at bounding box center [784, 378] width 1568 height 757
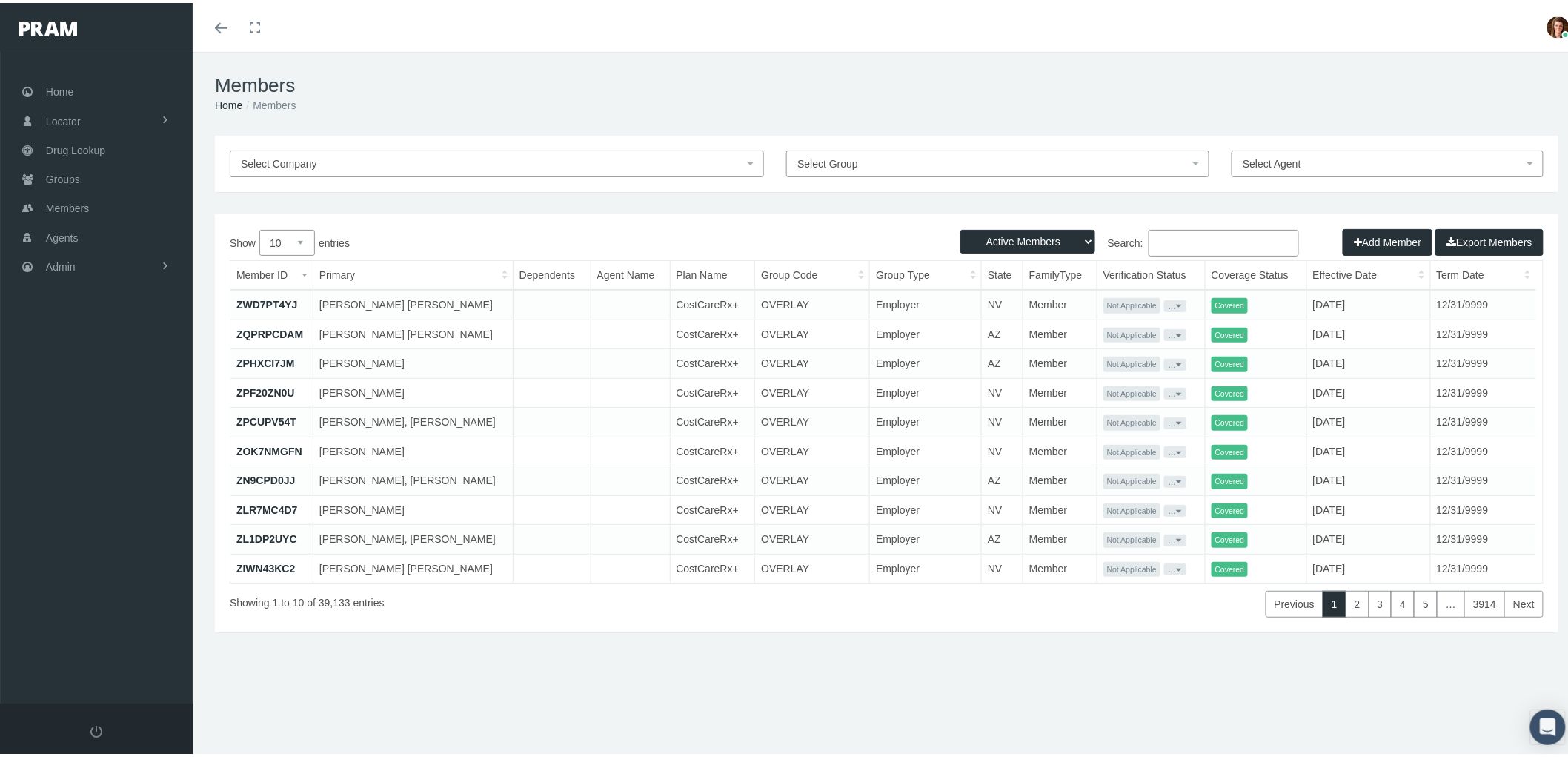
click at [1182, 232] on input "Search:" at bounding box center [1223, 240] width 150 height 27
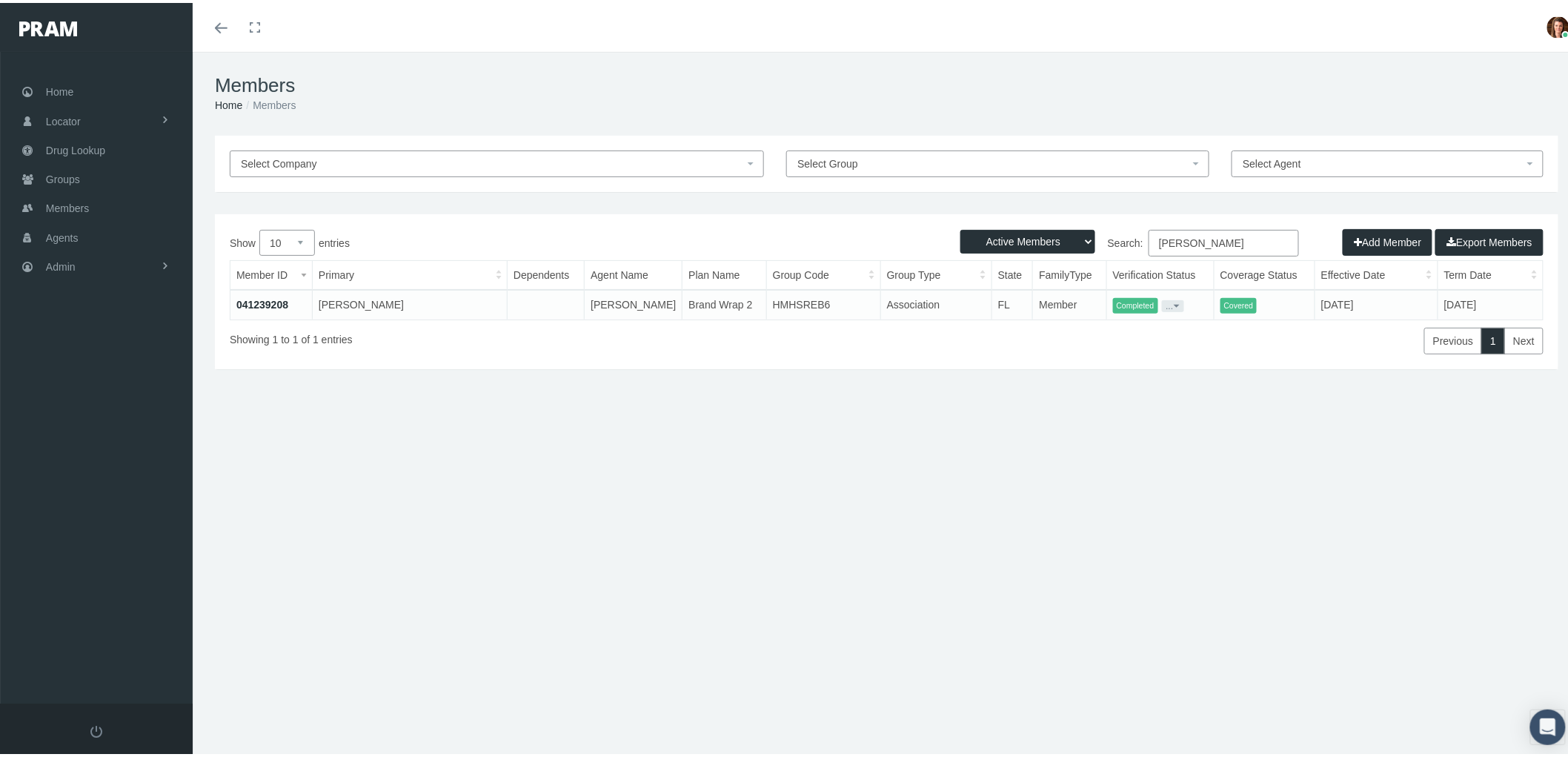
type input "kevin daly"
click at [249, 300] on link "041239208" at bounding box center [263, 301] width 52 height 12
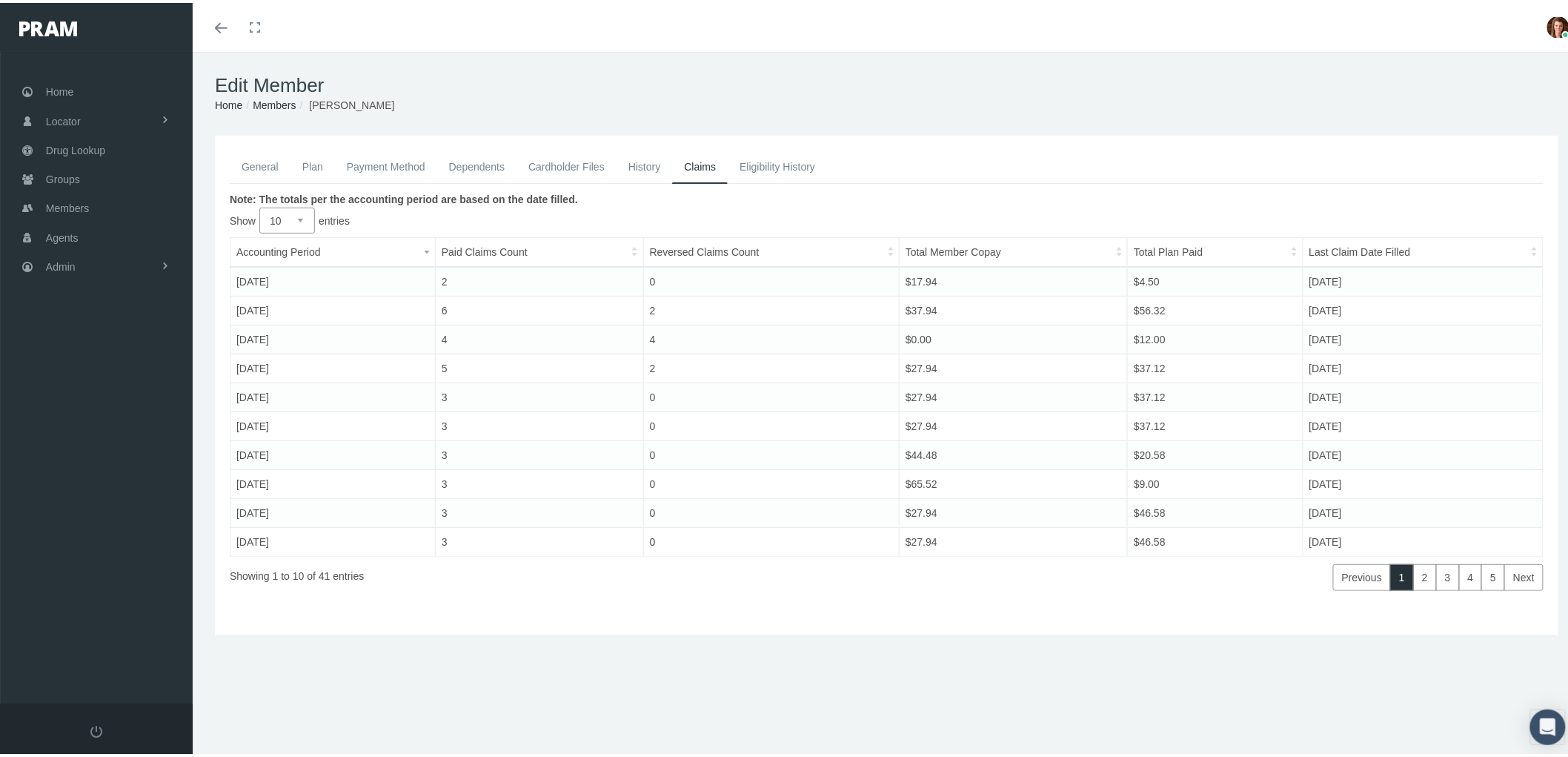
click at [383, 164] on link "Payment Method" at bounding box center [386, 164] width 103 height 32
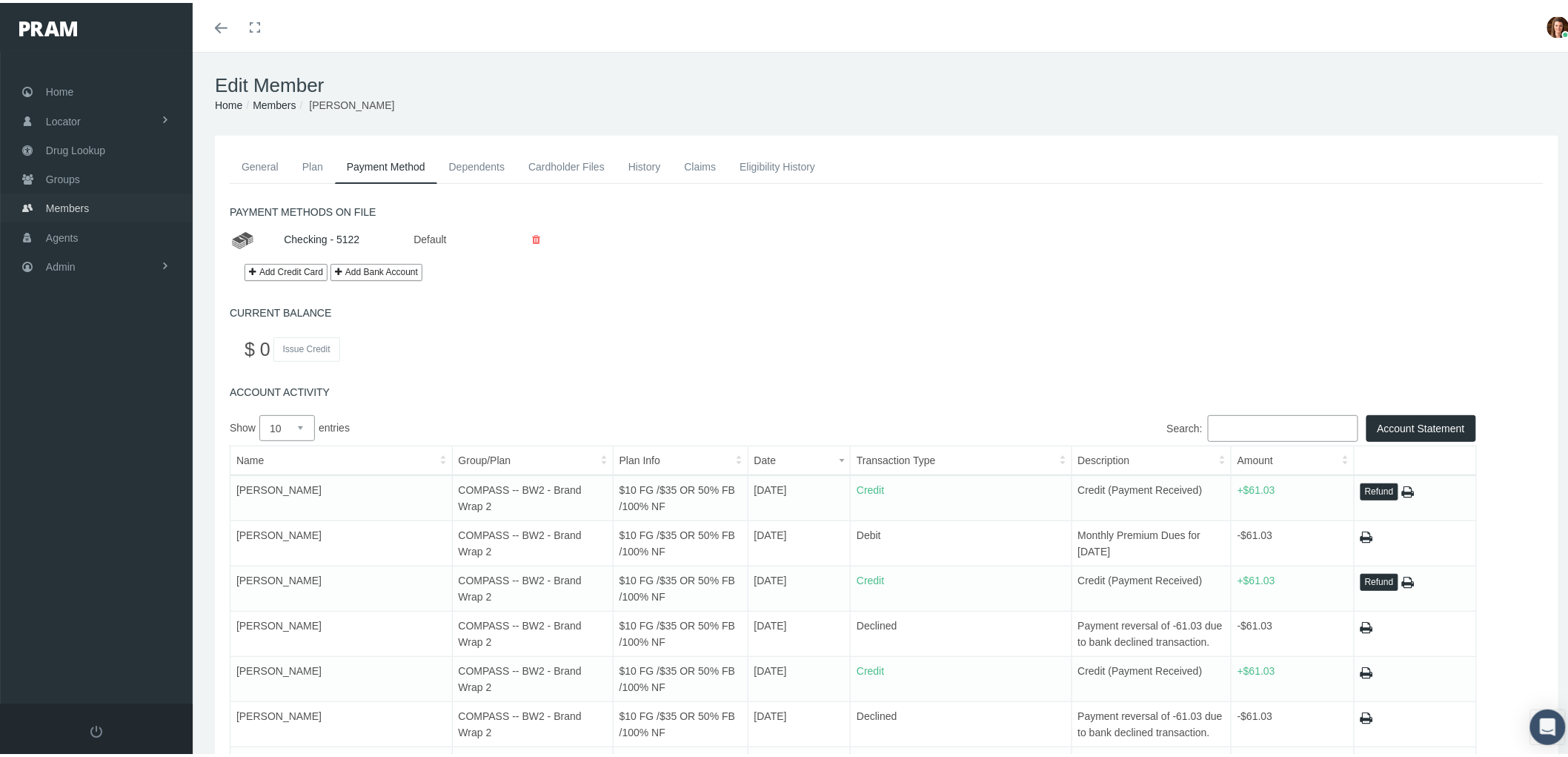
click at [91, 202] on link "Members" at bounding box center [96, 205] width 193 height 29
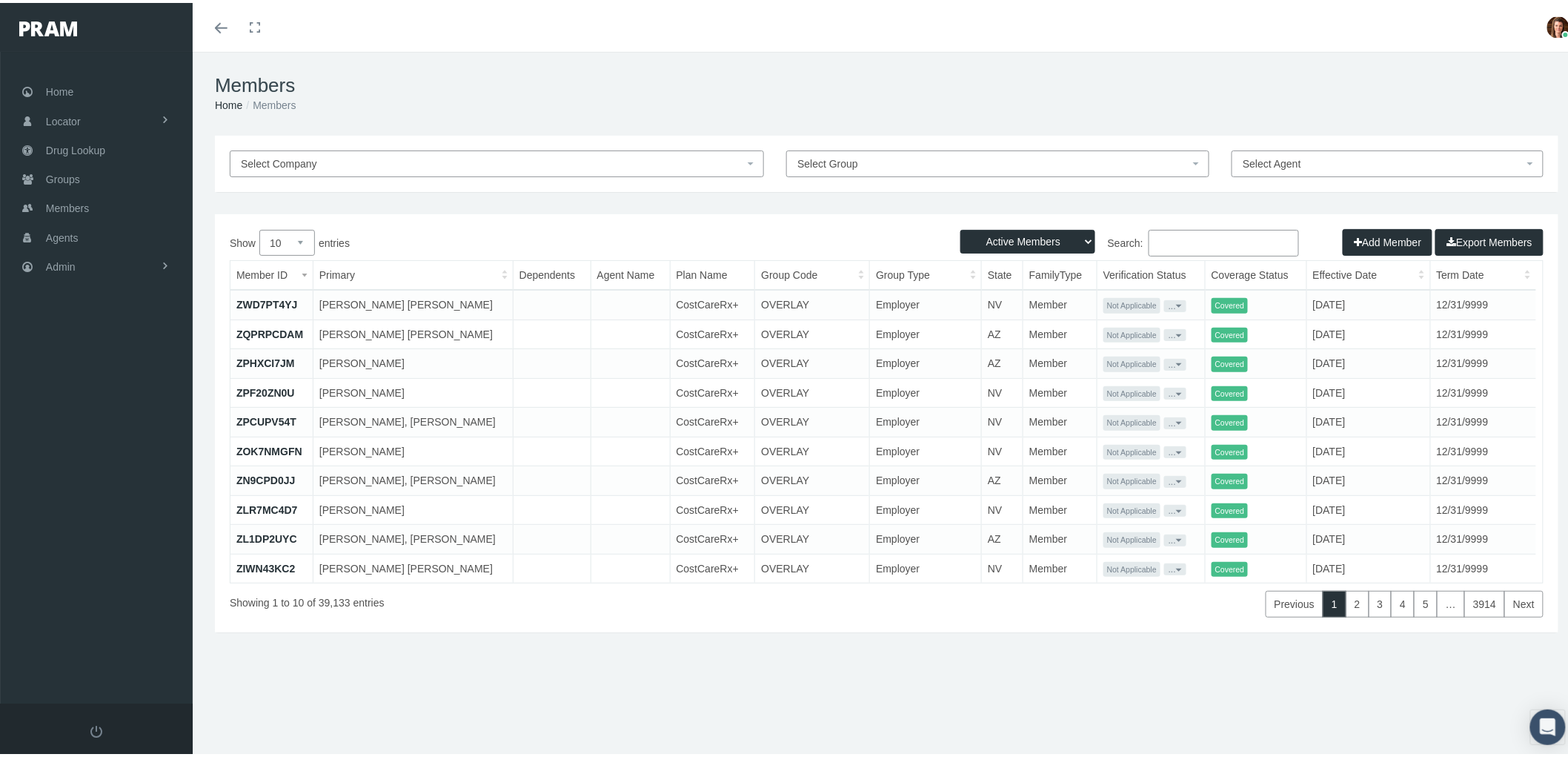
click at [1175, 237] on input "Search:" at bounding box center [1223, 240] width 150 height 27
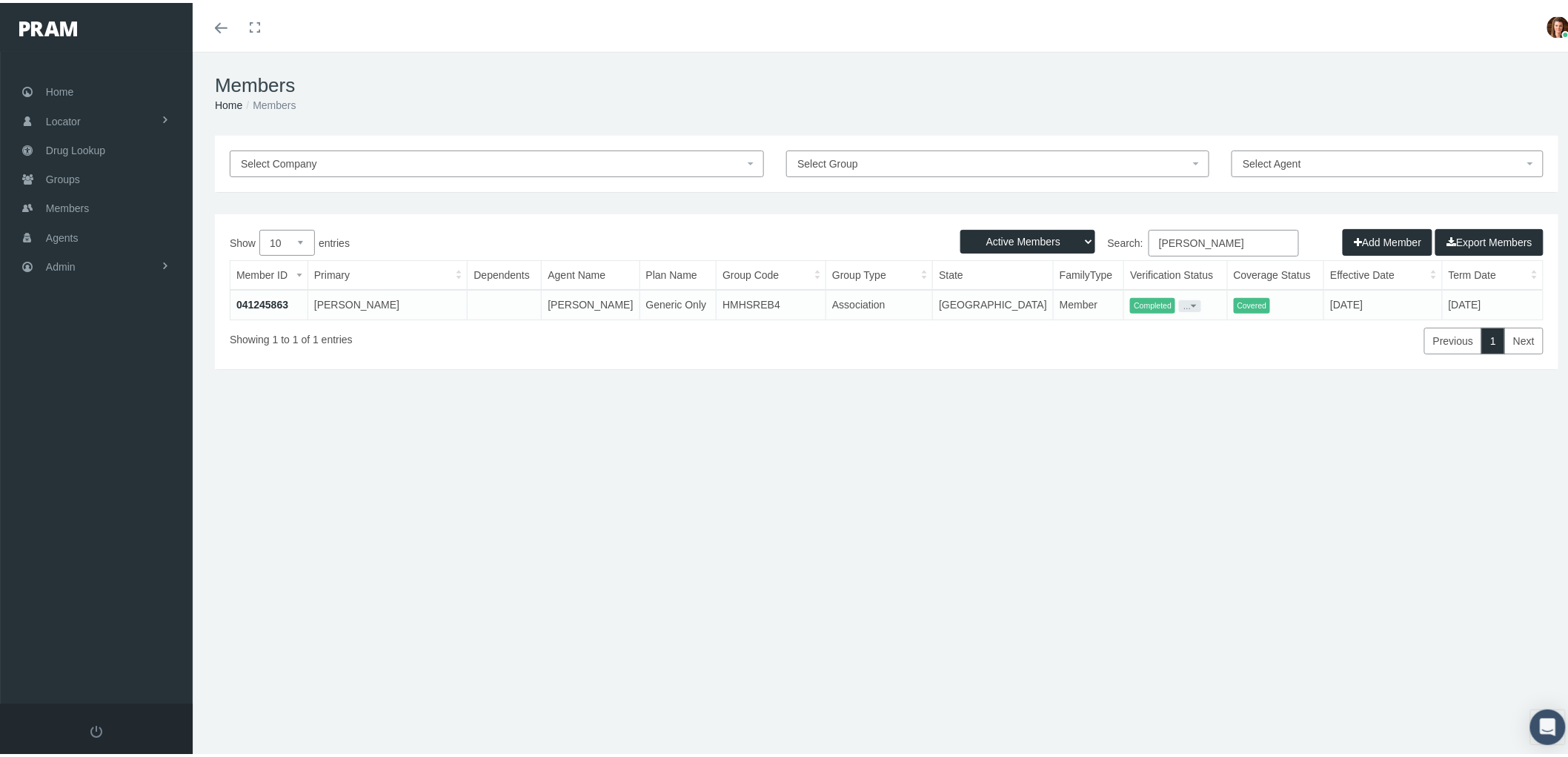
type input "[PERSON_NAME]"
click at [268, 299] on link "041245863" at bounding box center [263, 301] width 52 height 12
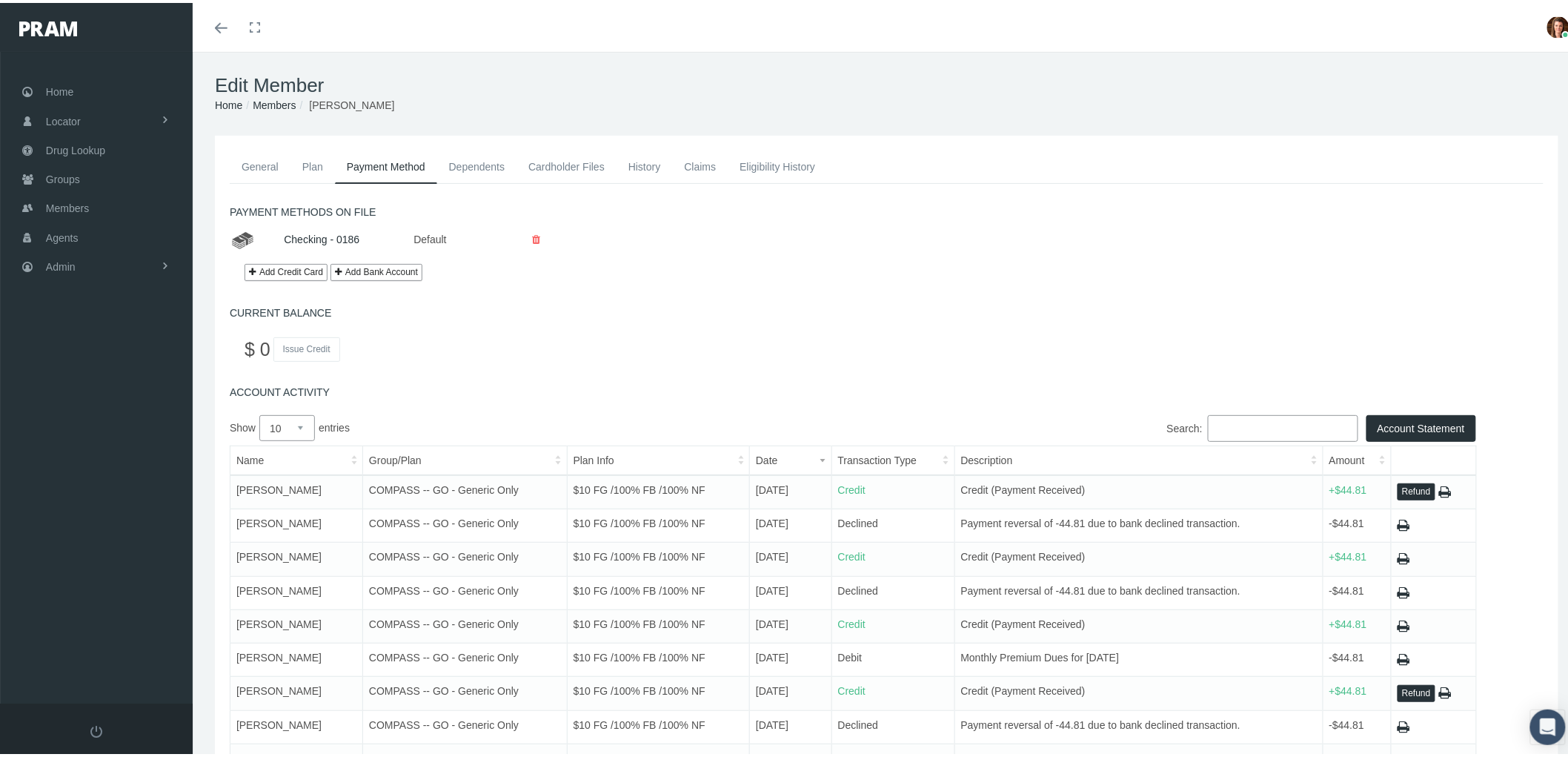
click at [396, 161] on link "Payment Method" at bounding box center [386, 164] width 103 height 33
click at [76, 203] on span "Members" at bounding box center [68, 204] width 43 height 28
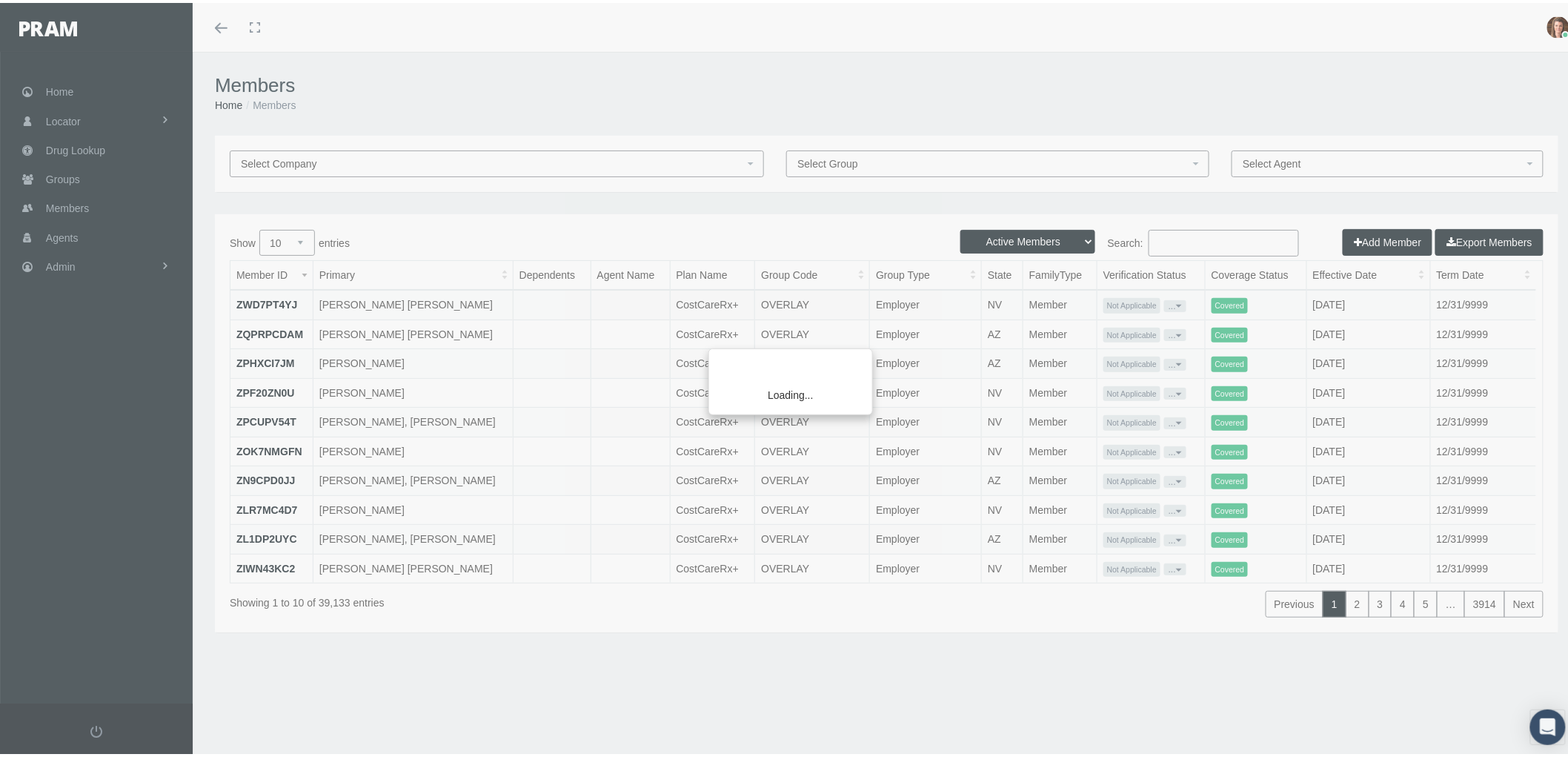
click at [1185, 240] on div "Loading..." at bounding box center [784, 378] width 1568 height 757
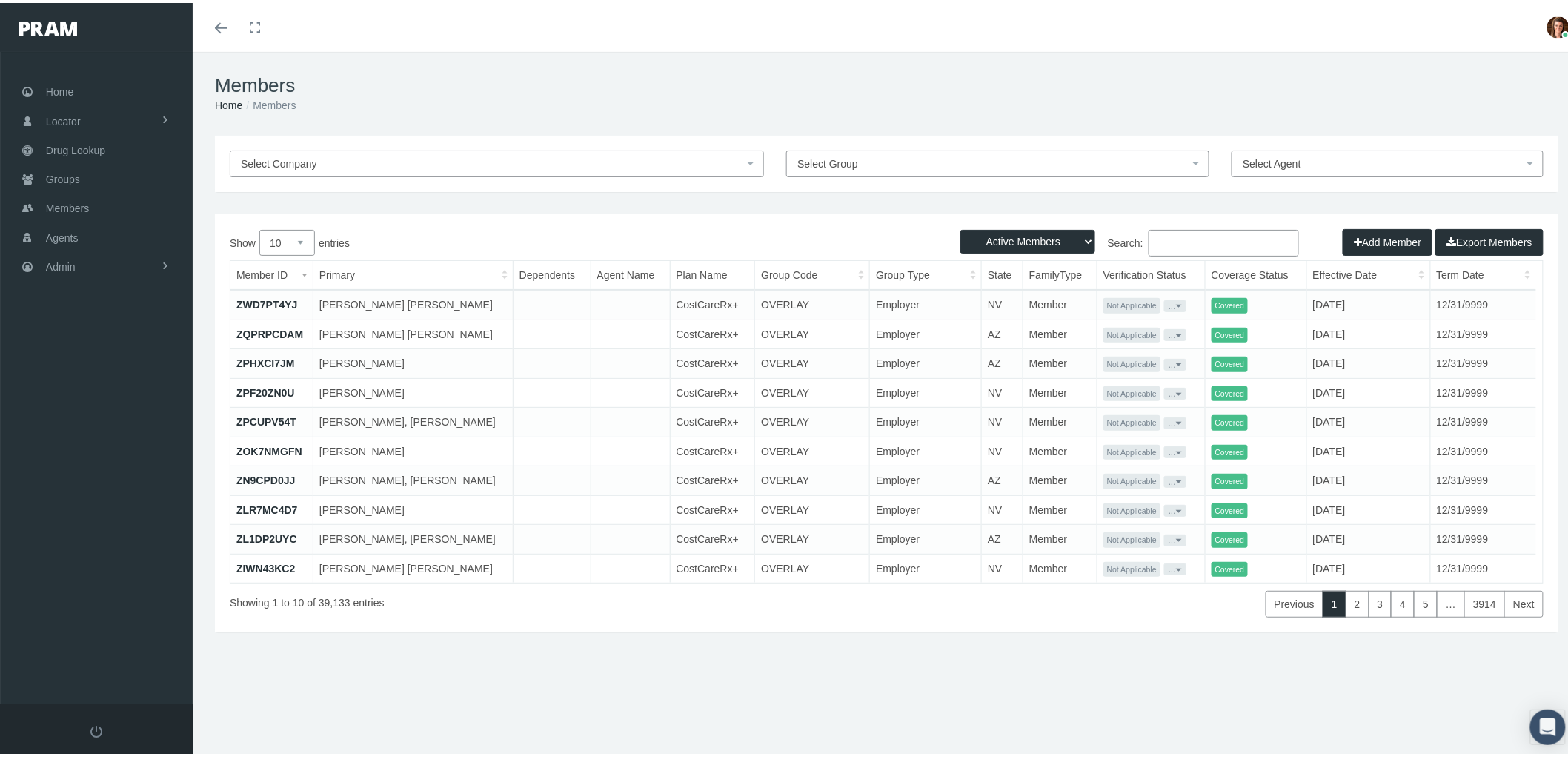
click at [1167, 239] on input "Search:" at bounding box center [1223, 240] width 150 height 27
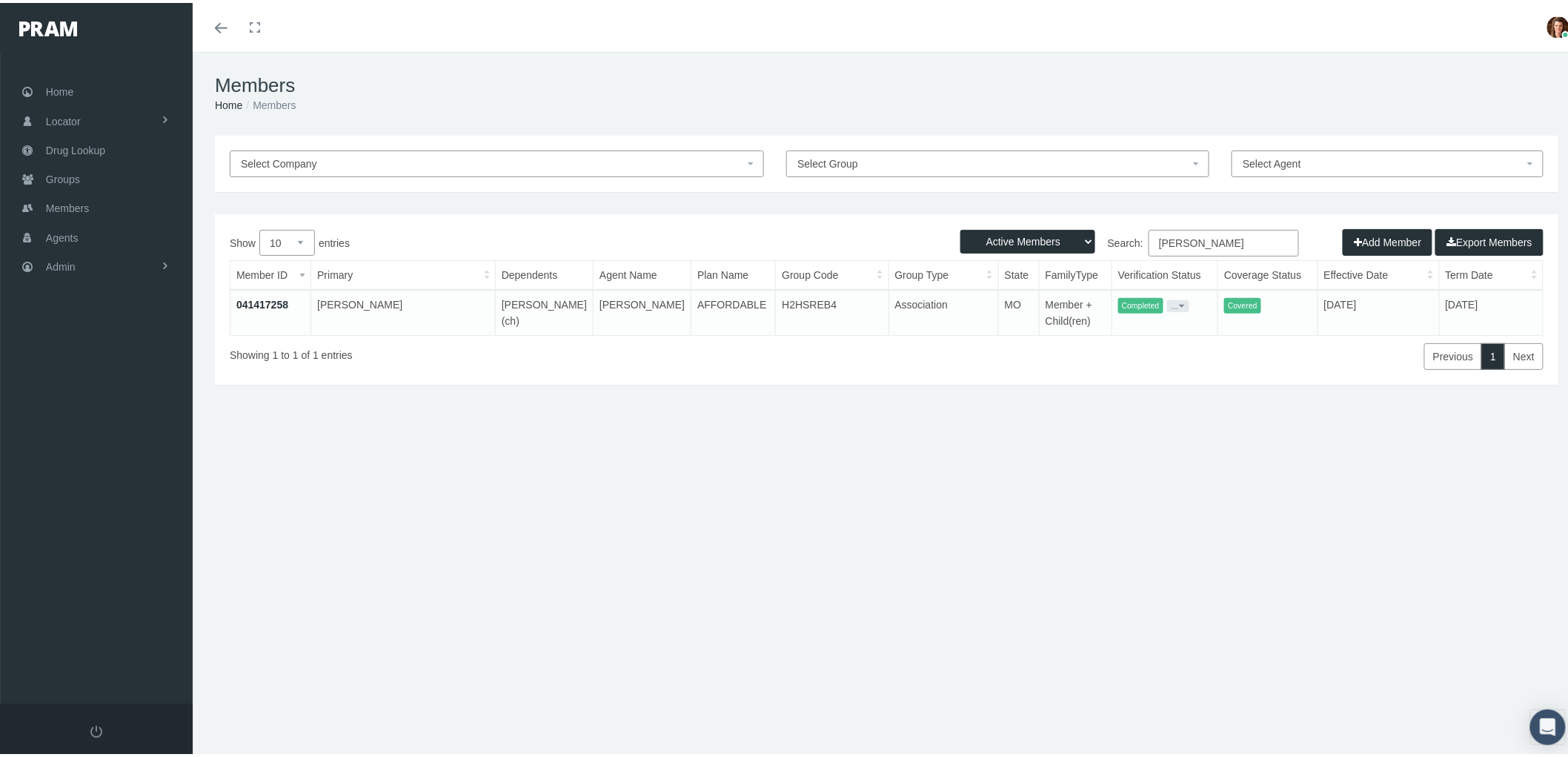
type input "[PERSON_NAME]"
click at [257, 293] on td "041417258" at bounding box center [271, 310] width 81 height 45
click at [262, 302] on link "041417258" at bounding box center [263, 301] width 52 height 12
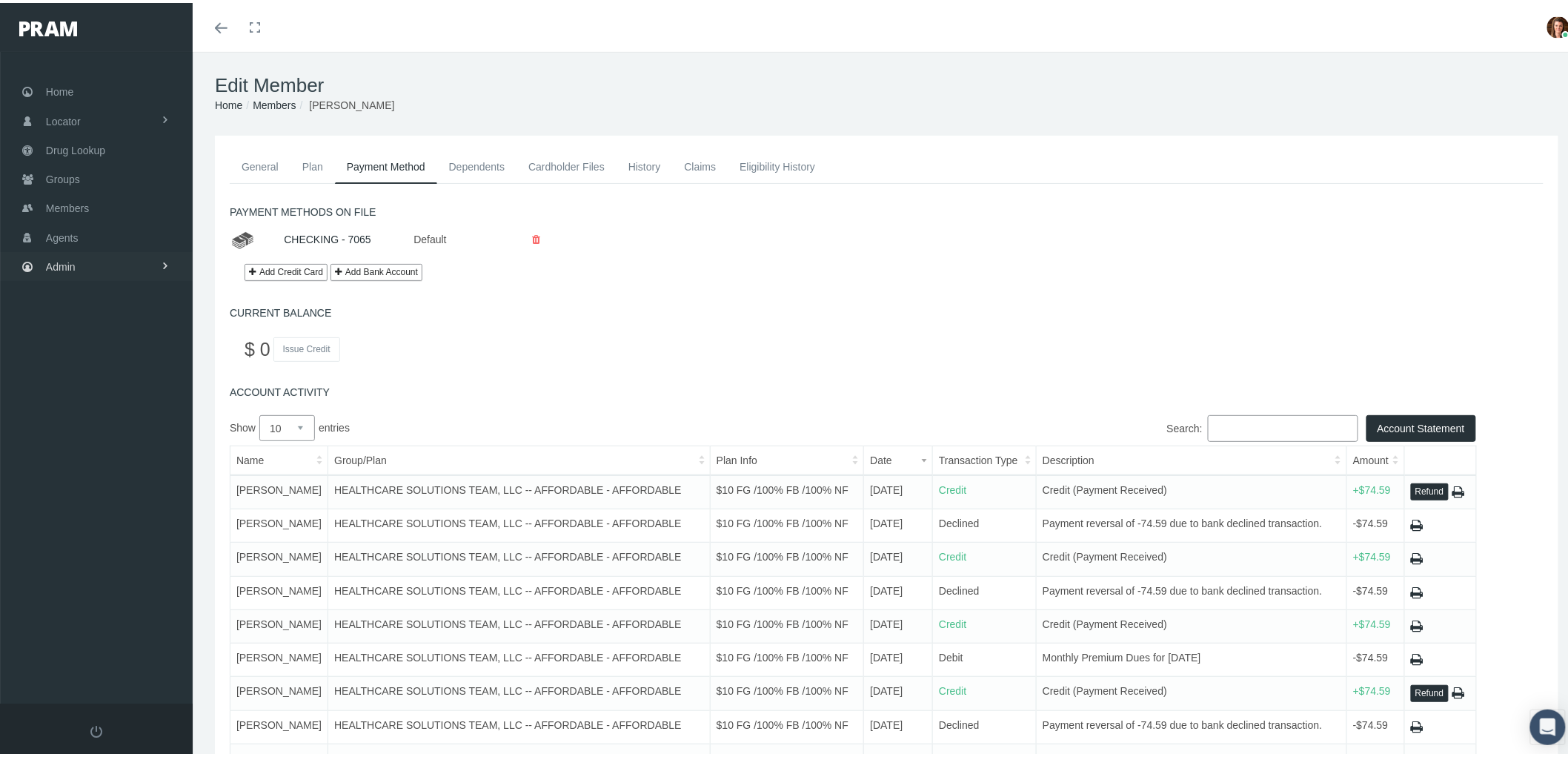
click at [115, 263] on link "Admin" at bounding box center [96, 264] width 193 height 29
click at [122, 342] on link "Claims" at bounding box center [96, 350] width 193 height 26
click at [126, 393] on link "Cycle Claims" at bounding box center [96, 406] width 193 height 26
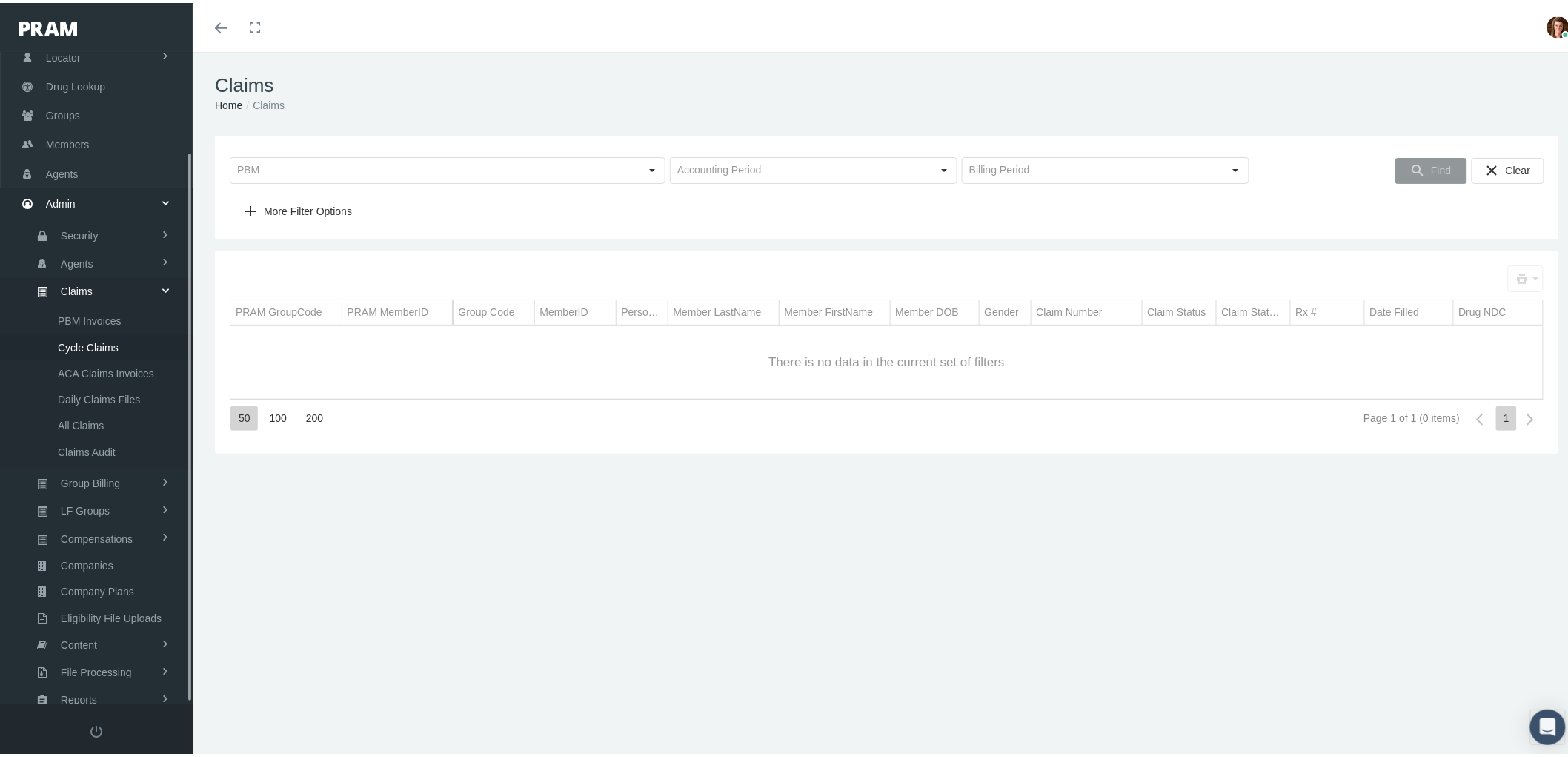
scroll to position [119, 0]
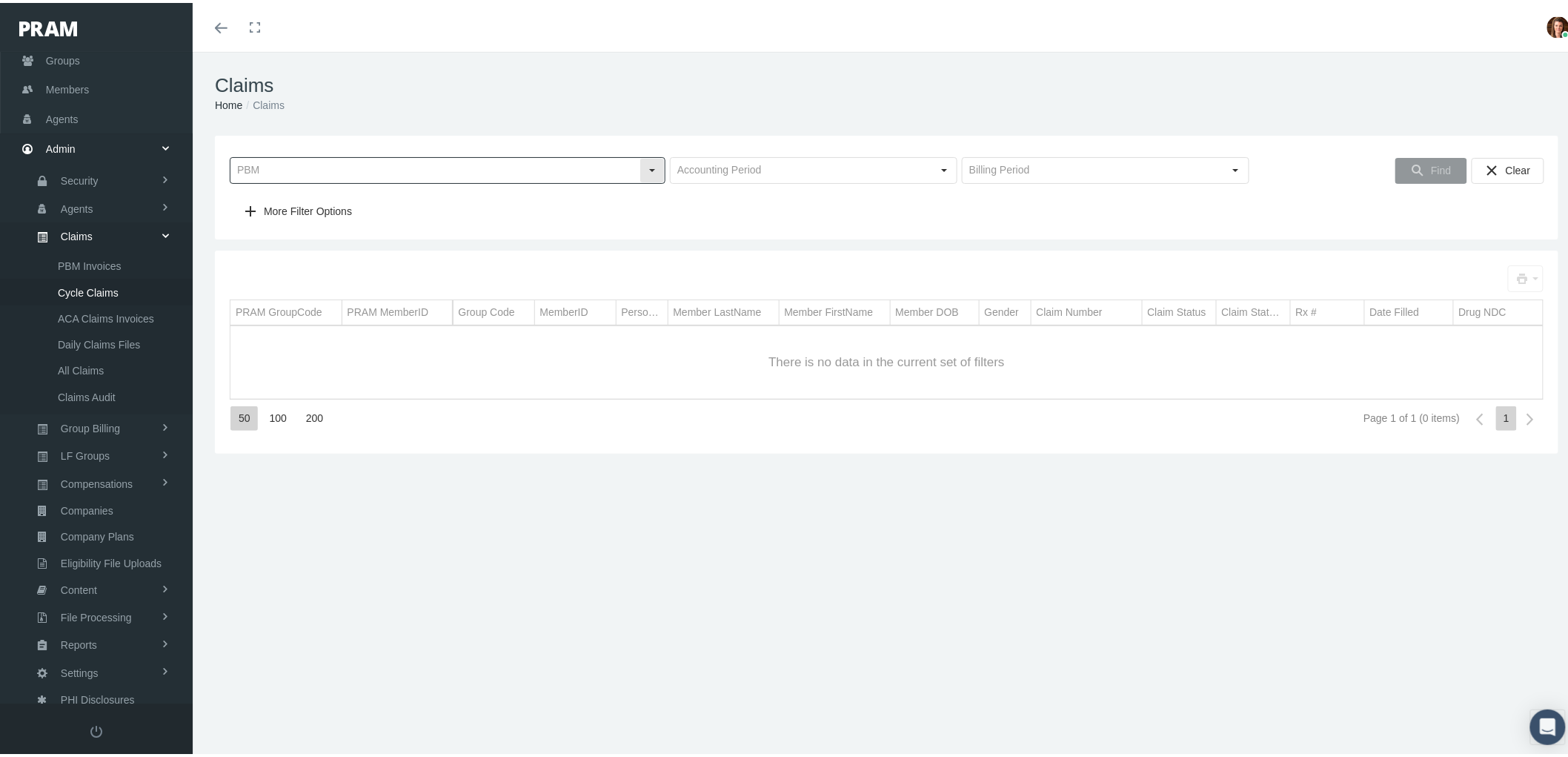
click at [645, 175] on div "Select" at bounding box center [652, 167] width 23 height 23
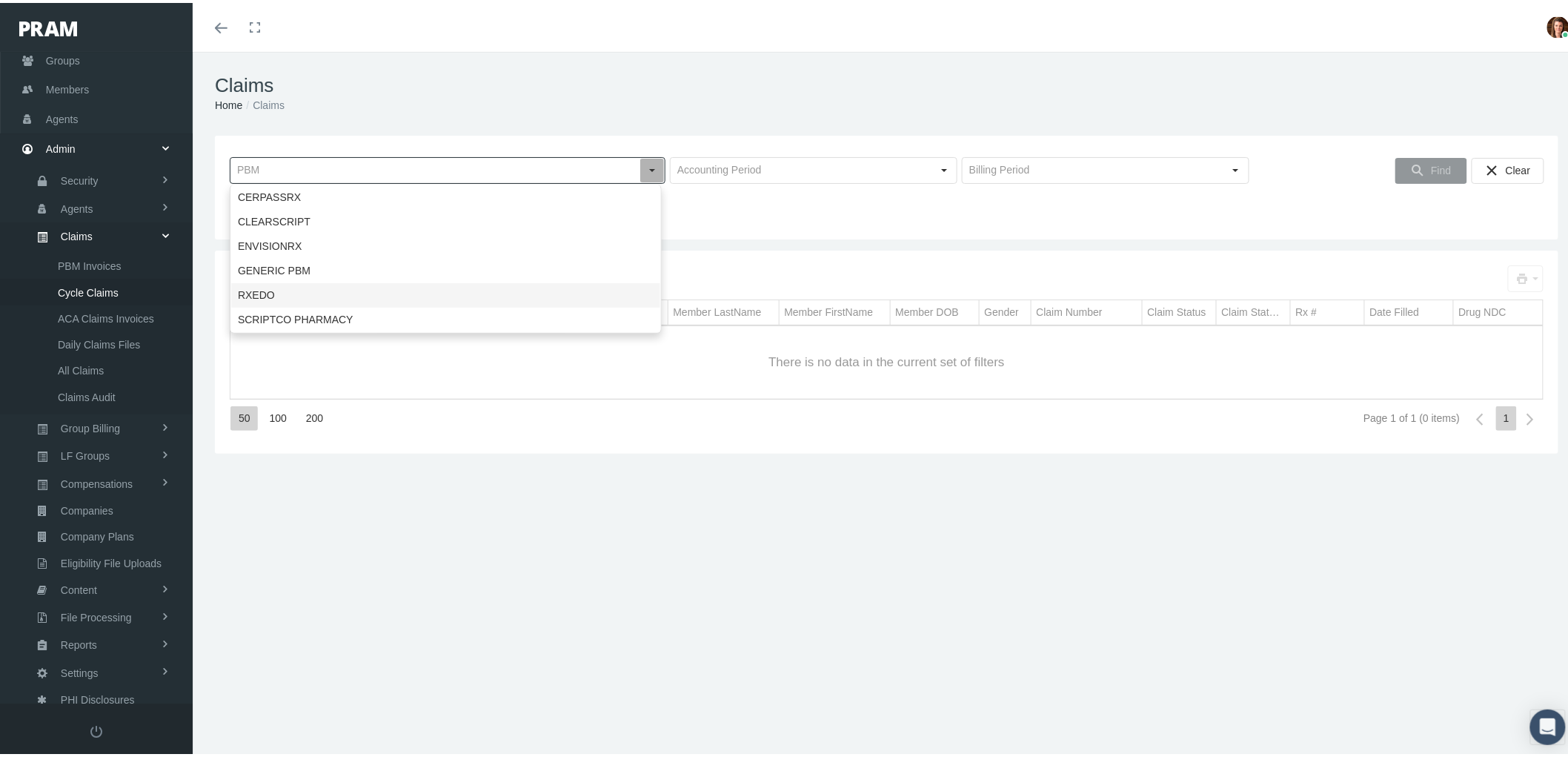
click at [584, 296] on div "RXEDO" at bounding box center [446, 292] width 429 height 24
type input "RXEDO"
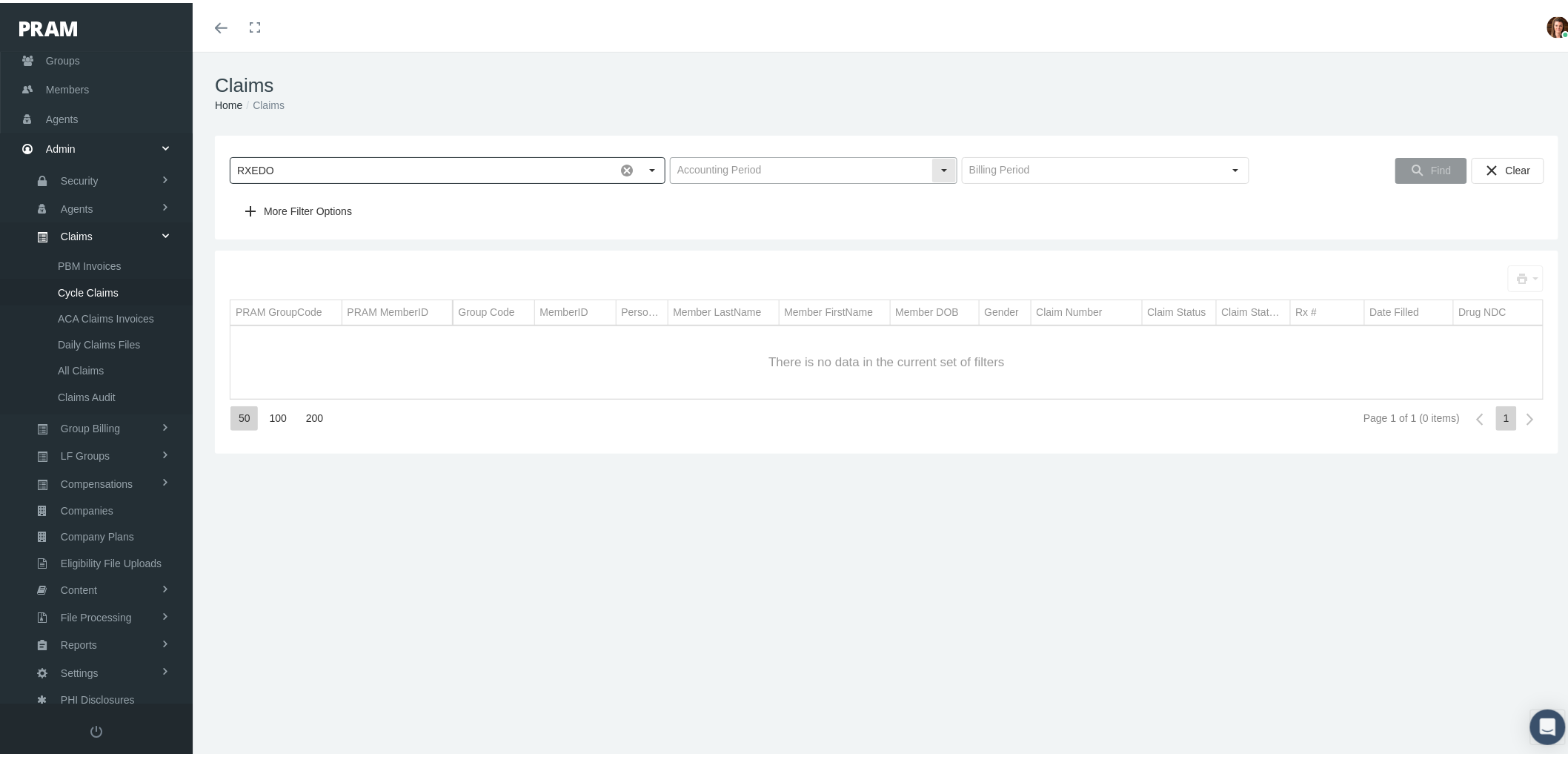
click at [816, 172] on input "text" at bounding box center [801, 167] width 261 height 25
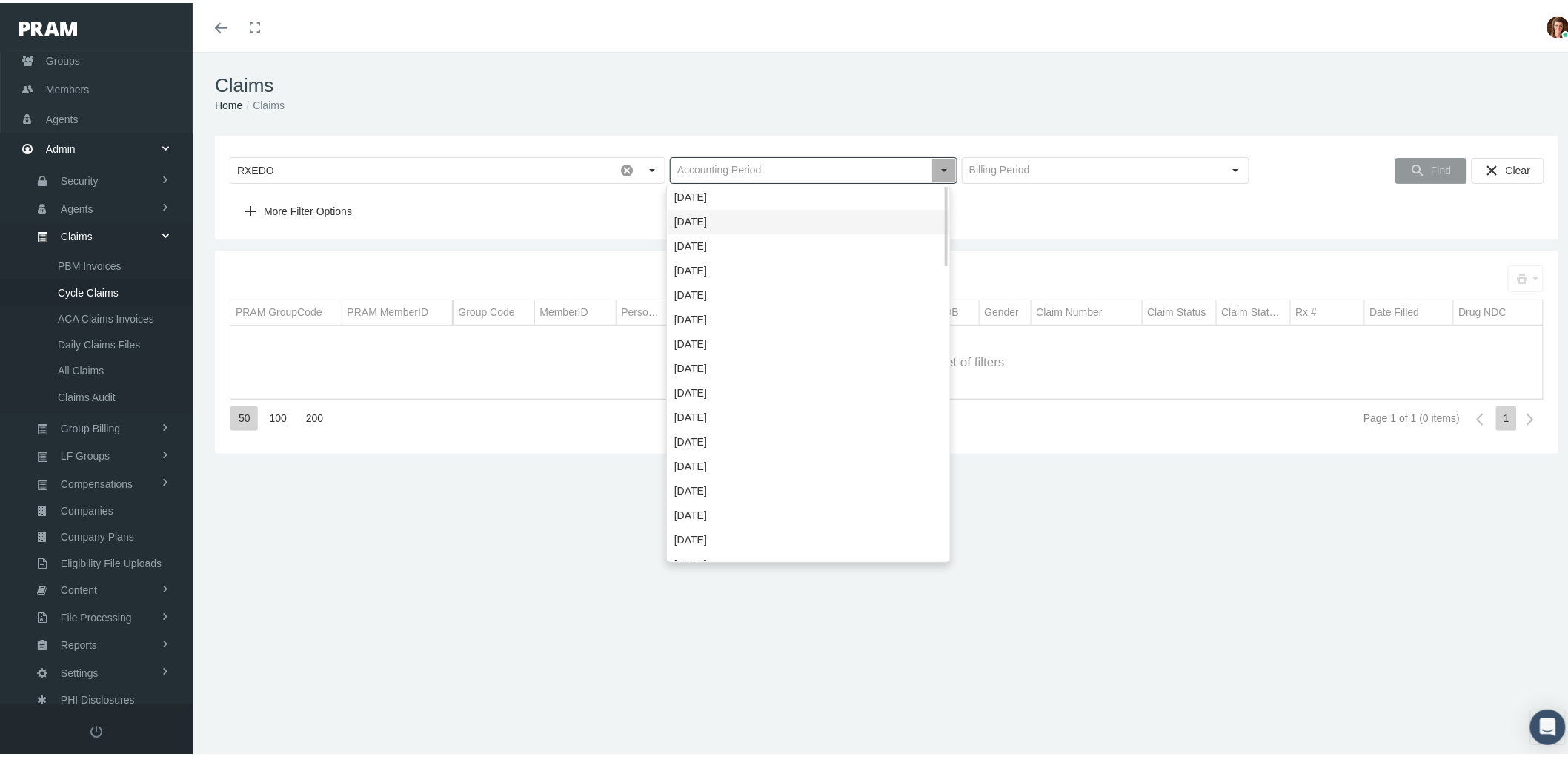
click at [809, 210] on div "[DATE]" at bounding box center [808, 219] width 282 height 24
type input "[DATE]"
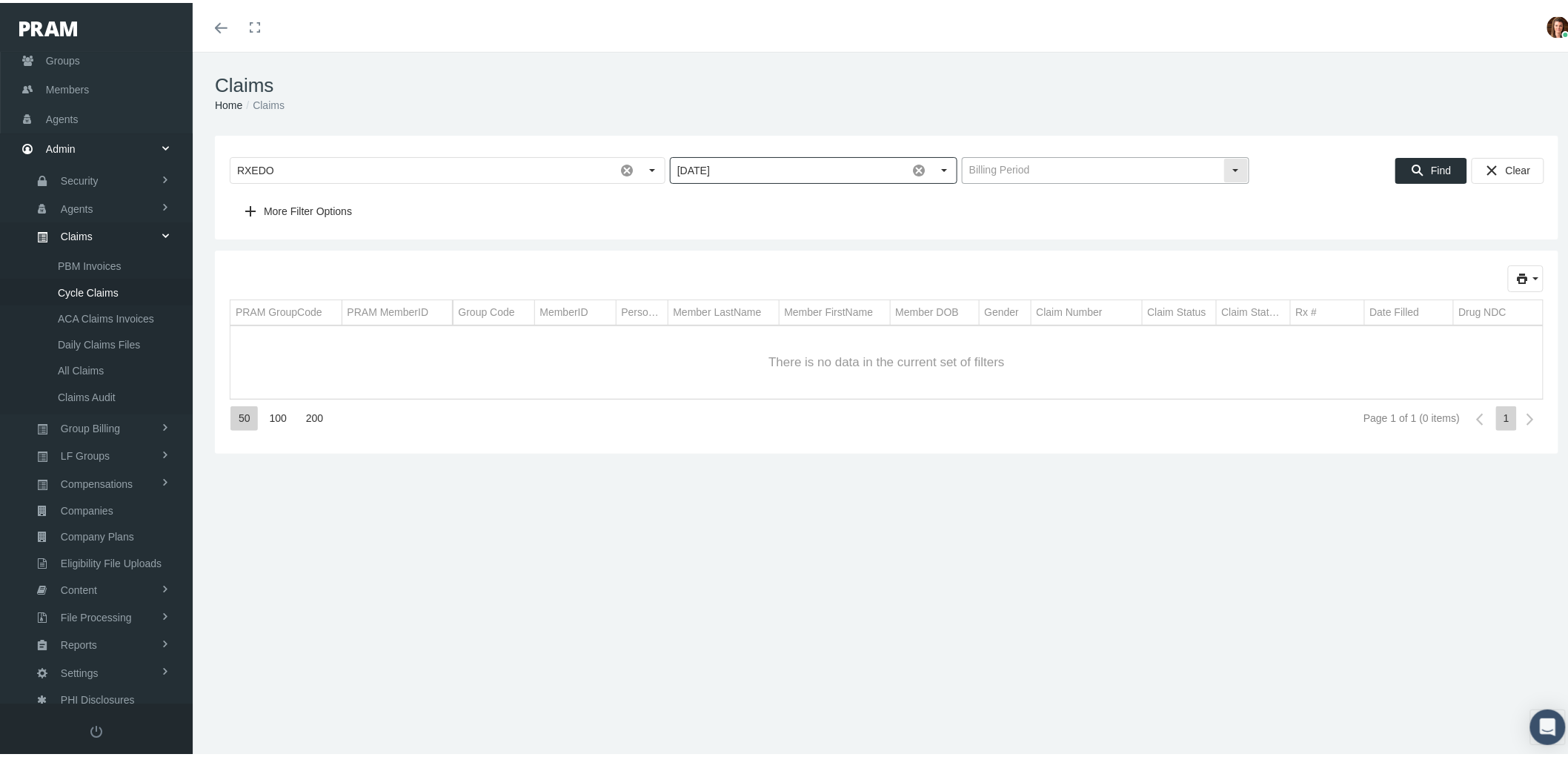
click at [1002, 174] on input "text" at bounding box center [1093, 167] width 261 height 25
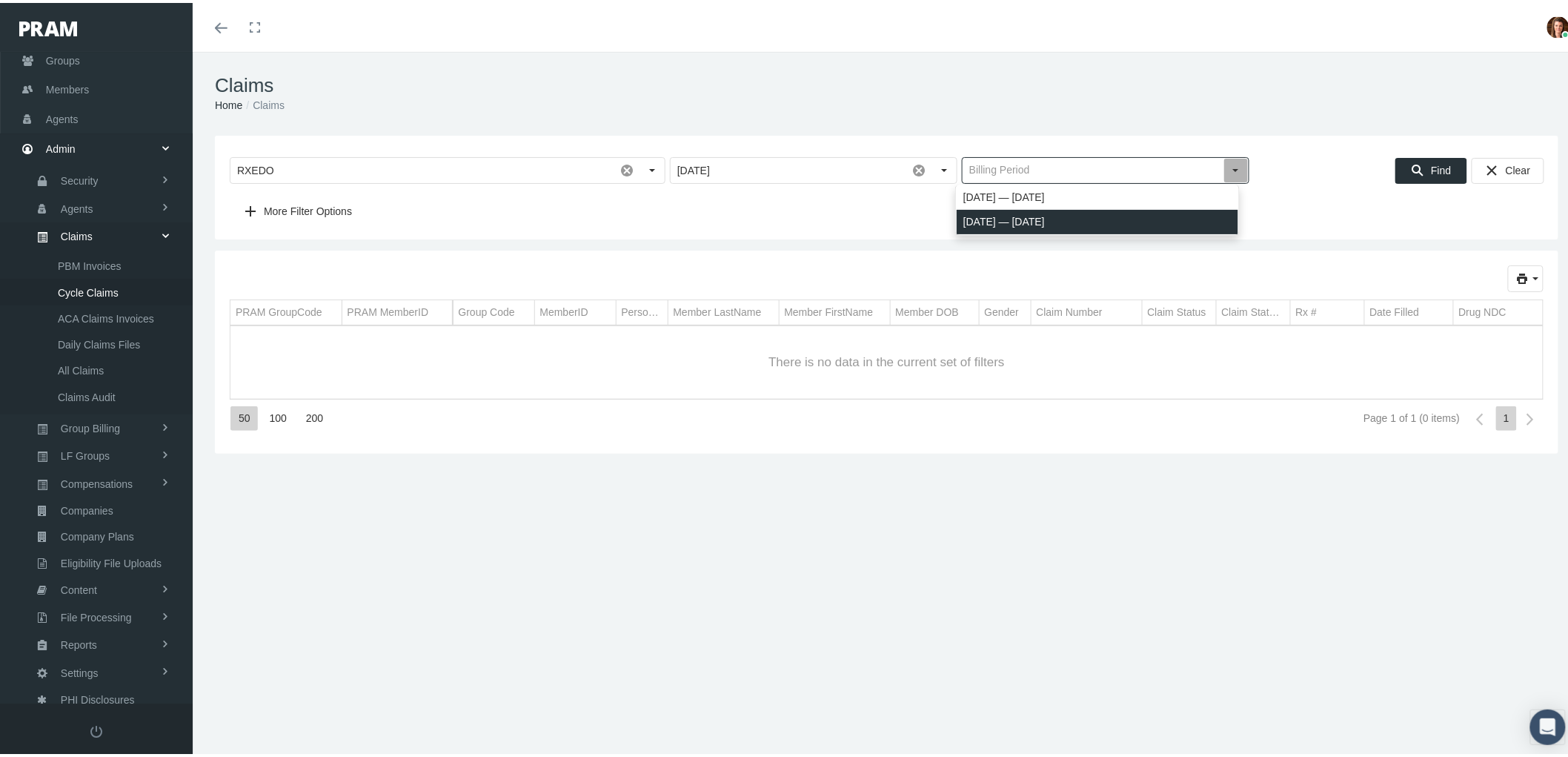
click at [1012, 216] on span "[DATE] — [DATE]" at bounding box center [1097, 219] width 282 height 24
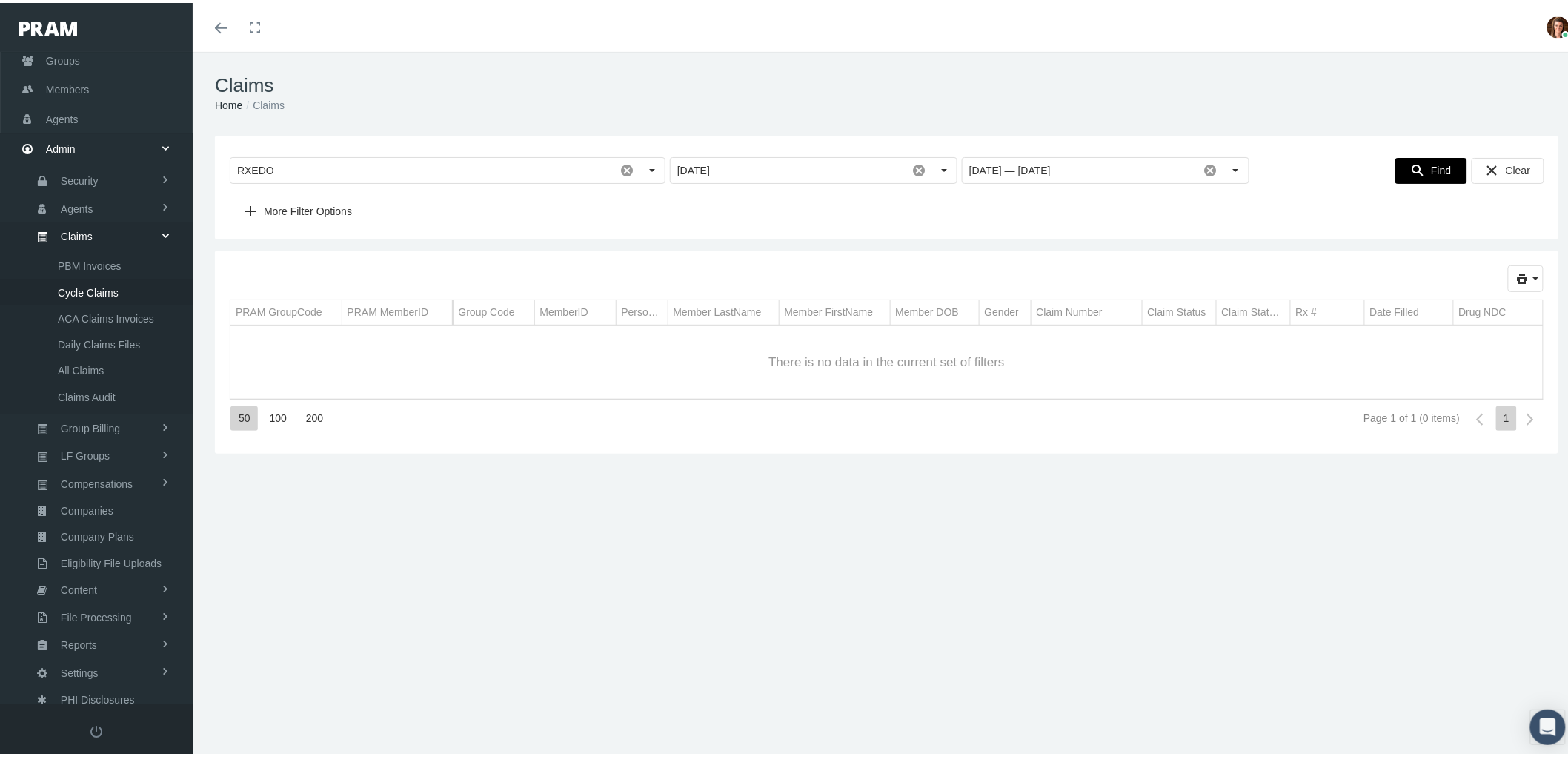
click at [1431, 173] on span "Find" at bounding box center [1441, 167] width 20 height 12
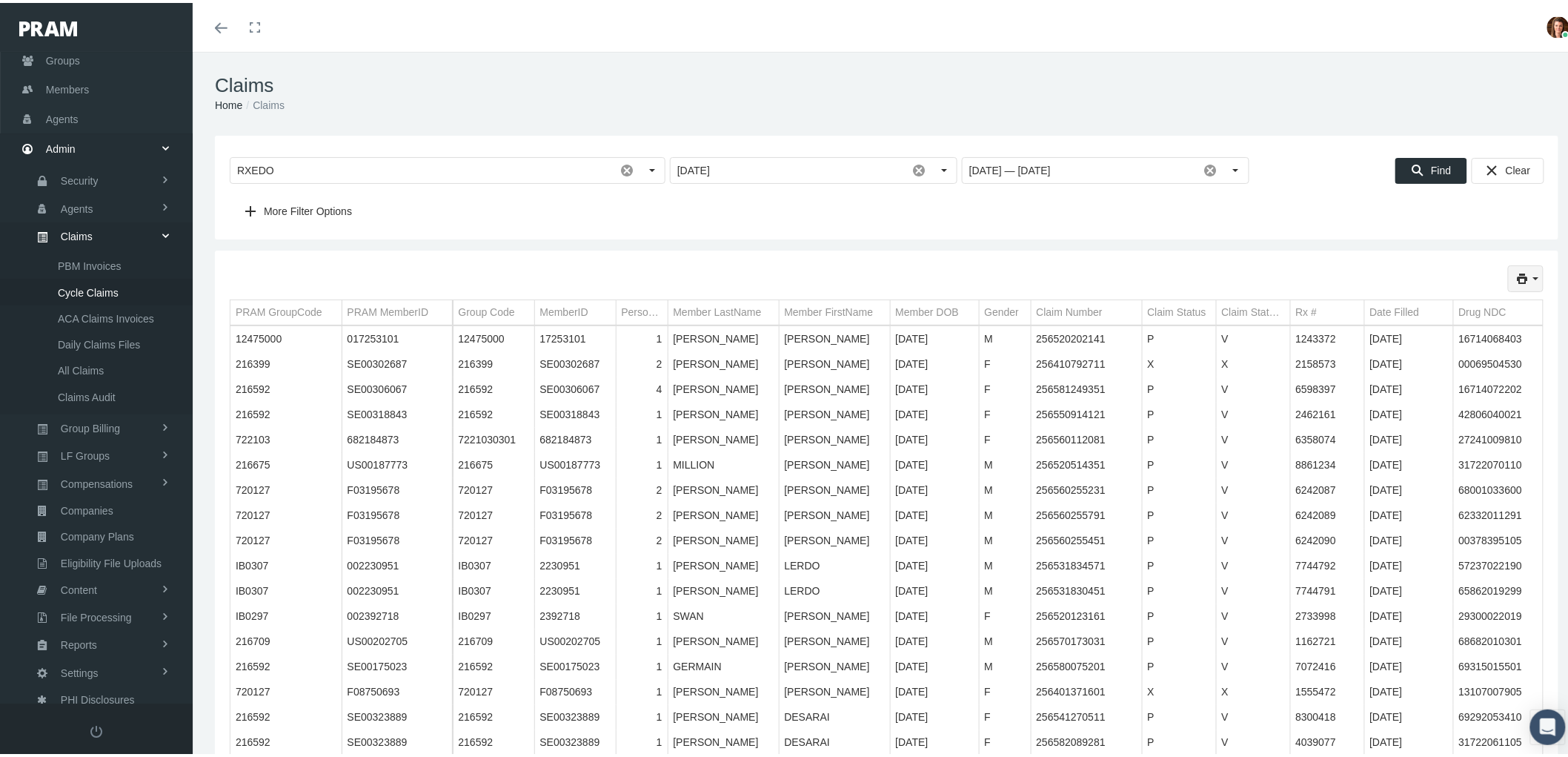
click at [1516, 282] on icon "print" at bounding box center [1522, 275] width 14 height 14
click at [1480, 301] on div "Short Format" at bounding box center [1473, 303] width 115 height 24
